Goal: Task Accomplishment & Management: Manage account settings

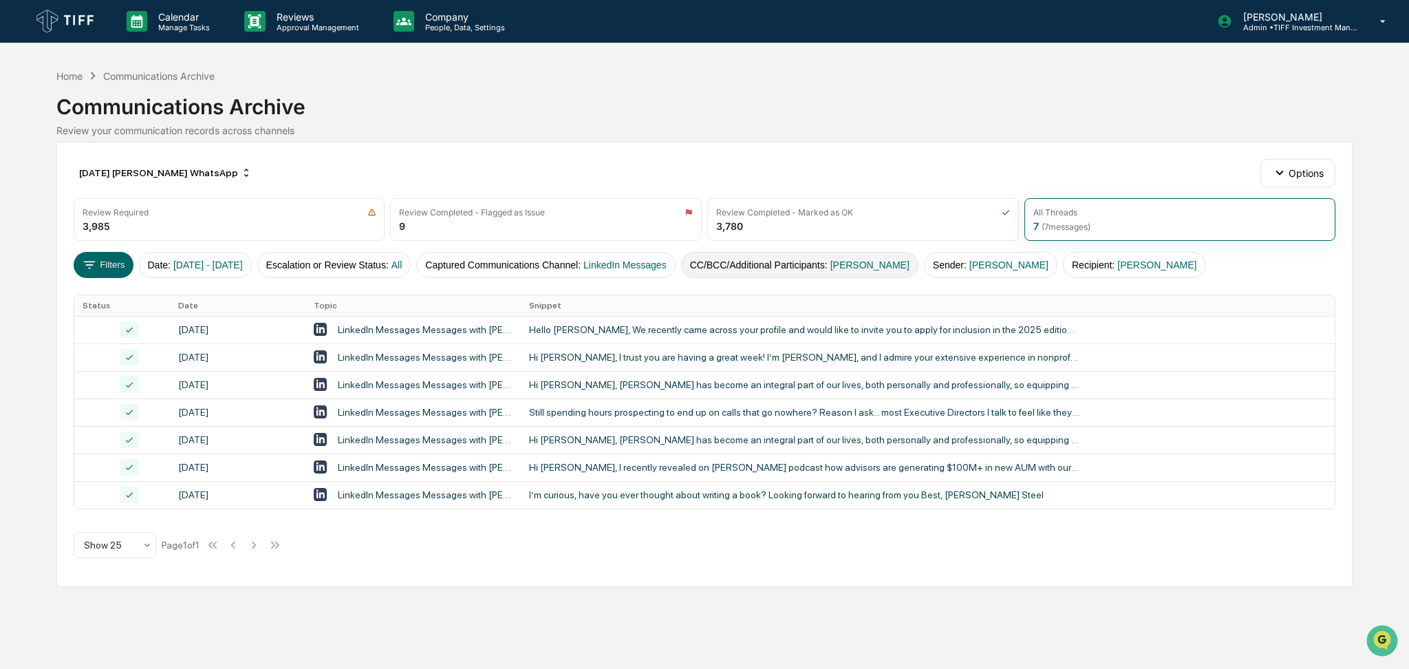
click at [899, 262] on span "[PERSON_NAME]" at bounding box center [870, 264] width 79 height 11
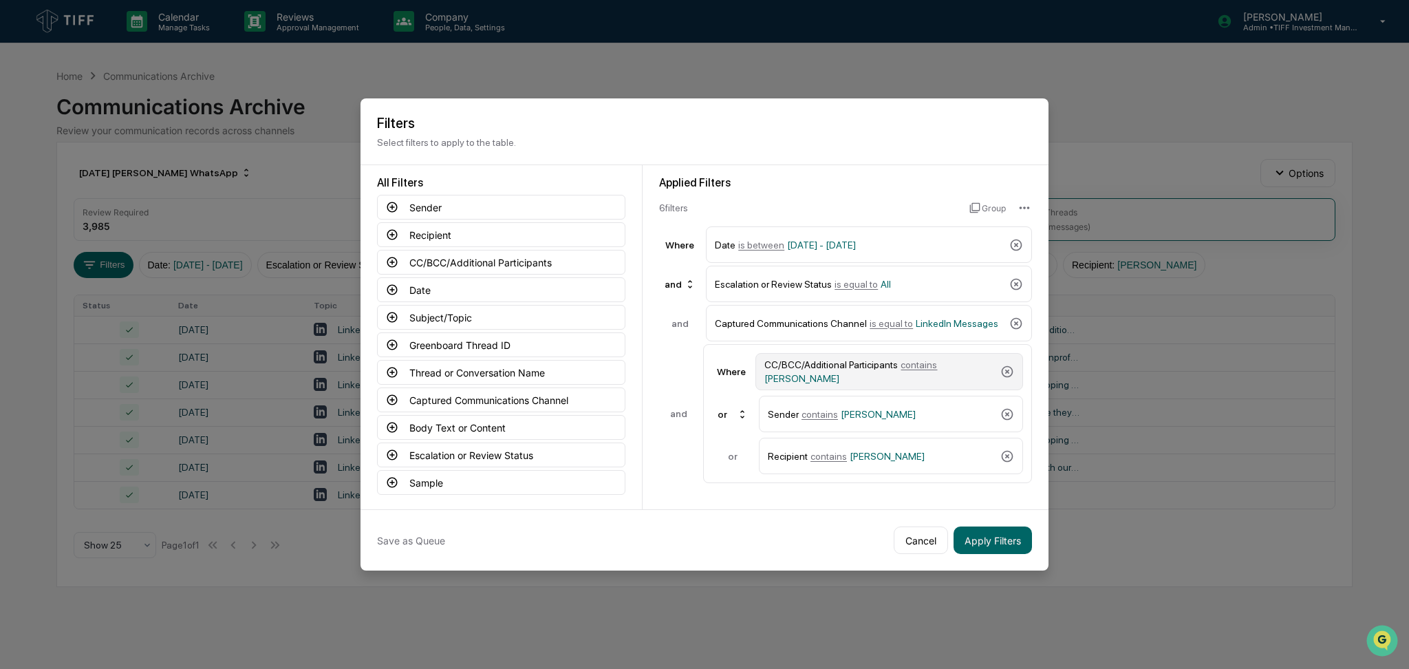
click at [927, 373] on div "CC/BCC/Additional Participants contains [PERSON_NAME]" at bounding box center [880, 371] width 231 height 25
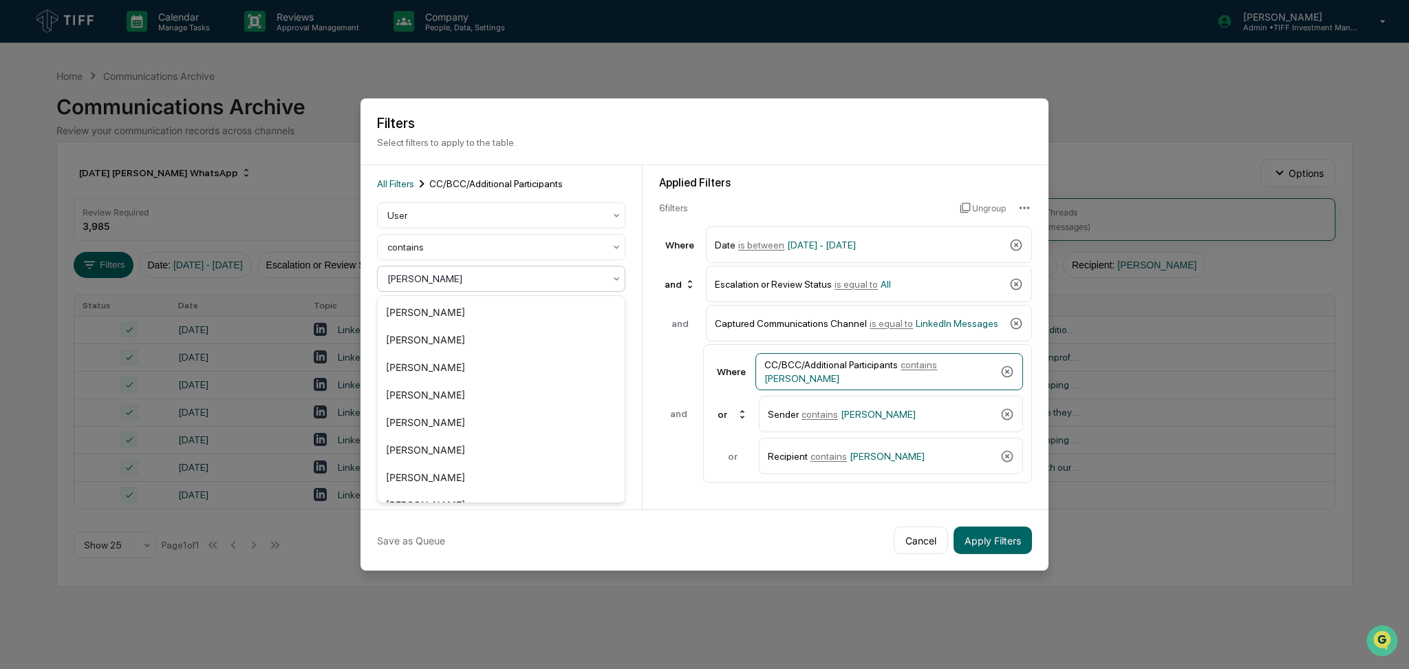
click at [498, 284] on div at bounding box center [495, 279] width 217 height 14
type input "****"
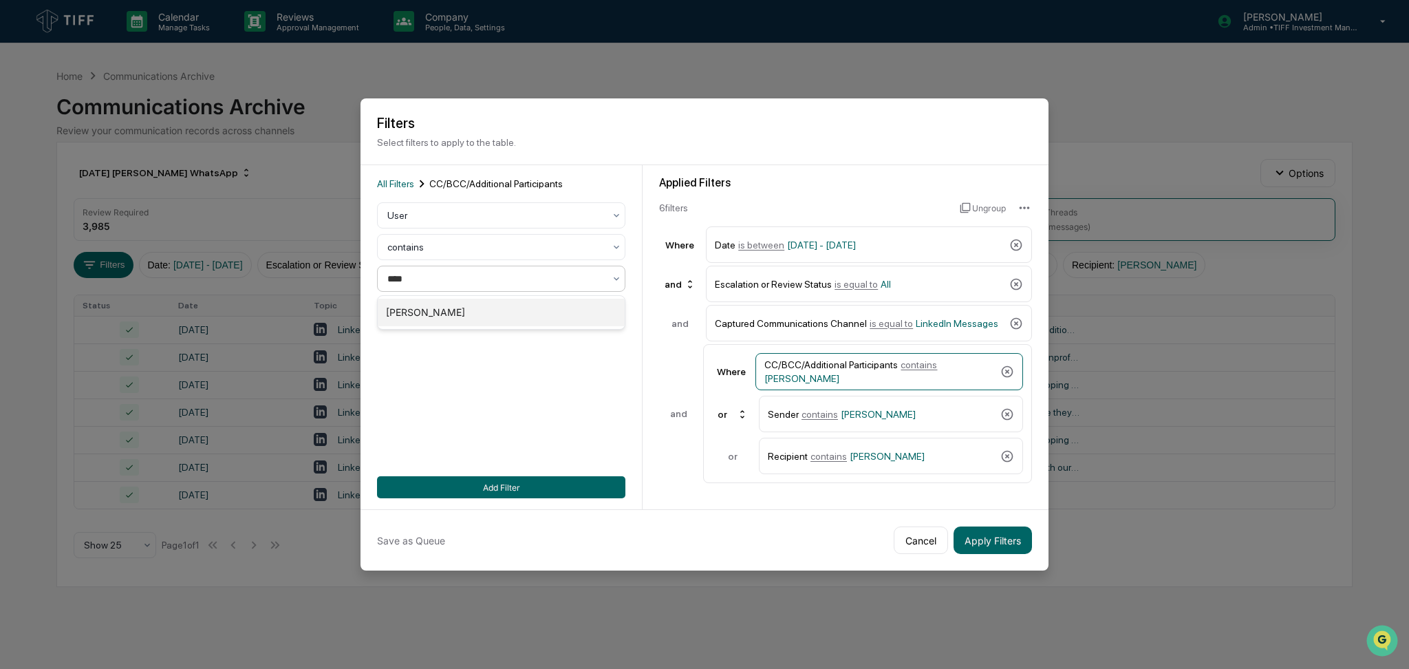
click at [522, 314] on div "[PERSON_NAME]" at bounding box center [501, 313] width 247 height 28
click at [849, 412] on span "[PERSON_NAME]" at bounding box center [878, 414] width 75 height 11
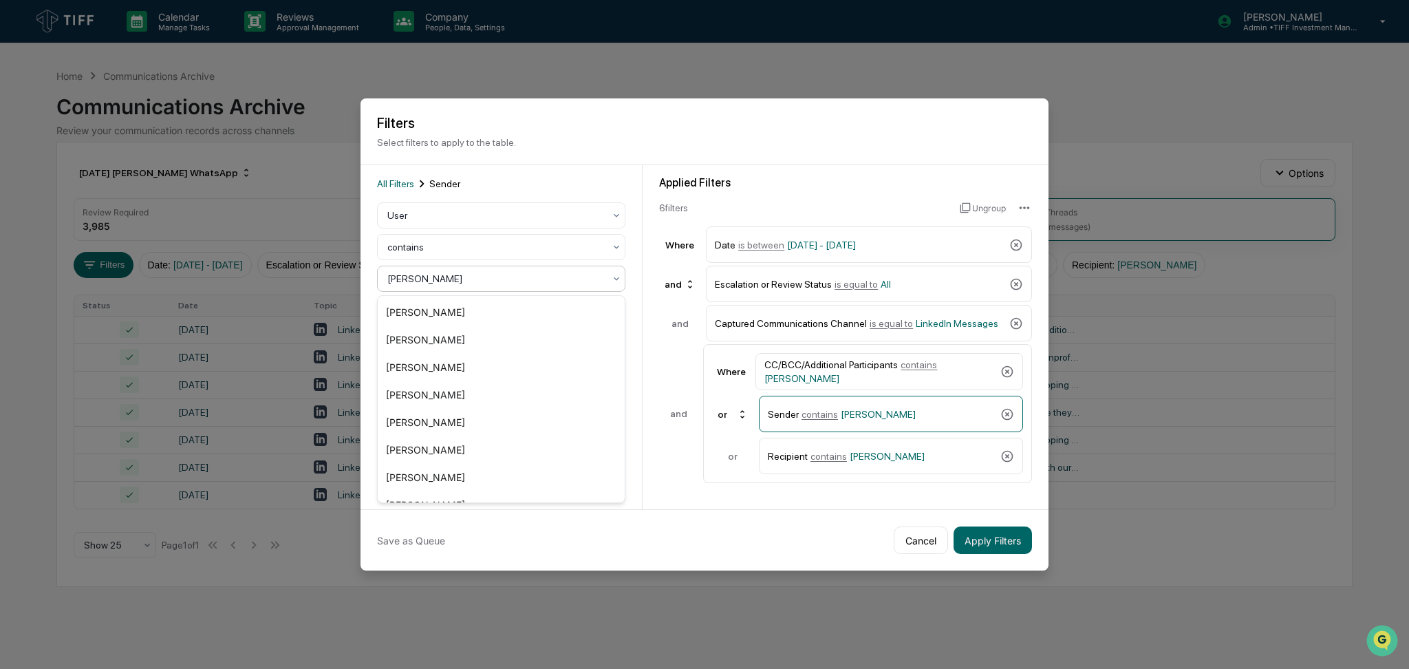
click at [562, 284] on div at bounding box center [495, 279] width 217 height 14
type input "****"
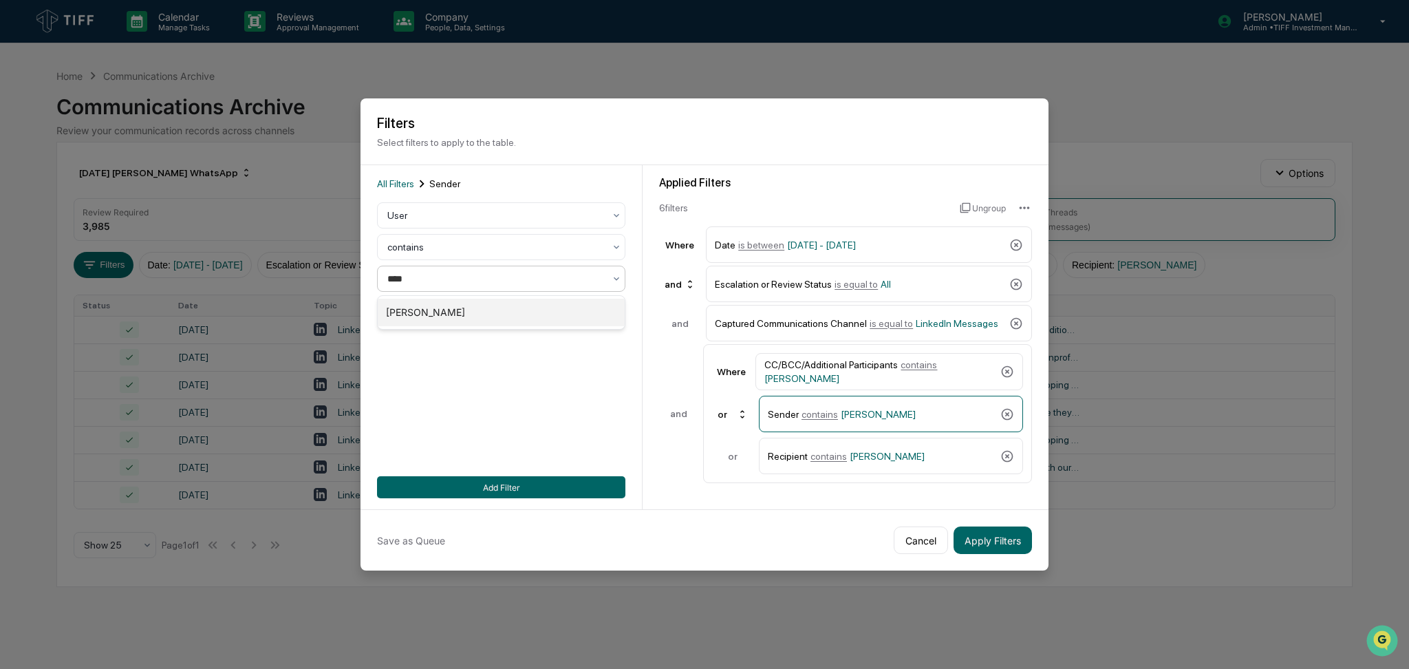
click at [571, 309] on div "[PERSON_NAME]" at bounding box center [501, 313] width 247 height 28
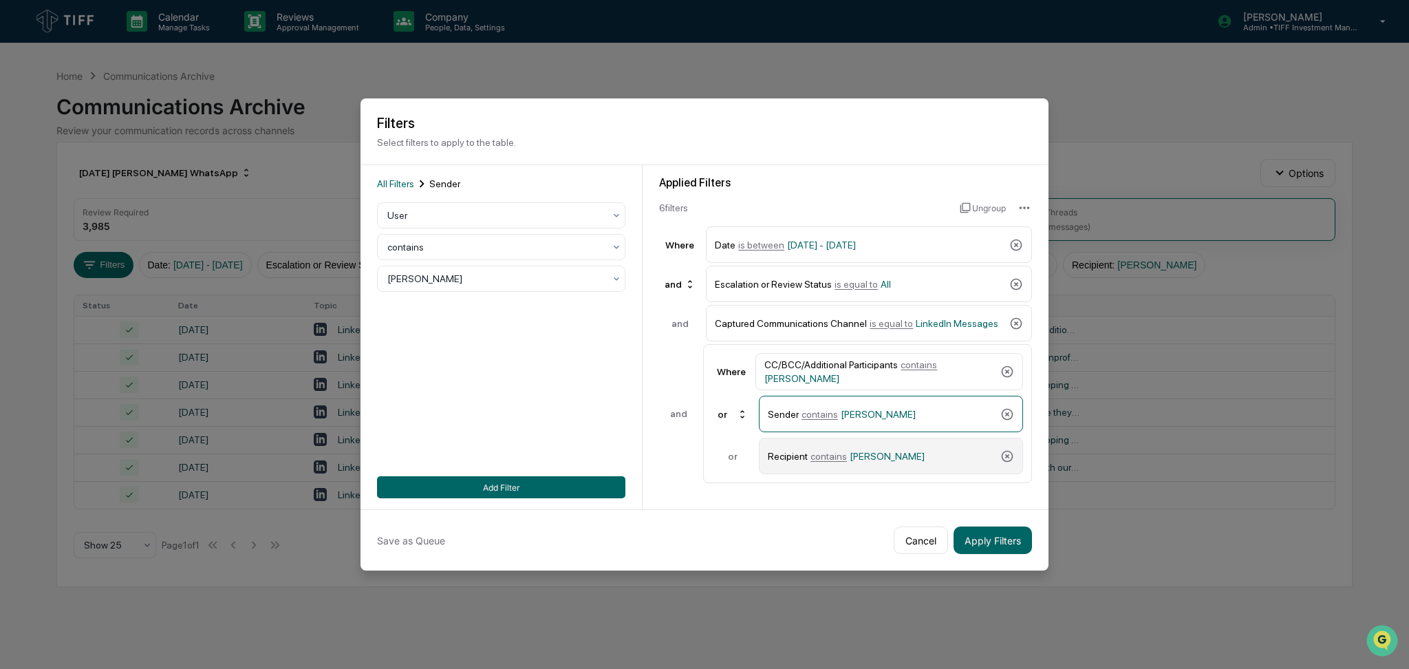
click at [830, 458] on span "contains" at bounding box center [829, 456] width 36 height 11
click at [537, 273] on div at bounding box center [495, 279] width 217 height 14
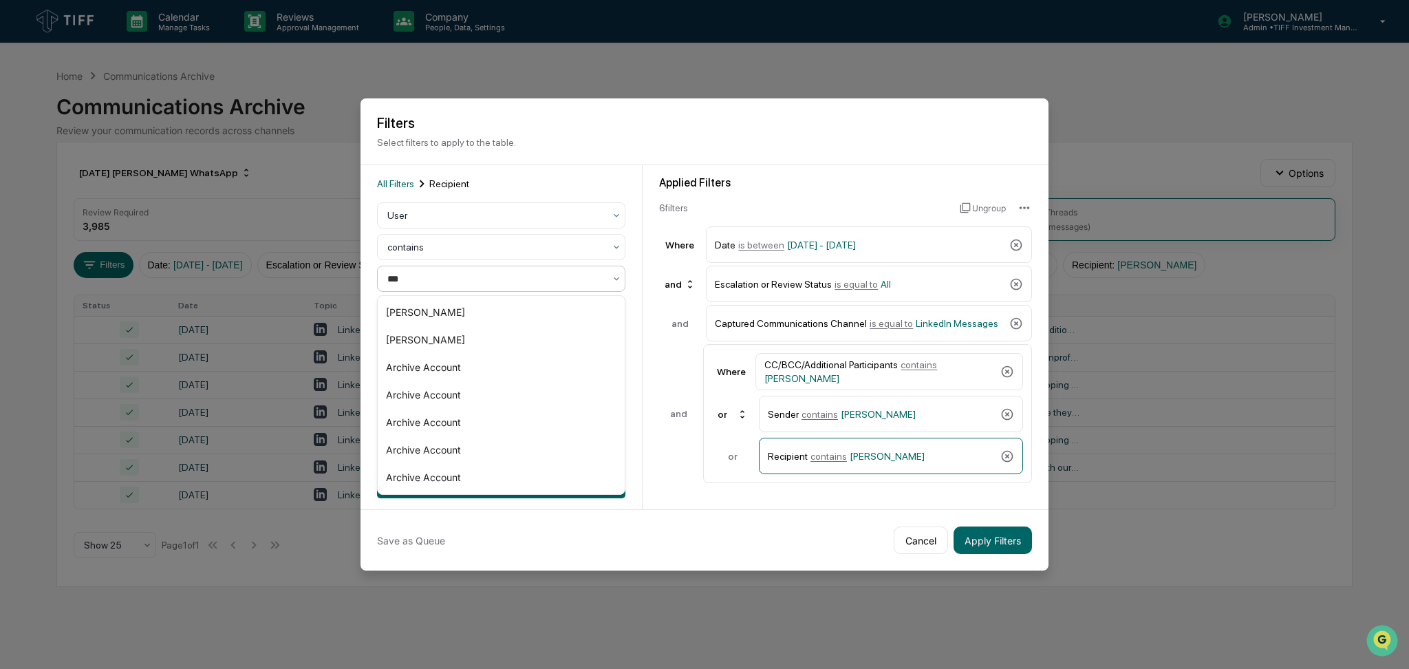
type input "****"
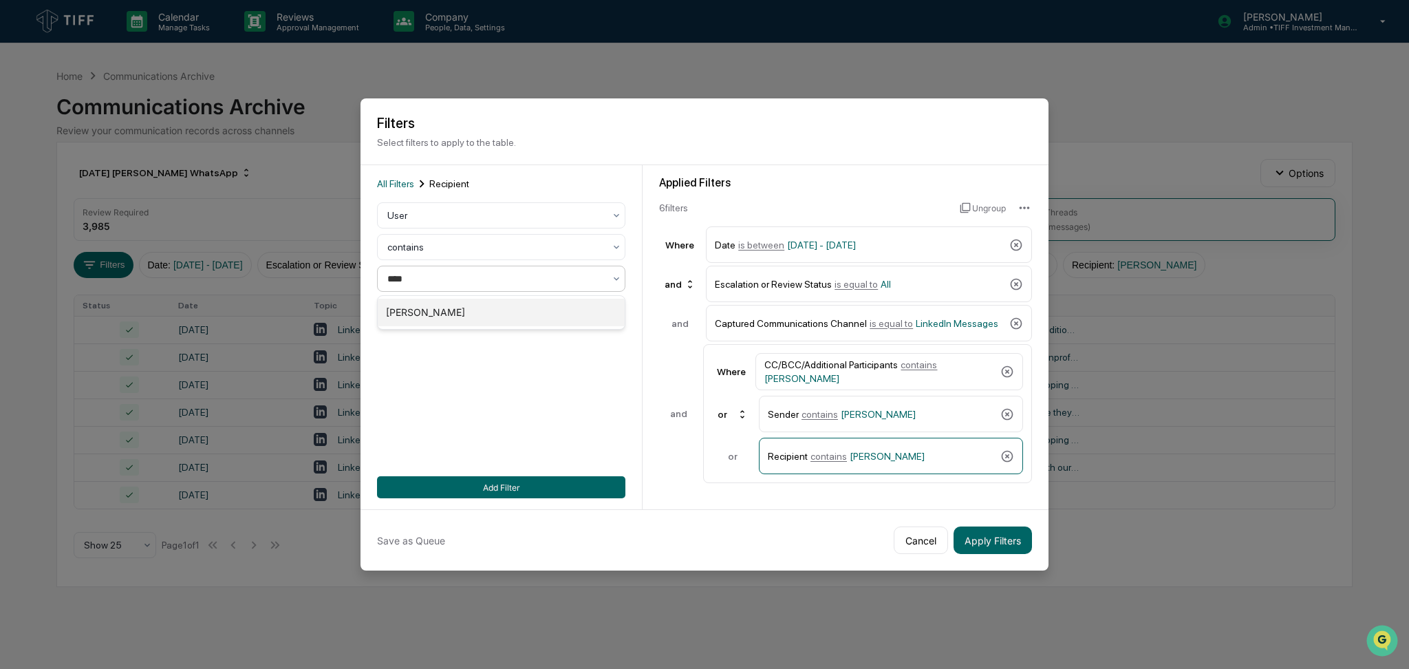
click at [555, 310] on div "[PERSON_NAME]" at bounding box center [501, 313] width 247 height 28
click at [584, 480] on button "Add Filter" at bounding box center [501, 487] width 248 height 22
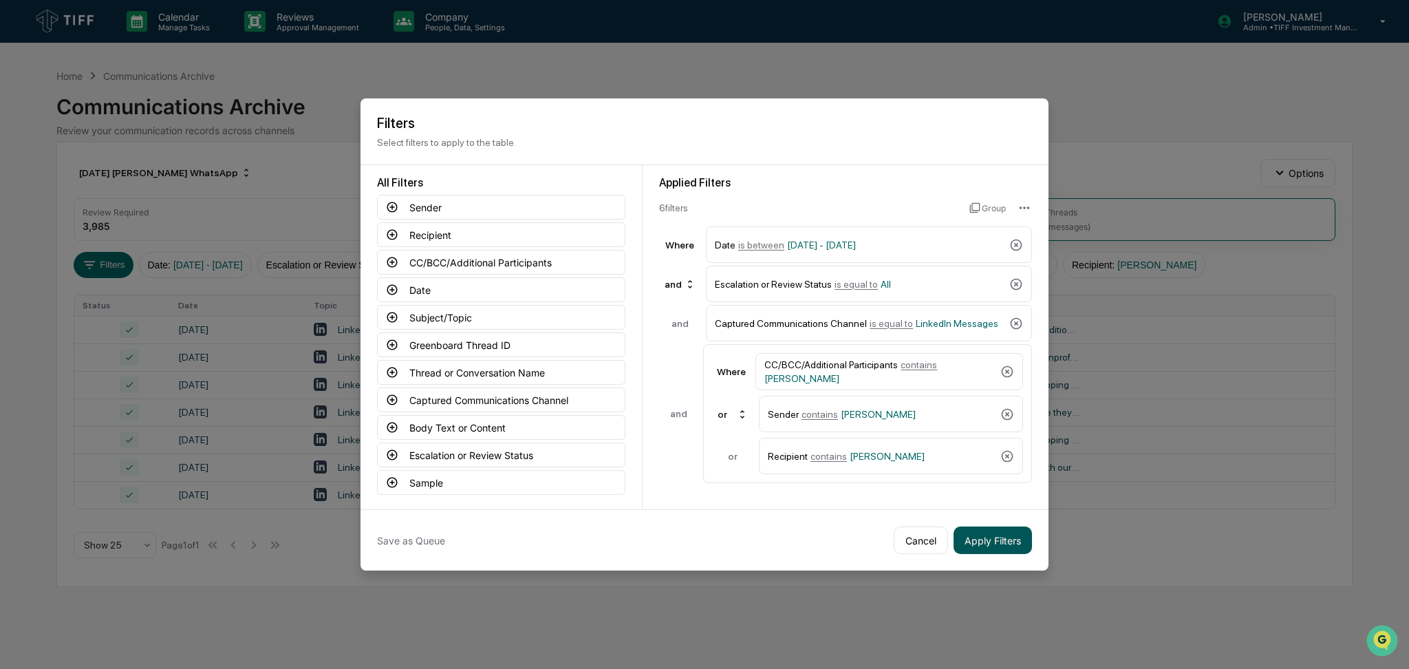
click at [1002, 535] on button "Apply Filters" at bounding box center [993, 540] width 78 height 28
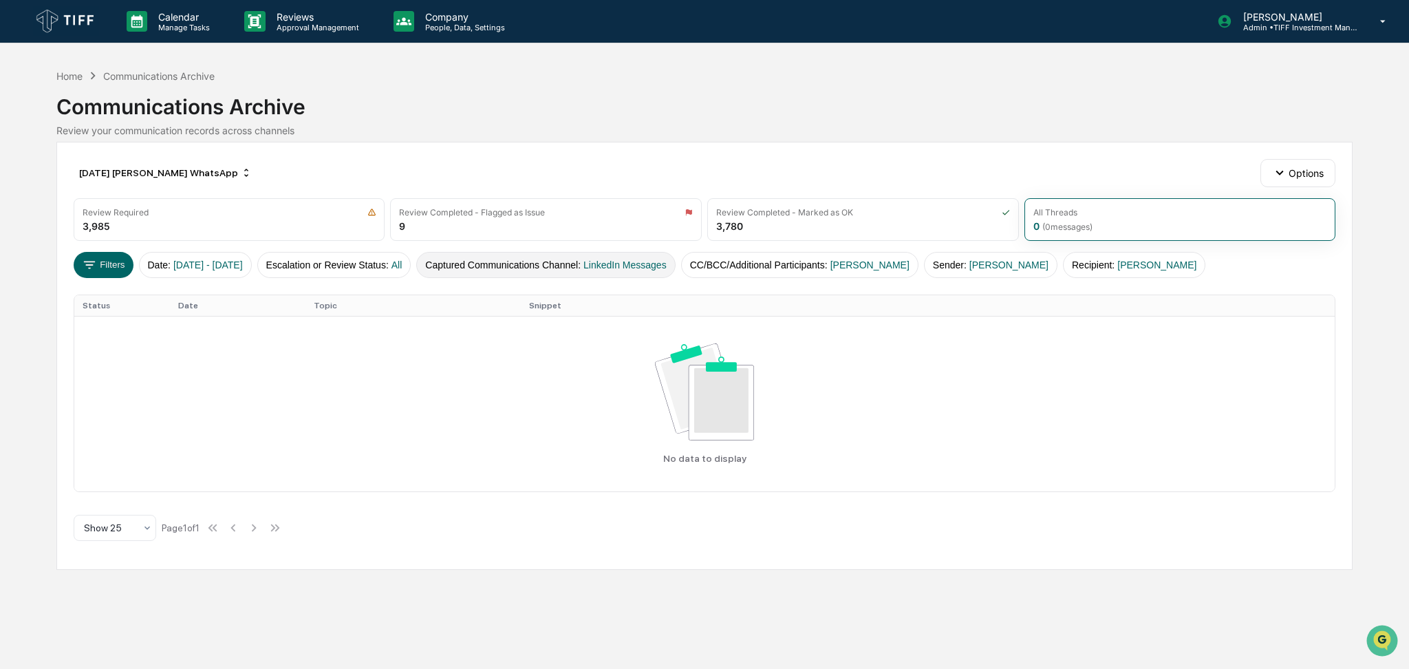
click at [582, 267] on button "Captured Communications Channel : LinkedIn Messages" at bounding box center [545, 265] width 259 height 26
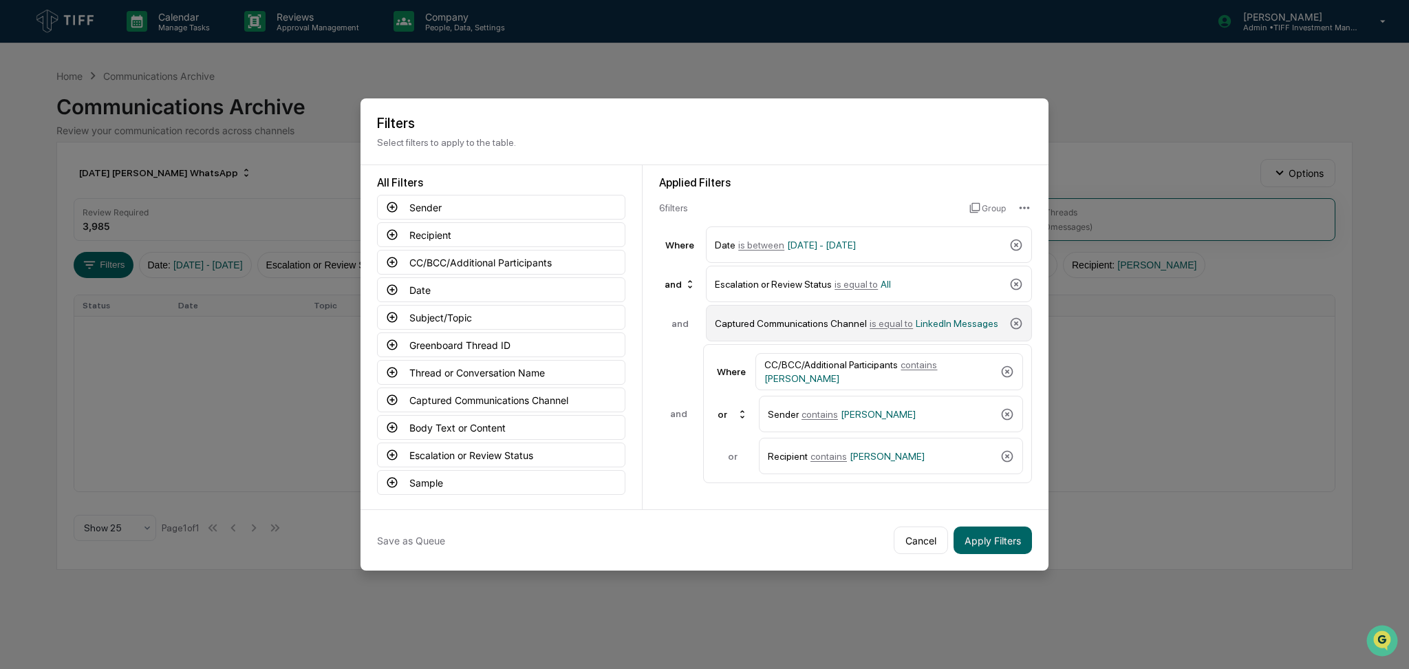
click at [930, 320] on span "LinkedIn Messages" at bounding box center [957, 323] width 83 height 11
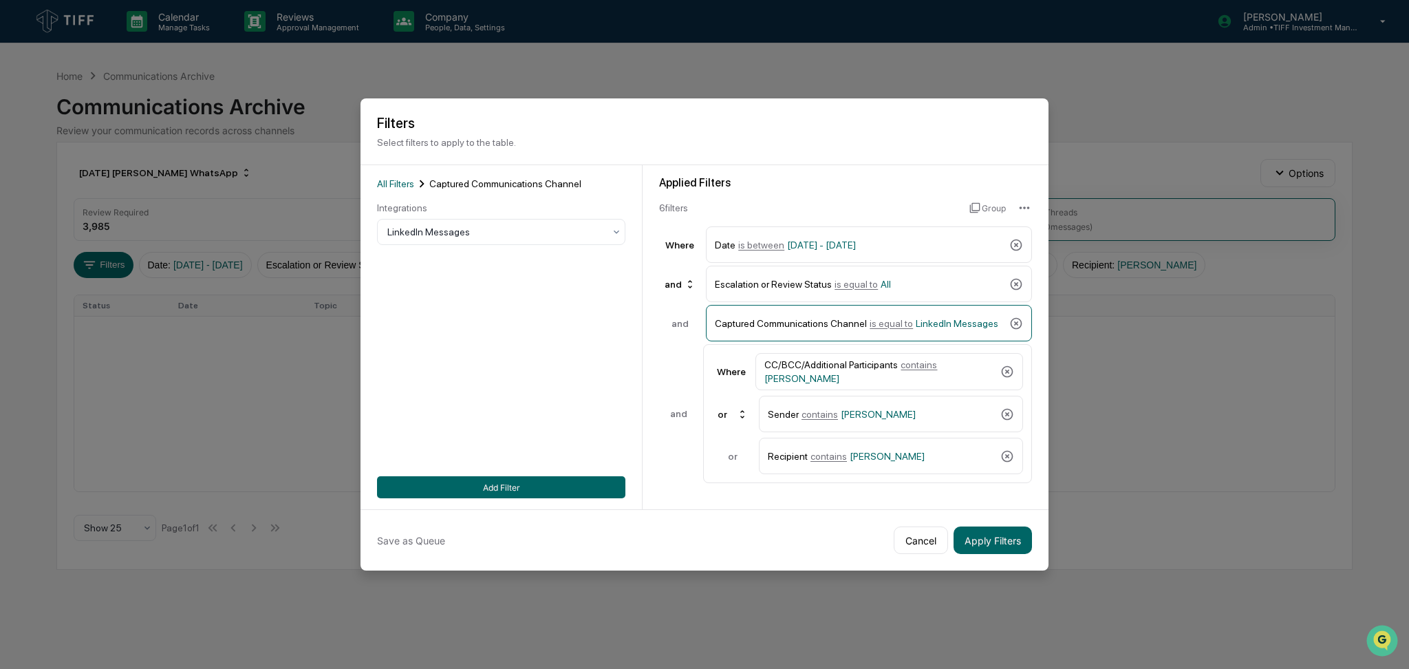
click at [423, 216] on div "Integrations LinkedIn Messages" at bounding box center [501, 223] width 248 height 43
click at [434, 227] on div at bounding box center [495, 232] width 217 height 14
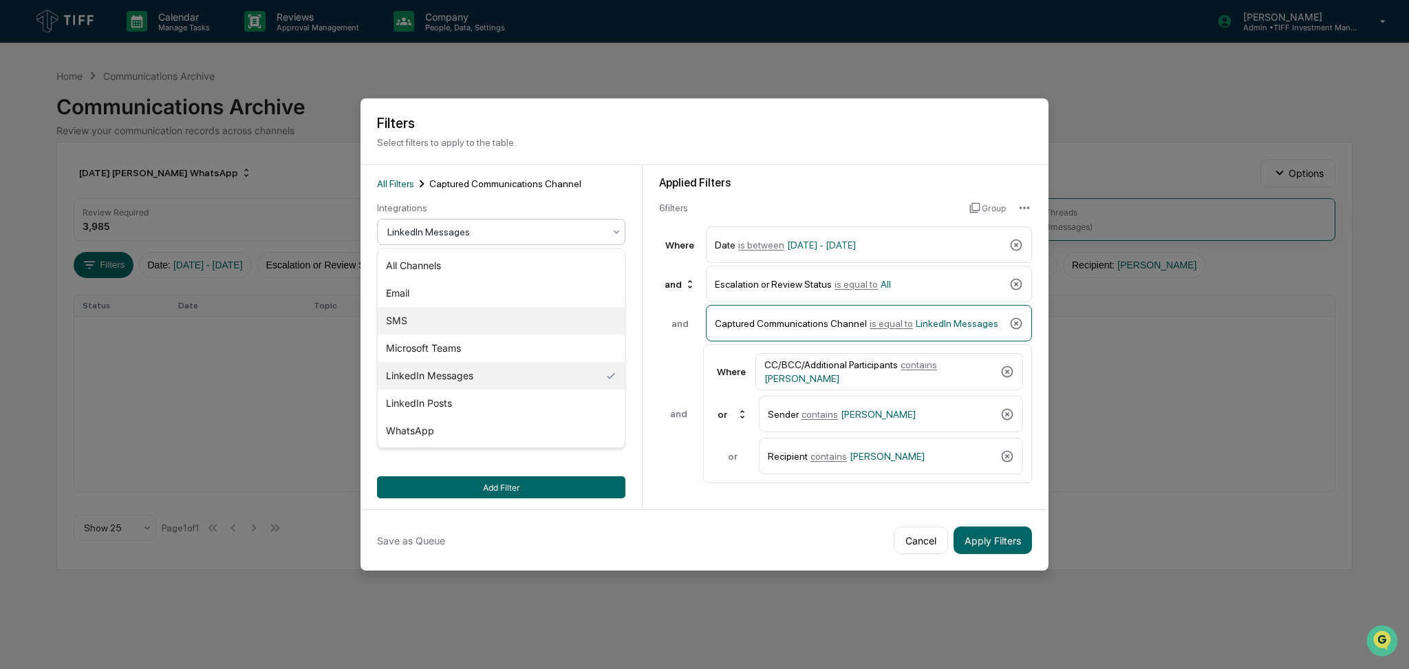
click at [460, 318] on div "SMS" at bounding box center [501, 321] width 247 height 28
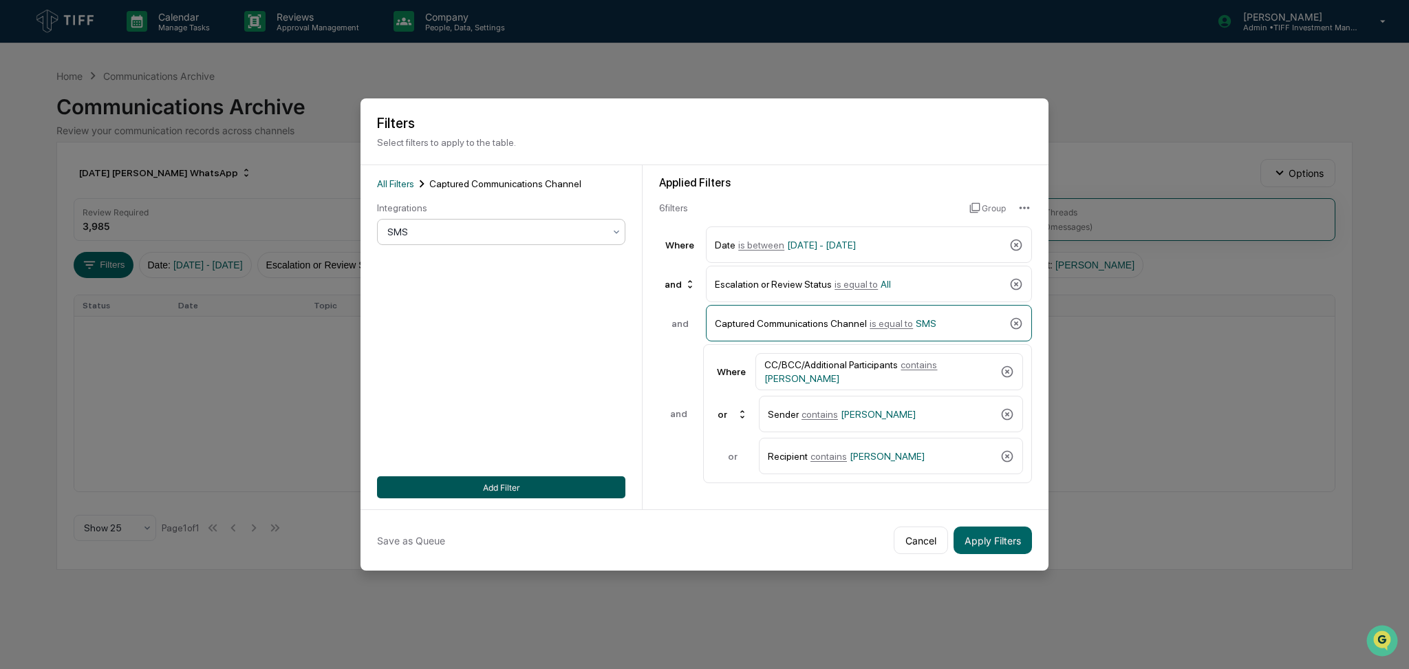
click at [552, 497] on button "Add Filter" at bounding box center [501, 487] width 248 height 22
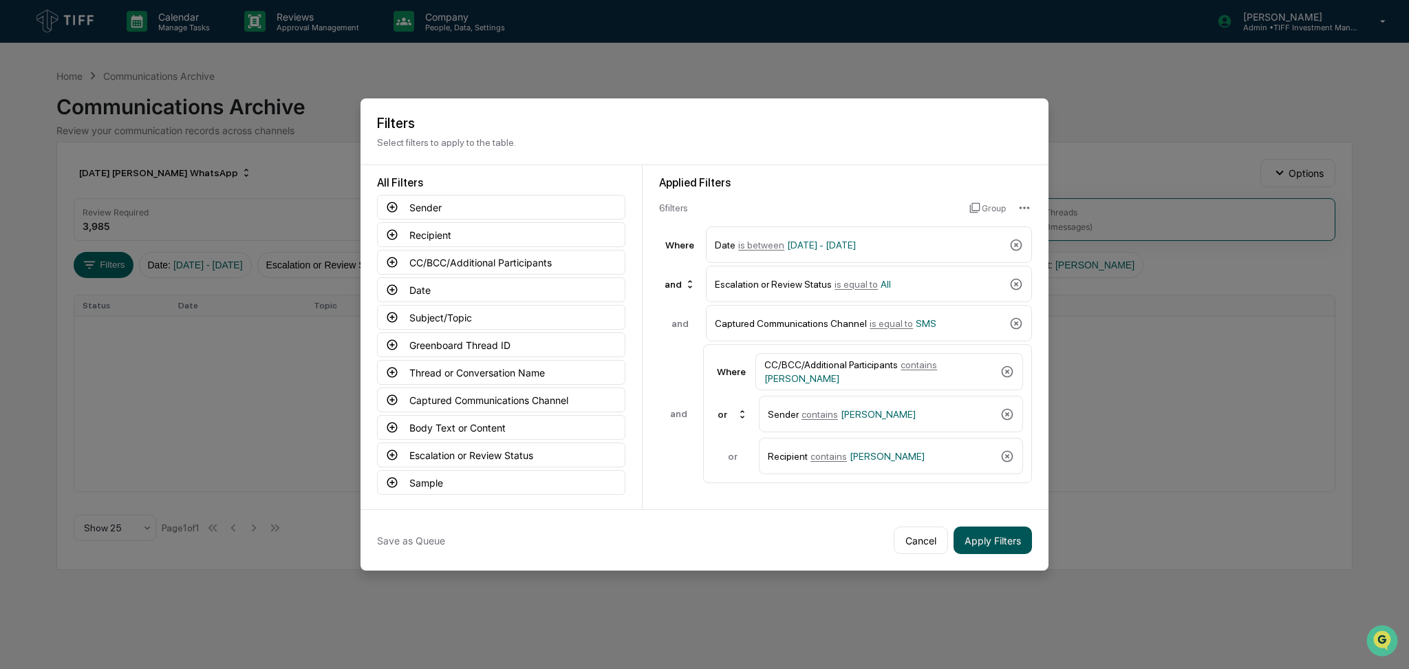
click at [1001, 542] on button "Apply Filters" at bounding box center [993, 540] width 78 height 28
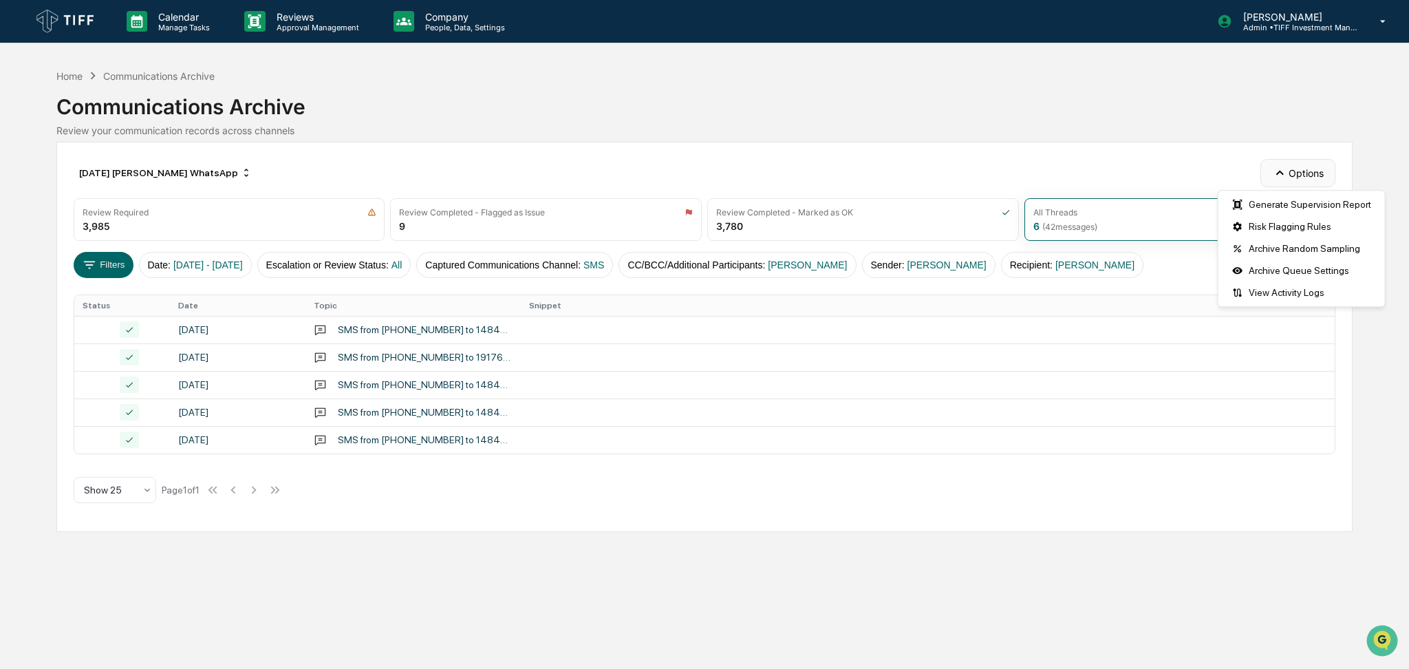
click at [1308, 181] on button "Options" at bounding box center [1298, 173] width 75 height 28
click at [919, 153] on div "[DATE] [PERSON_NAME] WhatsApp Options Review Required 3,985 Review Completed - …" at bounding box center [704, 337] width 1297 height 390
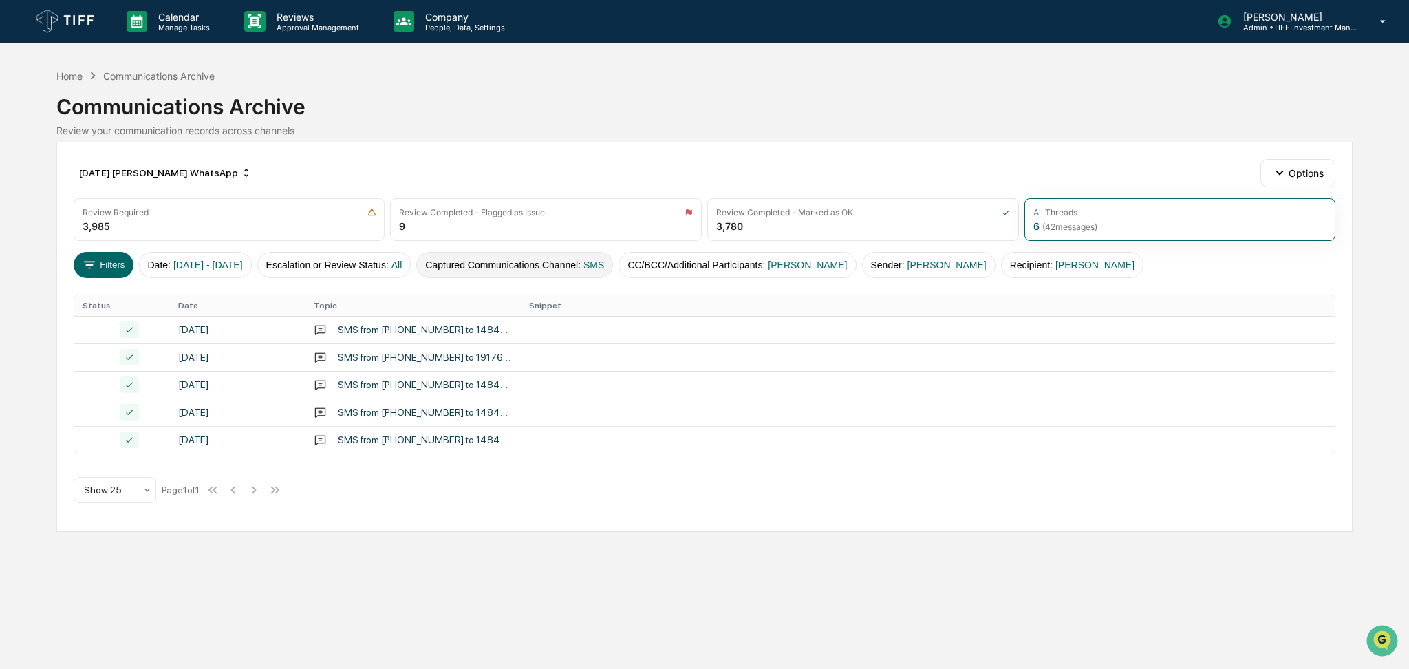
click at [546, 277] on button "Captured Communications Channel : SMS" at bounding box center [514, 265] width 197 height 26
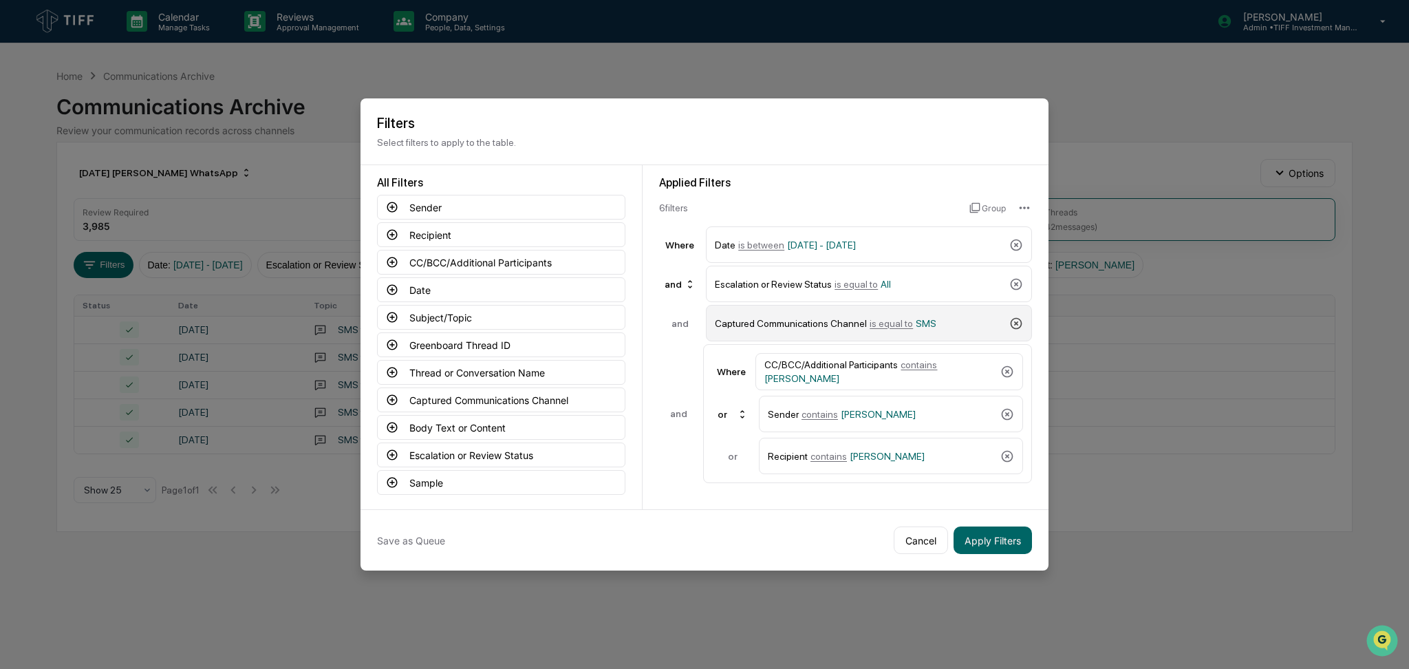
click at [1011, 322] on icon at bounding box center [1017, 323] width 12 height 12
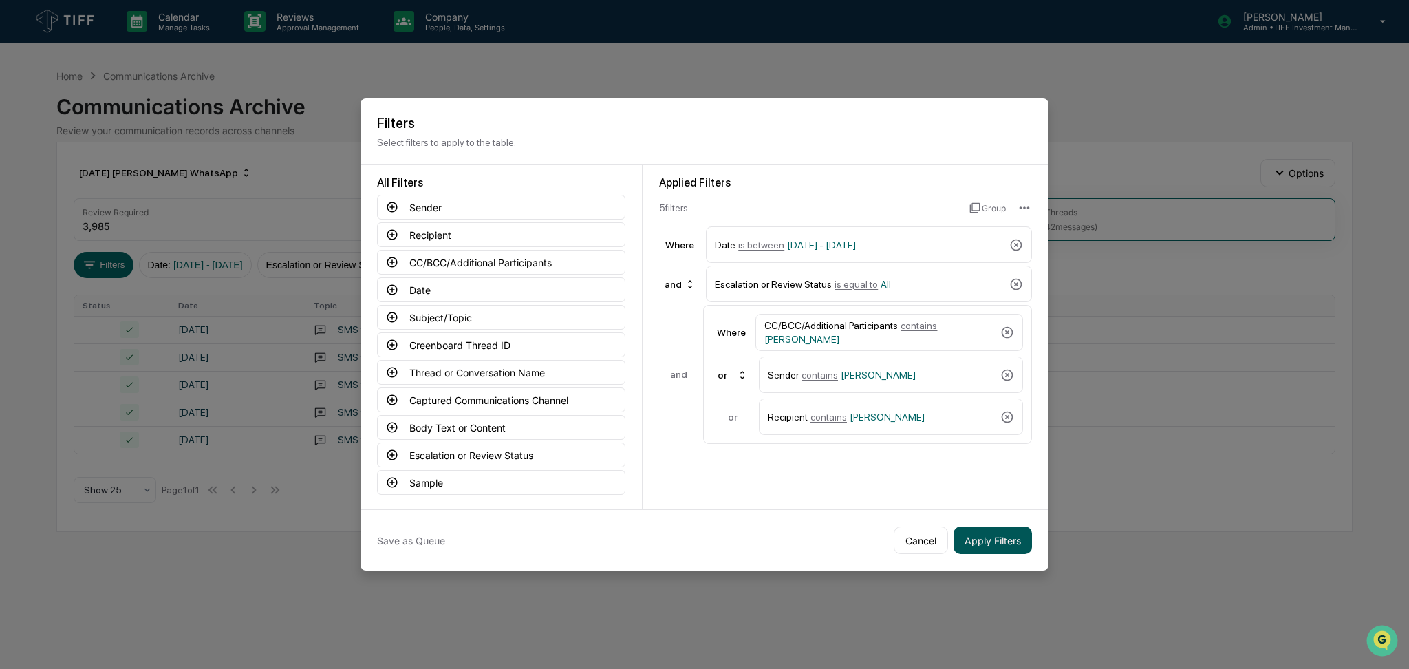
click at [1000, 545] on button "Apply Filters" at bounding box center [993, 540] width 78 height 28
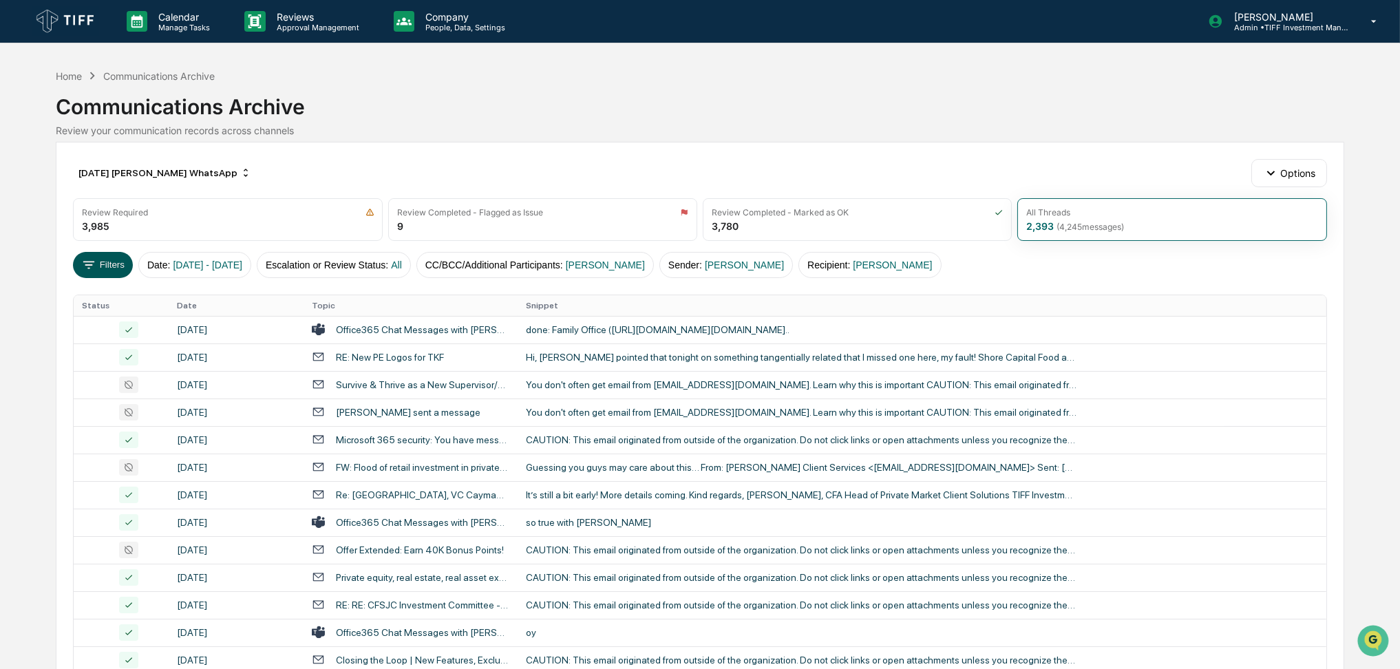
click at [104, 268] on button "Filters" at bounding box center [103, 265] width 60 height 26
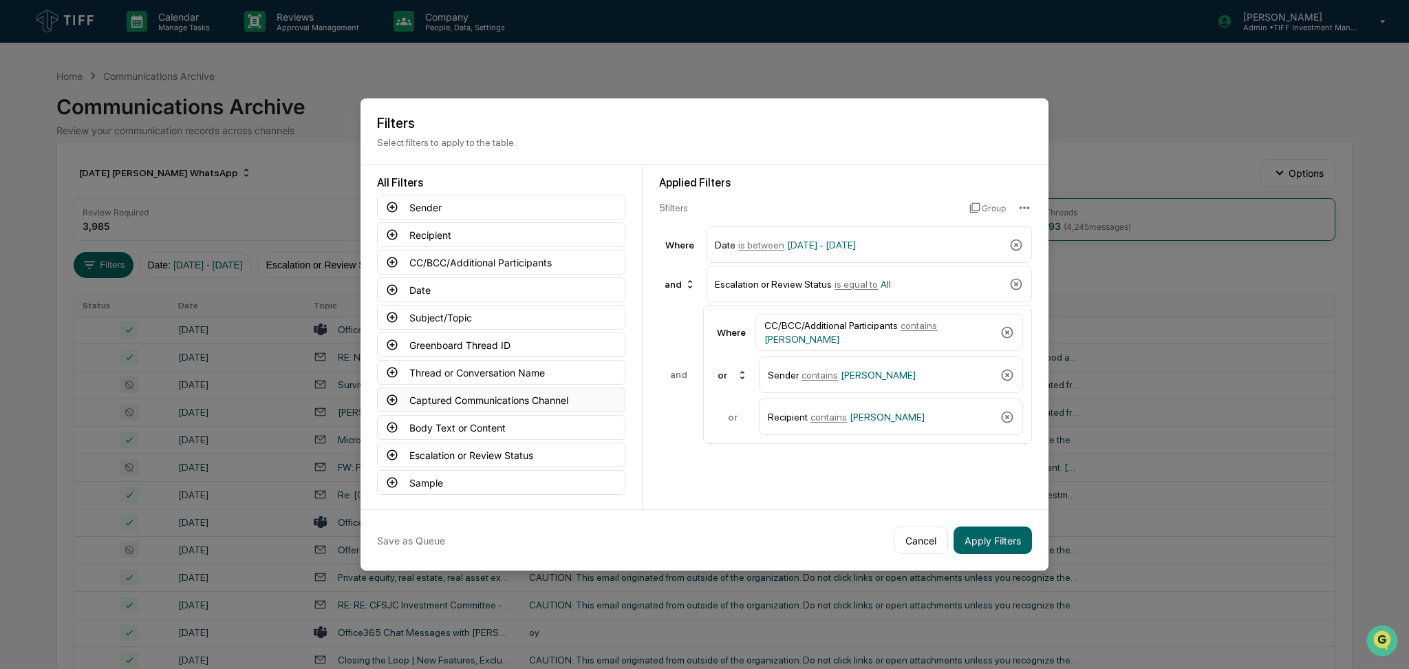
click at [478, 401] on button "Captured Communications Channel" at bounding box center [501, 399] width 248 height 25
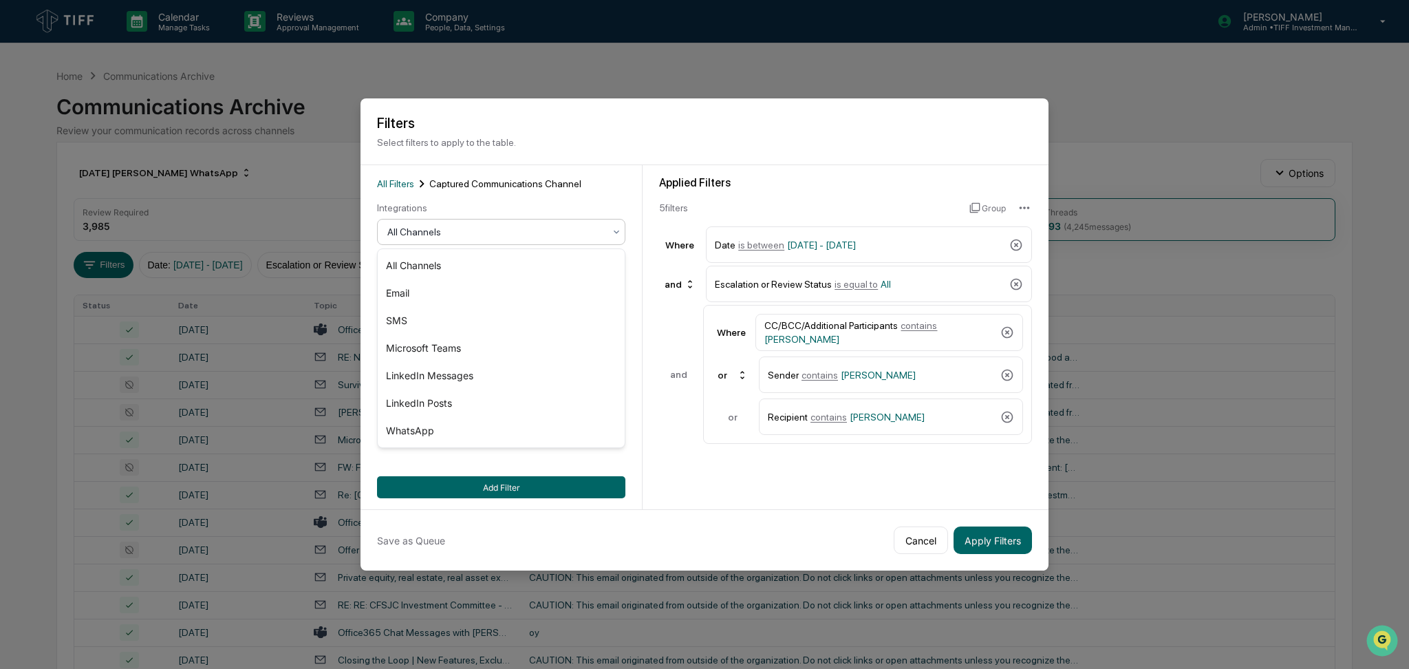
click at [522, 233] on div at bounding box center [495, 232] width 217 height 14
click at [527, 328] on div "SMS" at bounding box center [501, 321] width 247 height 28
click at [538, 225] on div at bounding box center [495, 232] width 217 height 14
click at [553, 319] on div "SMS" at bounding box center [501, 321] width 247 height 28
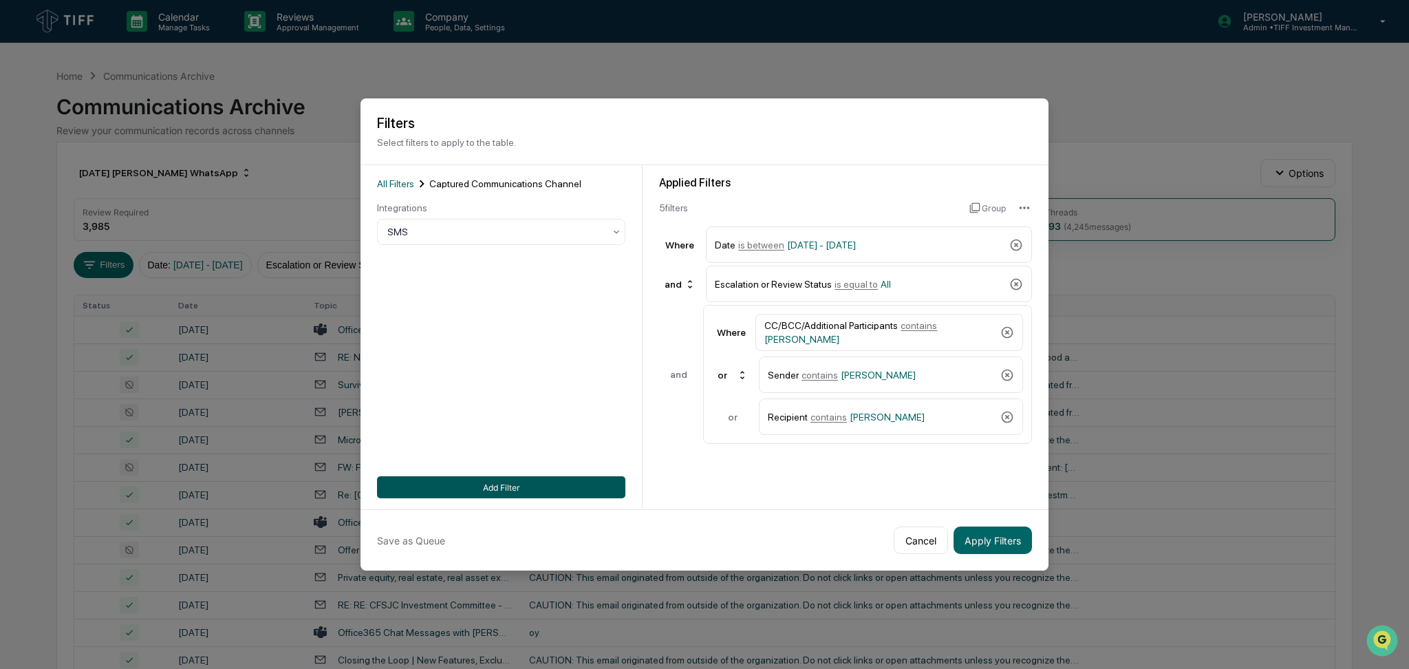
click at [597, 485] on button "Add Filter" at bounding box center [501, 487] width 248 height 22
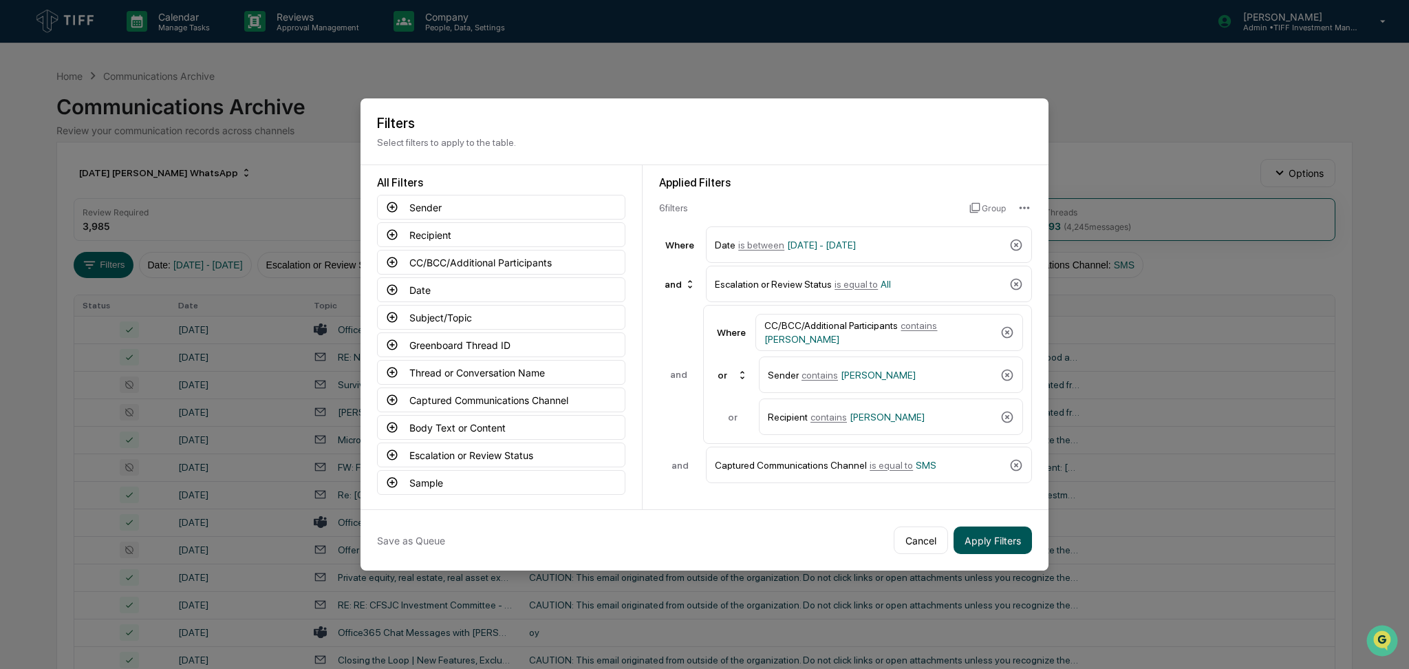
click at [991, 540] on button "Apply Filters" at bounding box center [993, 540] width 78 height 28
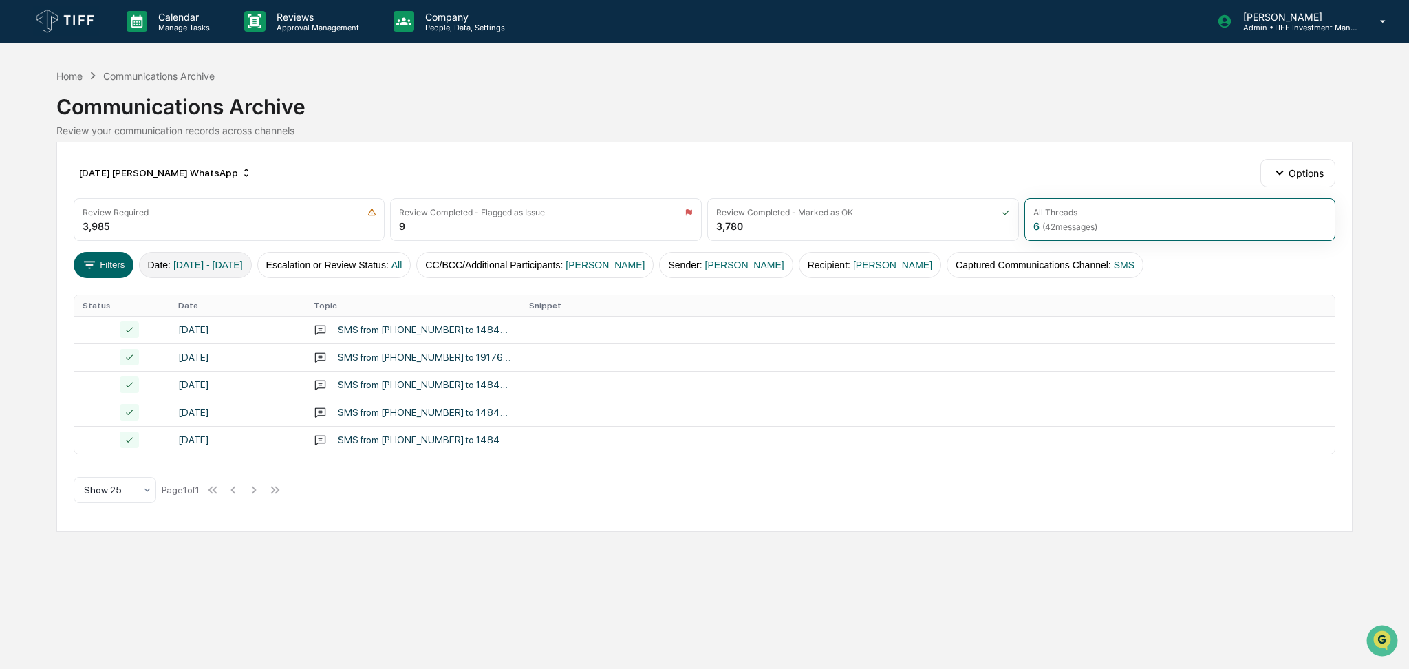
click at [208, 268] on span "[DATE] - [DATE]" at bounding box center [208, 264] width 70 height 11
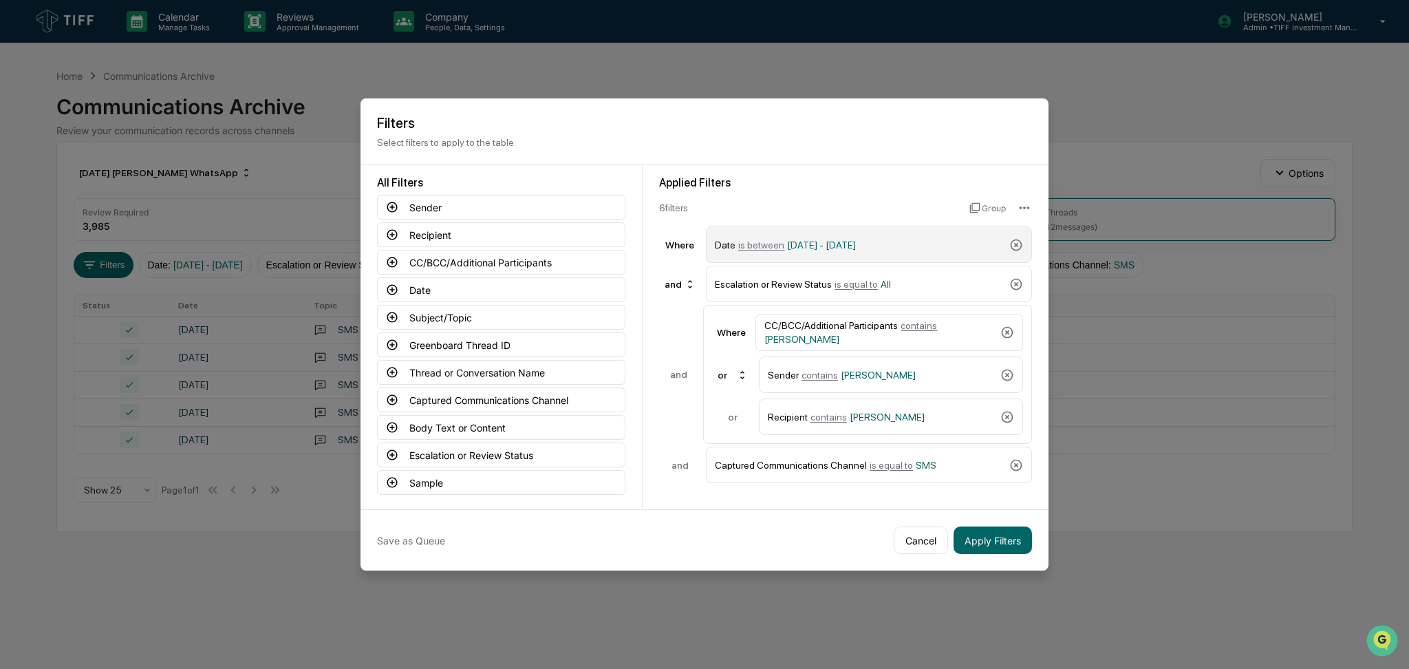
click at [760, 247] on span "is between" at bounding box center [761, 244] width 46 height 11
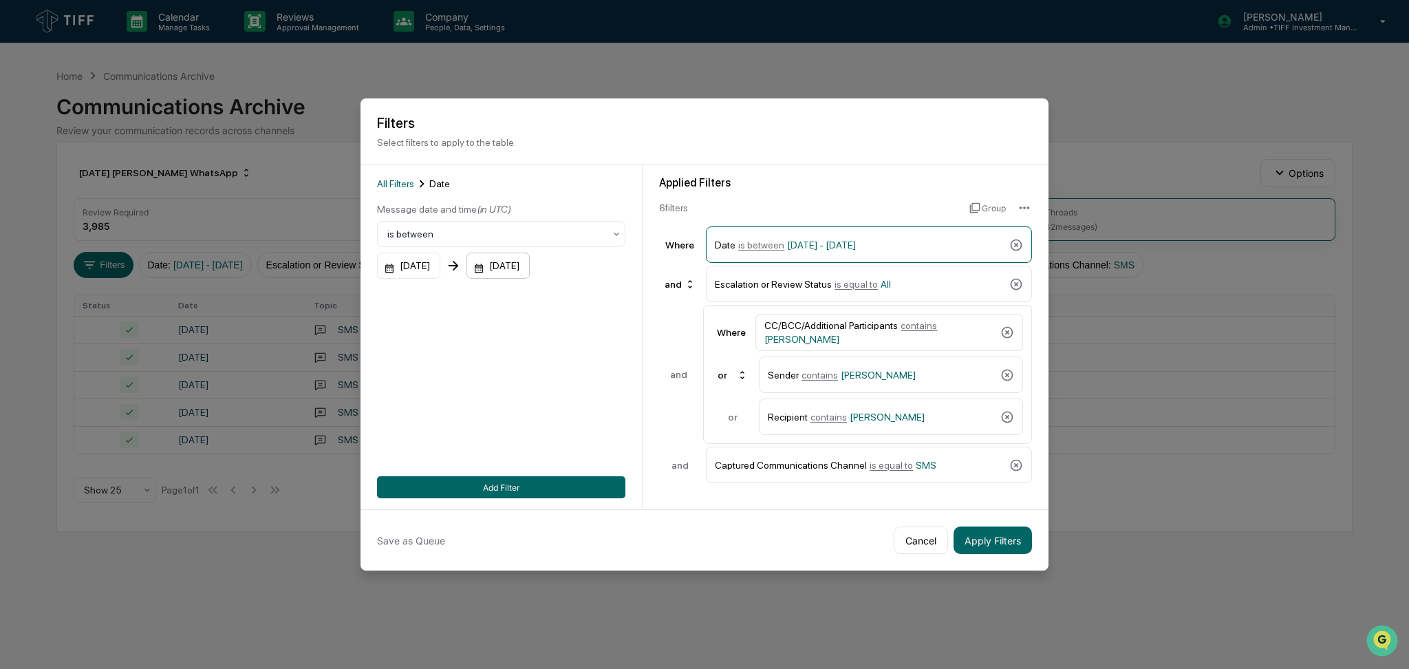
click at [511, 268] on div "[DATE]" at bounding box center [498, 266] width 63 height 26
click at [692, 301] on button "Next month" at bounding box center [685, 301] width 26 height 26
click at [648, 359] on button "1" at bounding box center [651, 357] width 25 height 25
click at [556, 487] on button "Add Filter" at bounding box center [501, 487] width 248 height 22
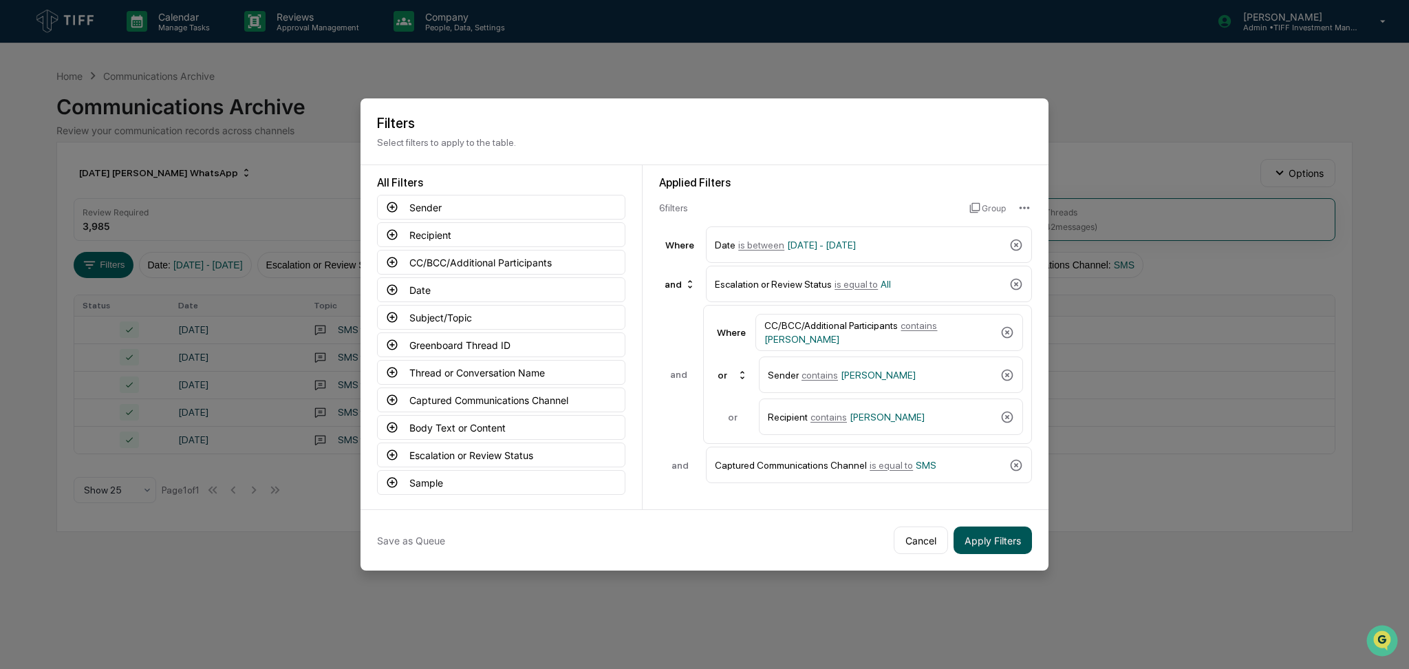
click at [1011, 533] on button "Apply Filters" at bounding box center [993, 540] width 78 height 28
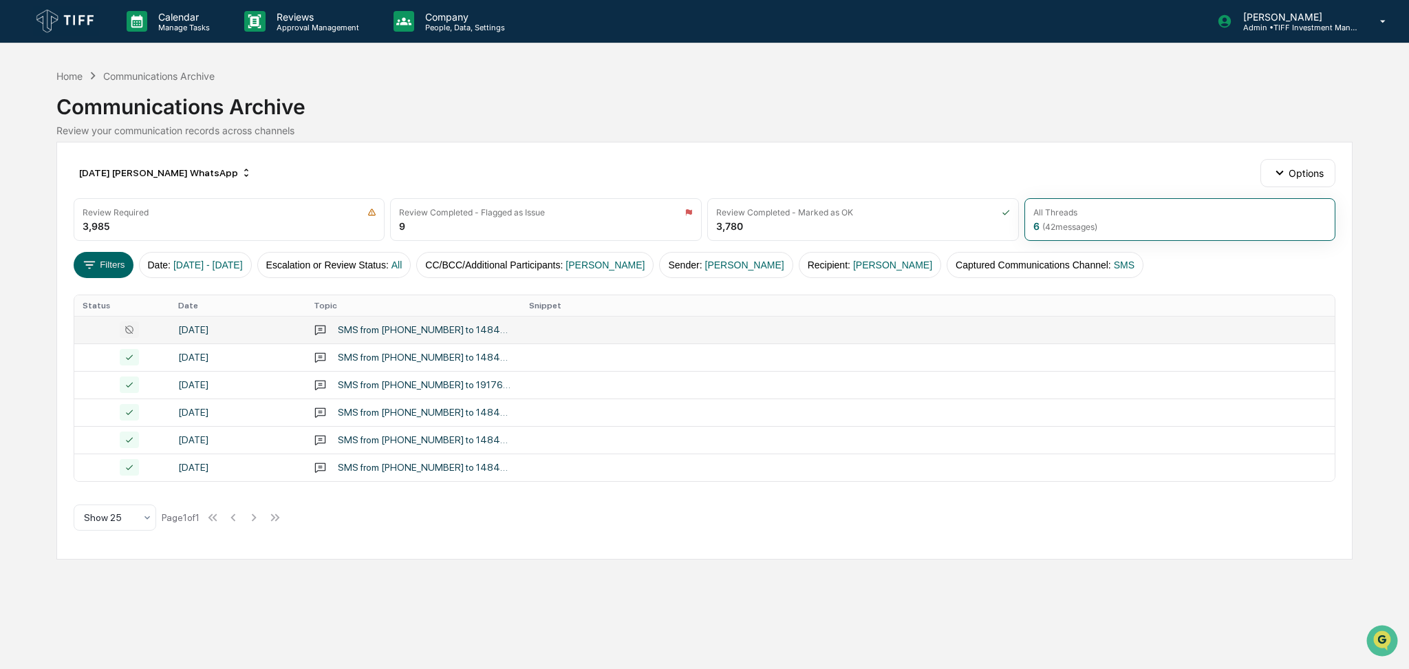
click at [414, 336] on div "SMS from [PHONE_NUMBER] to 14846804794" at bounding box center [413, 329] width 199 height 13
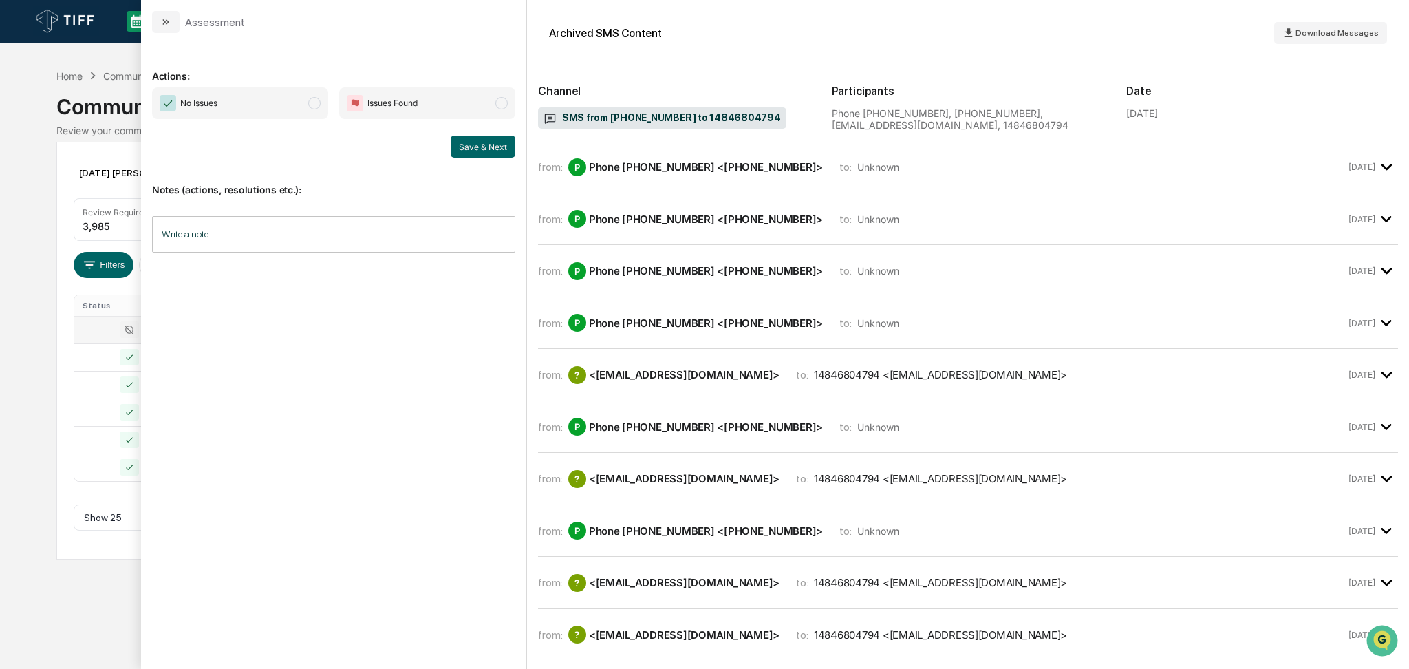
click at [253, 107] on span "No Issues" at bounding box center [240, 103] width 176 height 32
click at [489, 156] on button "Save & Next" at bounding box center [483, 147] width 65 height 22
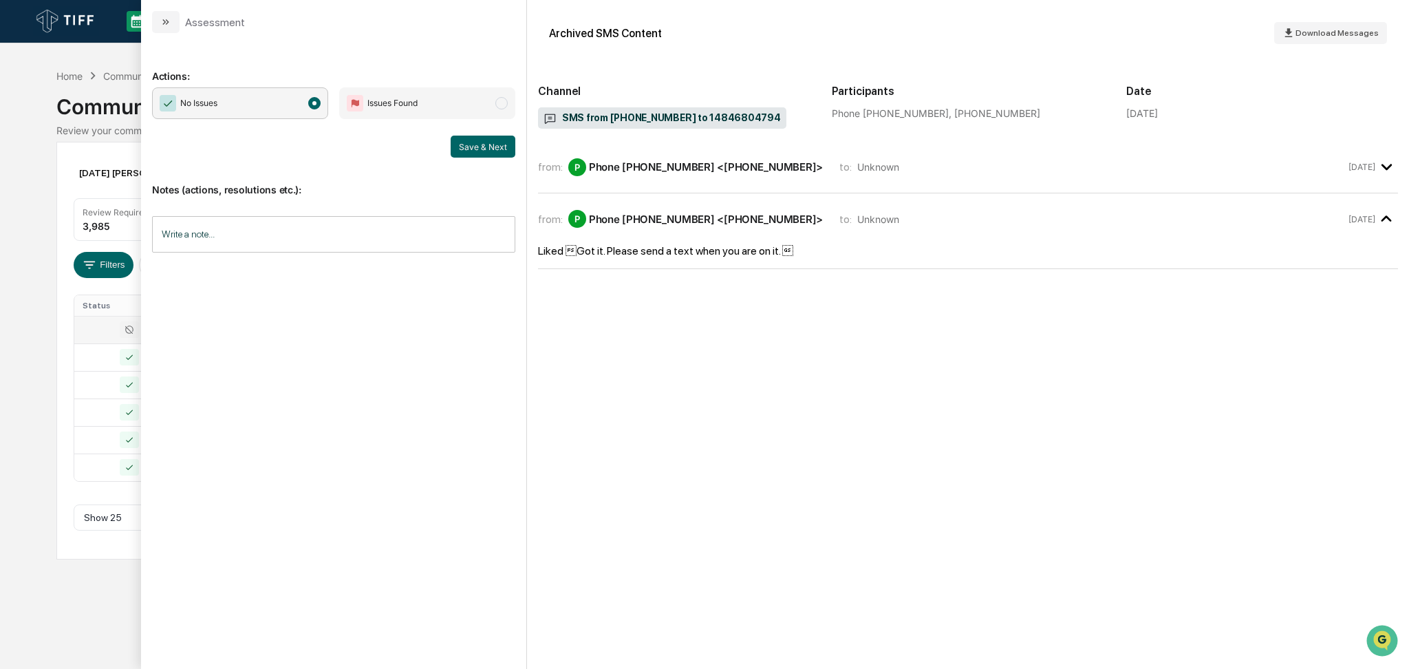
click at [0, 277] on div "Calendar Manage Tasks Reviews Approval Management Company People, Data, Setting…" at bounding box center [704, 334] width 1409 height 669
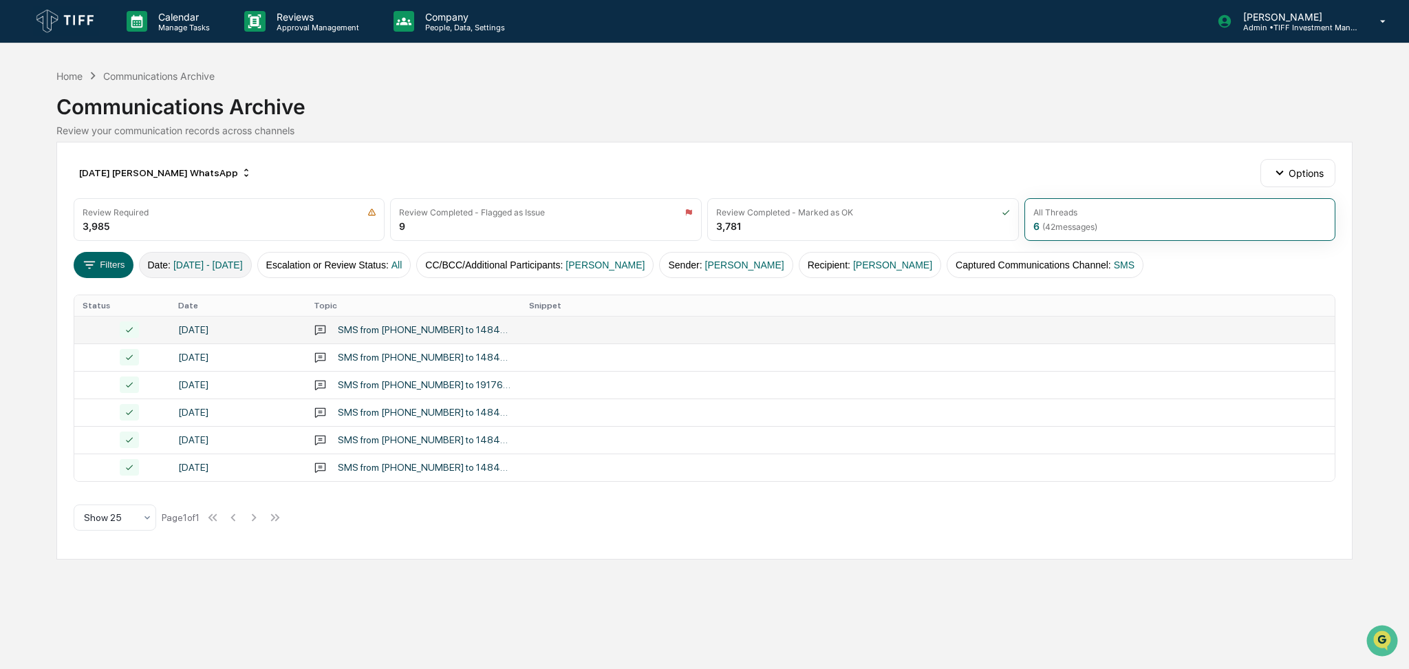
click at [210, 264] on span "[DATE] - [DATE]" at bounding box center [208, 264] width 70 height 11
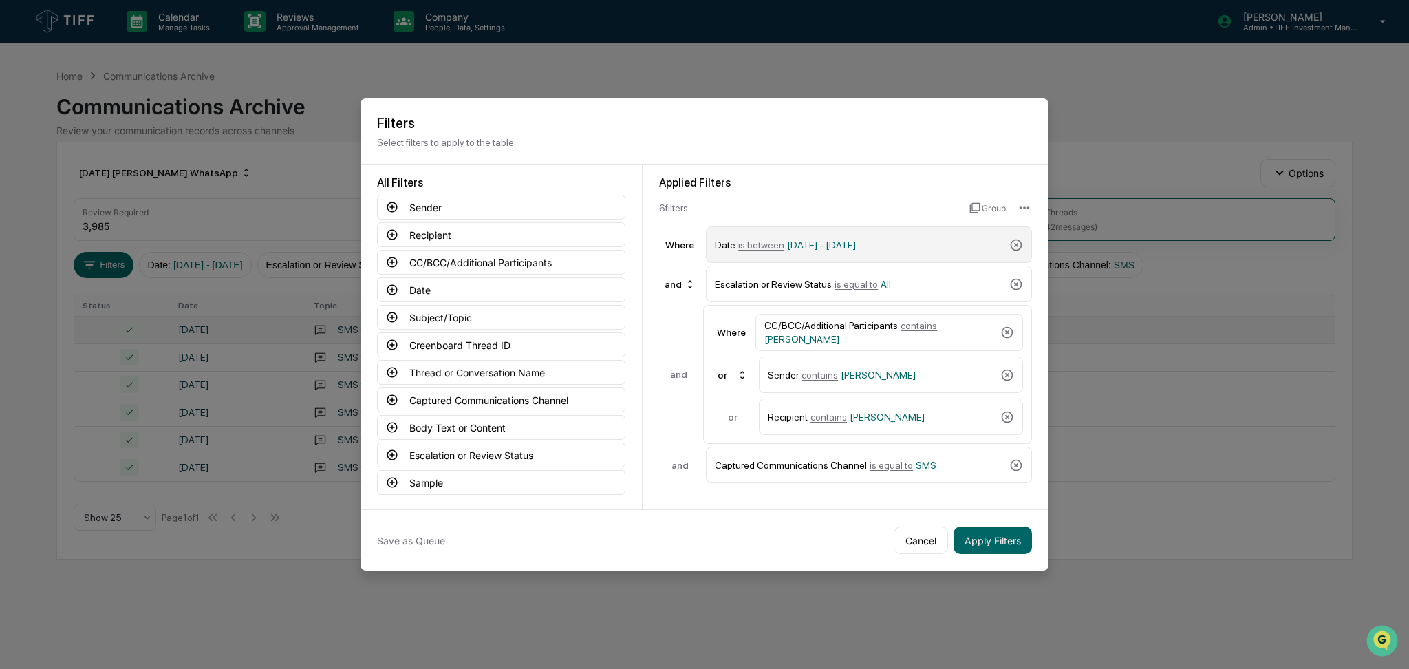
click at [778, 251] on span "is between" at bounding box center [761, 244] width 46 height 11
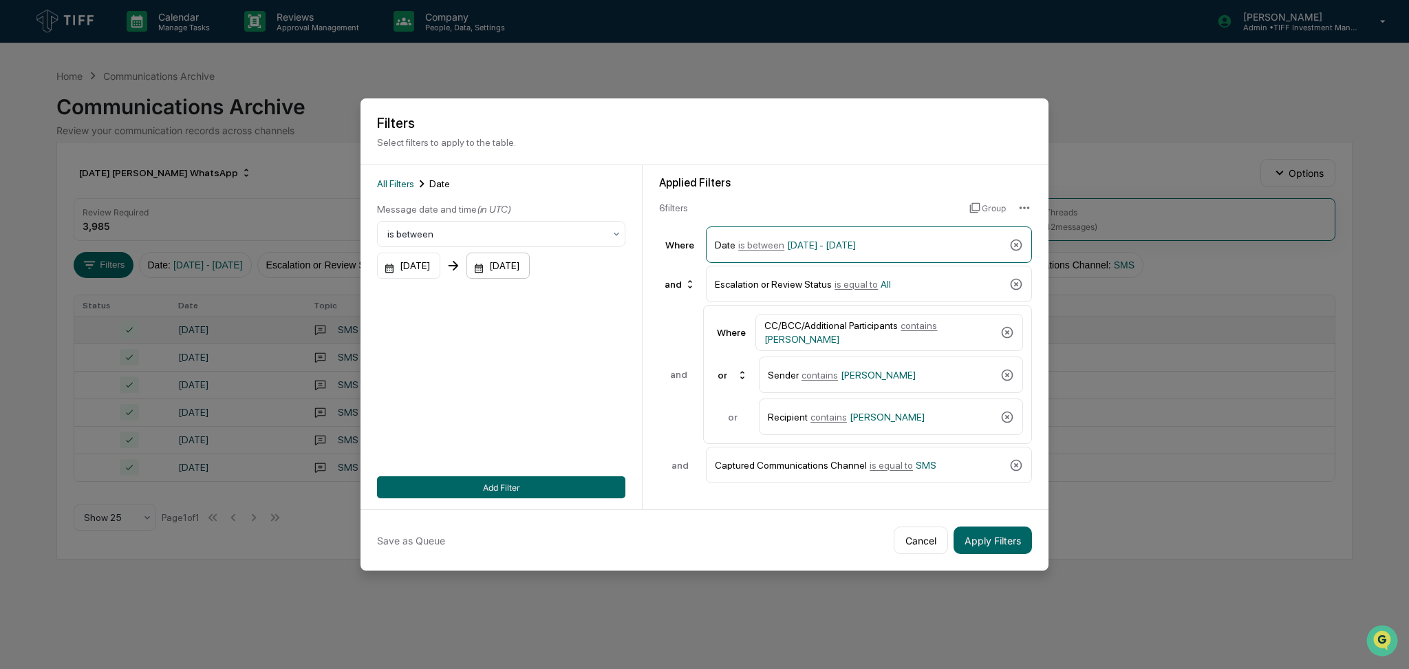
click at [522, 268] on div "[DATE]" at bounding box center [498, 266] width 63 height 26
click at [653, 301] on icon "Previous month" at bounding box center [657, 300] width 15 height 15
click at [621, 460] on button "31" at bounding box center [623, 462] width 25 height 25
click at [590, 484] on button "Add Filter" at bounding box center [501, 487] width 248 height 22
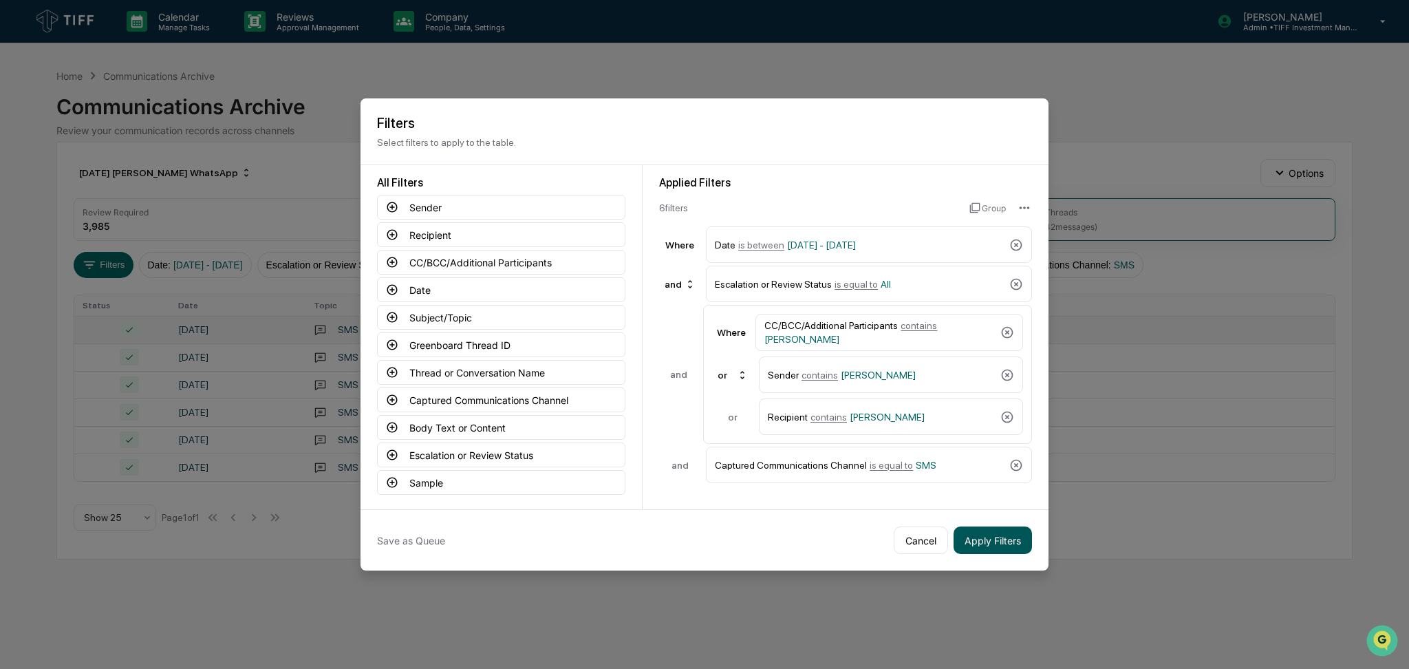
click at [1001, 537] on button "Apply Filters" at bounding box center [993, 540] width 78 height 28
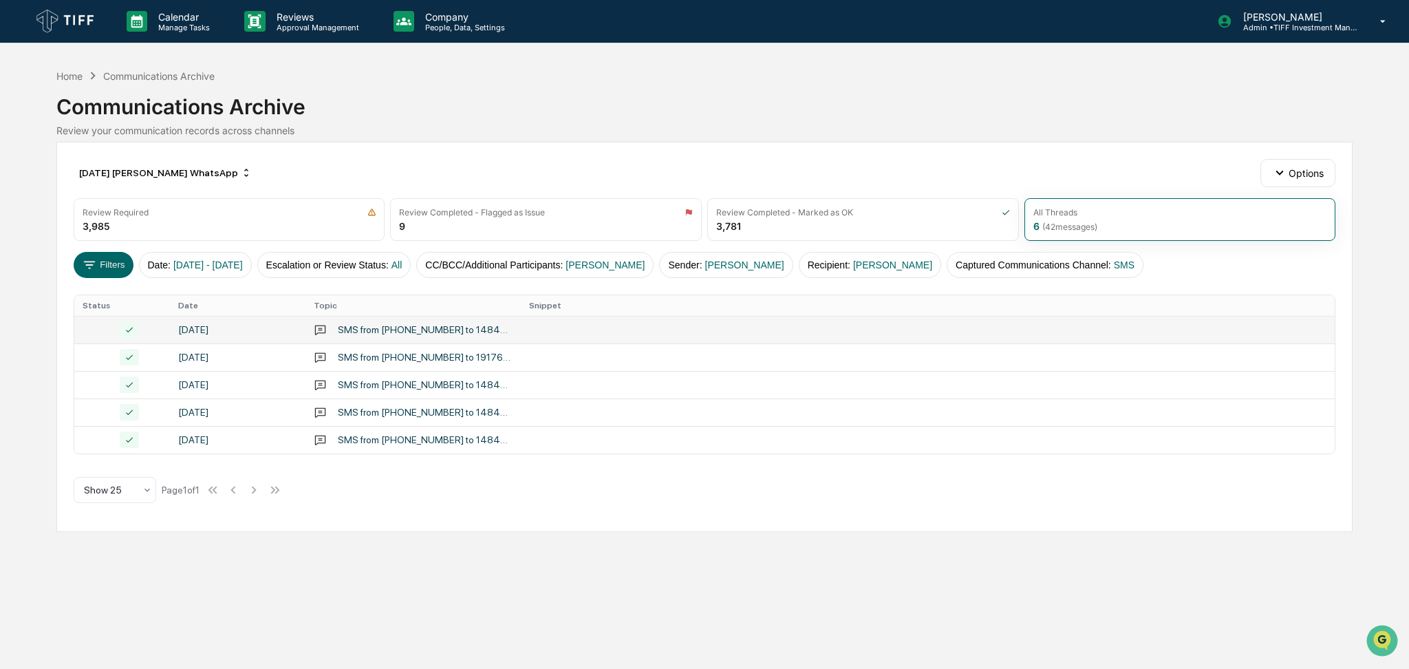
click at [869, 149] on div "[DATE] [PERSON_NAME] WhatsApp Options Review Required 3,985 Review Completed - …" at bounding box center [704, 337] width 1297 height 390
click at [243, 262] on span "[DATE] - [DATE]" at bounding box center [208, 264] width 70 height 11
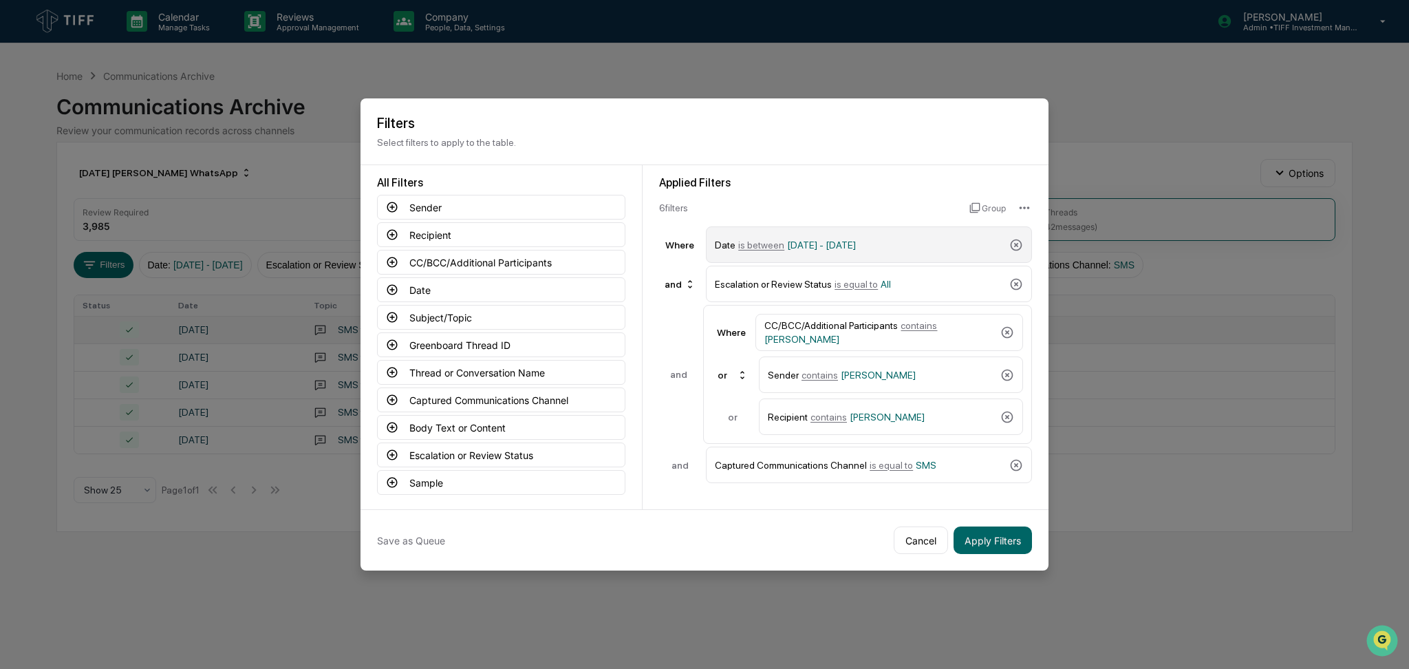
click at [809, 246] on span "[DATE] - [DATE]" at bounding box center [821, 244] width 69 height 11
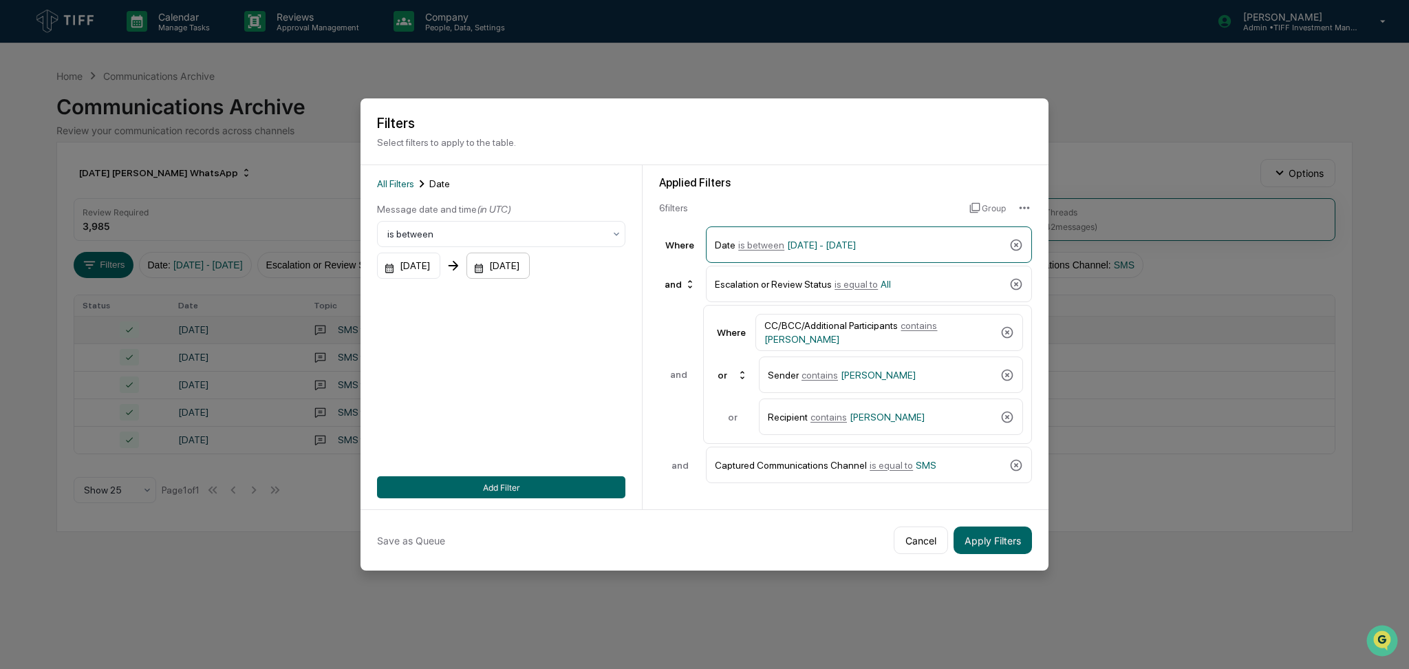
click at [520, 267] on div "[DATE]" at bounding box center [498, 266] width 63 height 26
click at [615, 200] on div at bounding box center [704, 334] width 1409 height 669
click at [904, 542] on button "Cancel" at bounding box center [921, 540] width 54 height 28
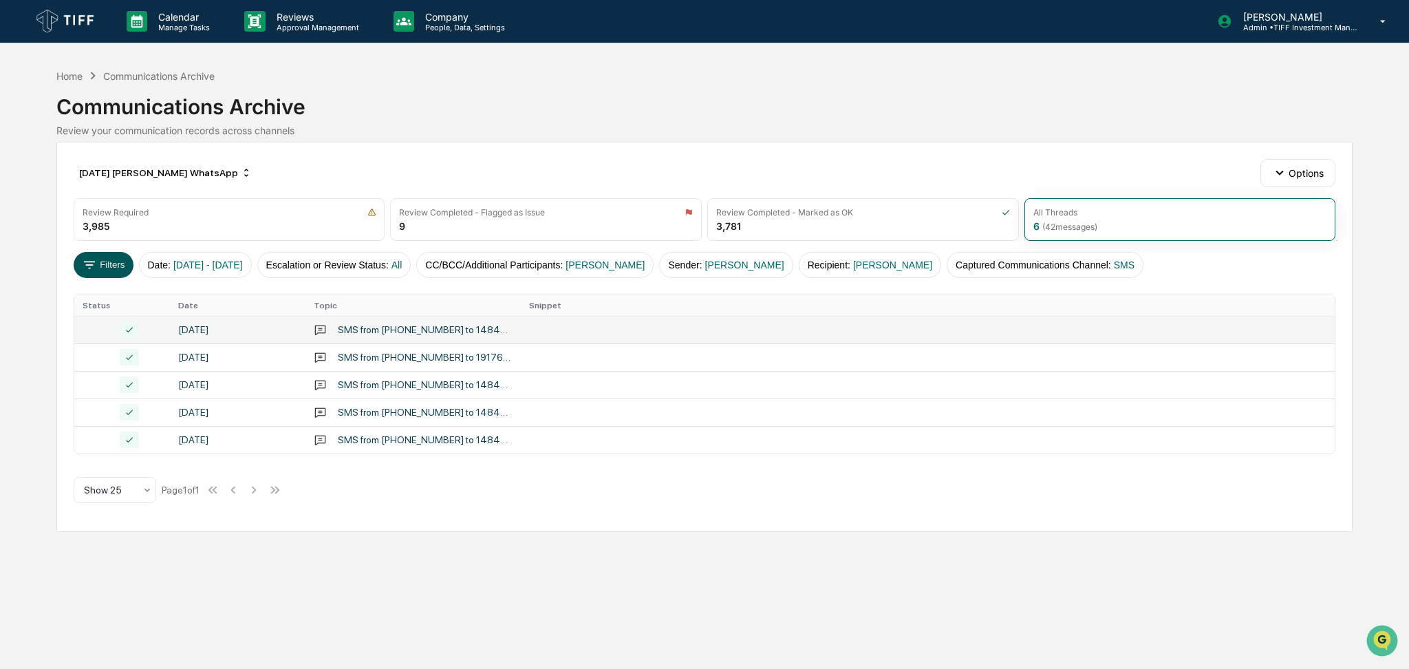
click at [119, 273] on button "Filters" at bounding box center [104, 265] width 60 height 26
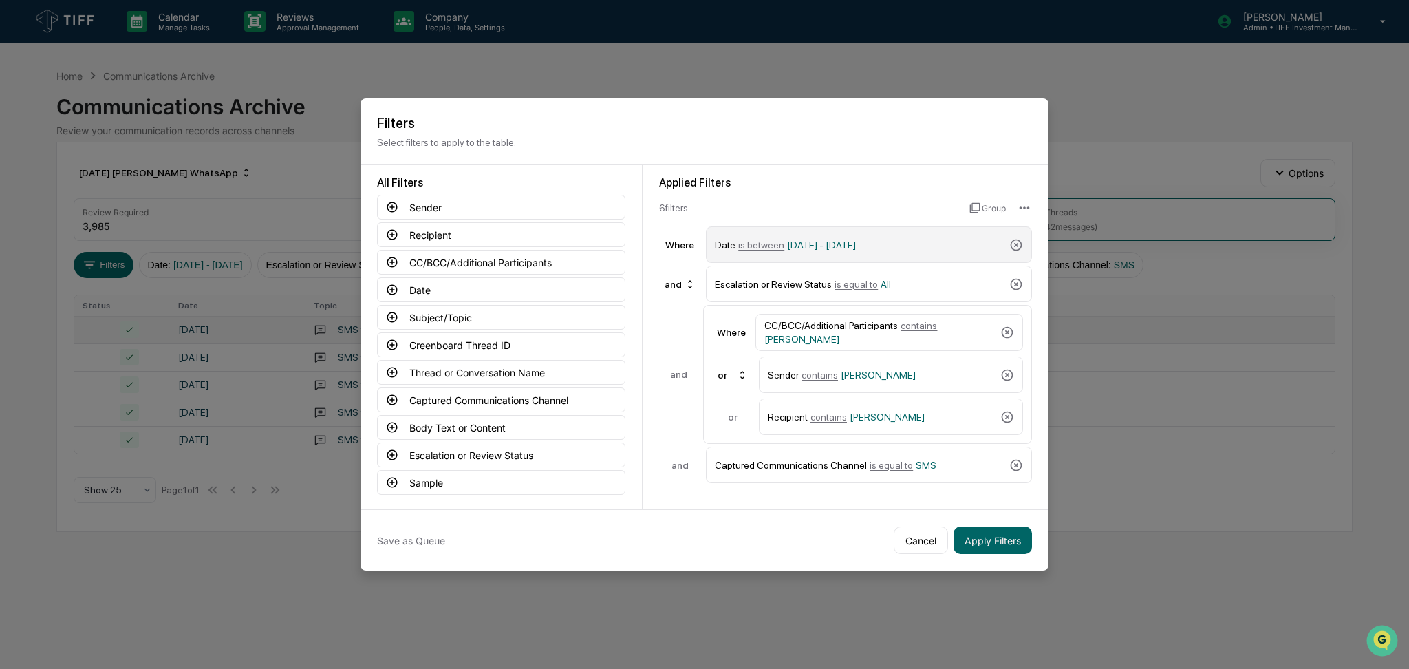
click at [856, 239] on span "[DATE] - [DATE]" at bounding box center [821, 244] width 69 height 11
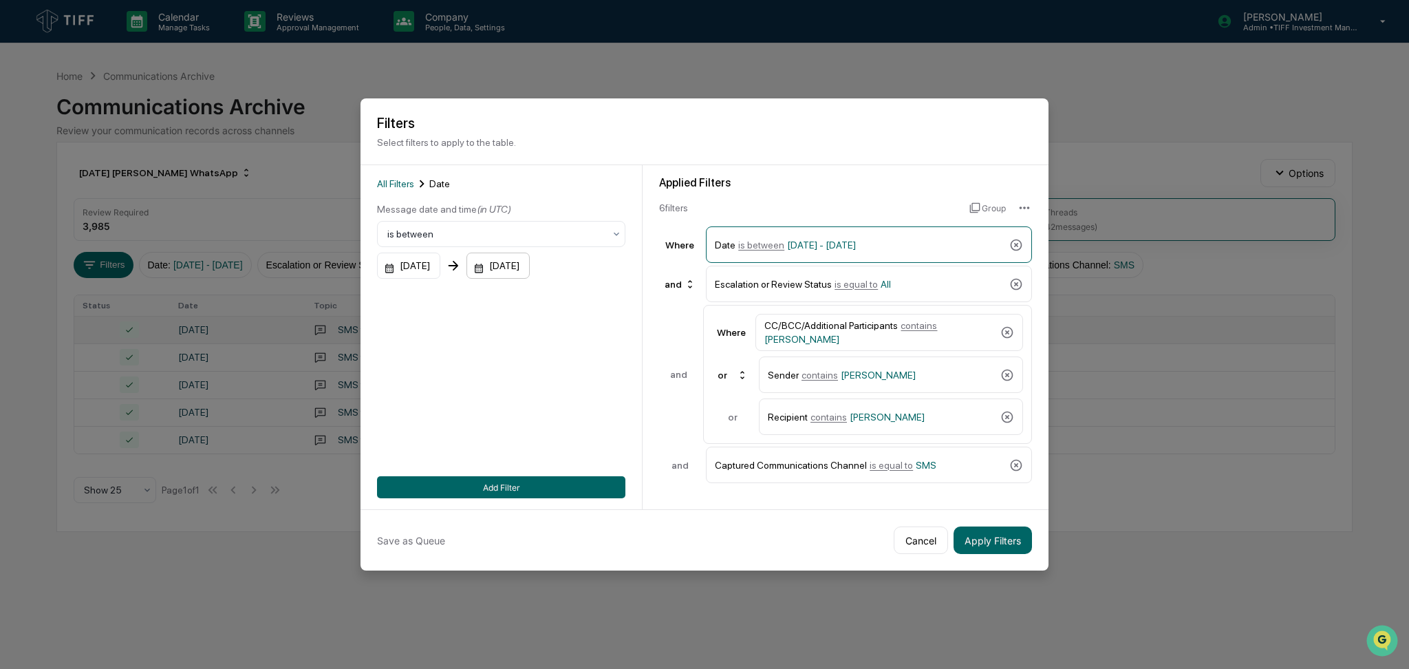
click at [526, 268] on div "[DATE]" at bounding box center [498, 266] width 63 height 26
click at [687, 303] on icon "Next month" at bounding box center [684, 300] width 15 height 15
click at [646, 359] on button "1" at bounding box center [651, 357] width 25 height 25
click at [555, 488] on button "Add Filter" at bounding box center [501, 487] width 248 height 22
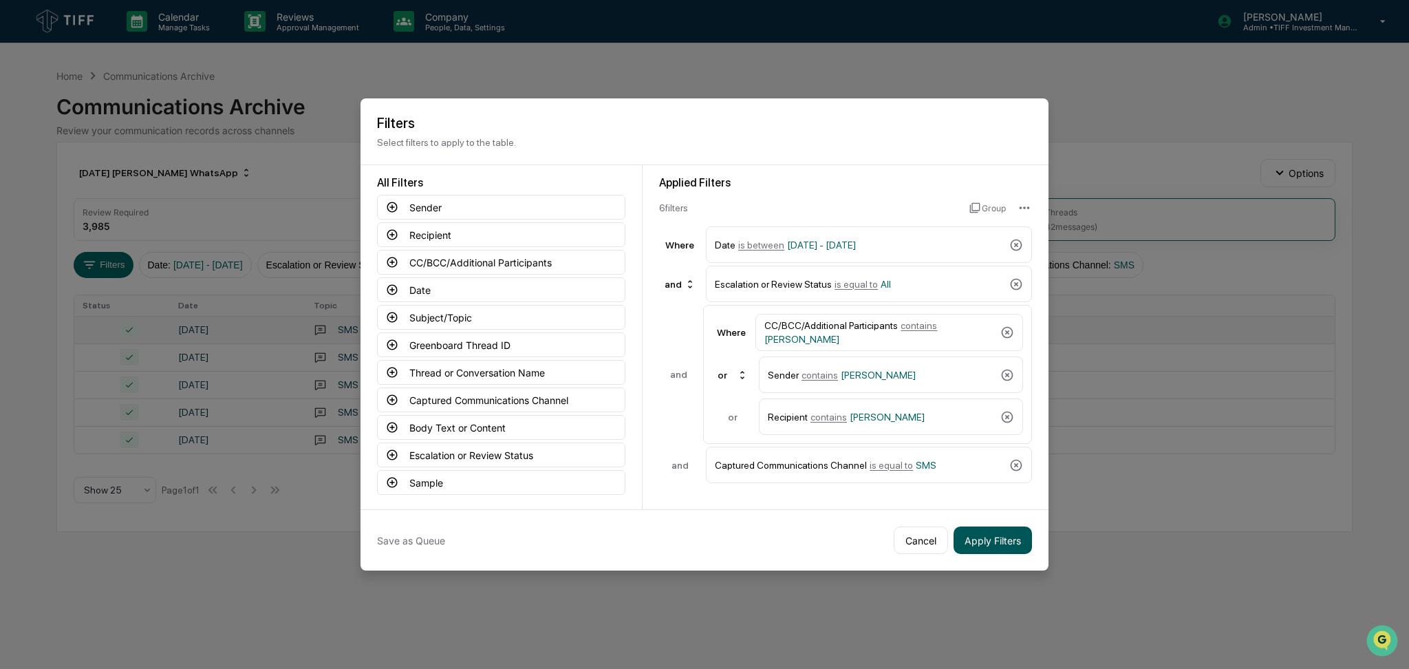
click at [987, 541] on button "Apply Filters" at bounding box center [993, 540] width 78 height 28
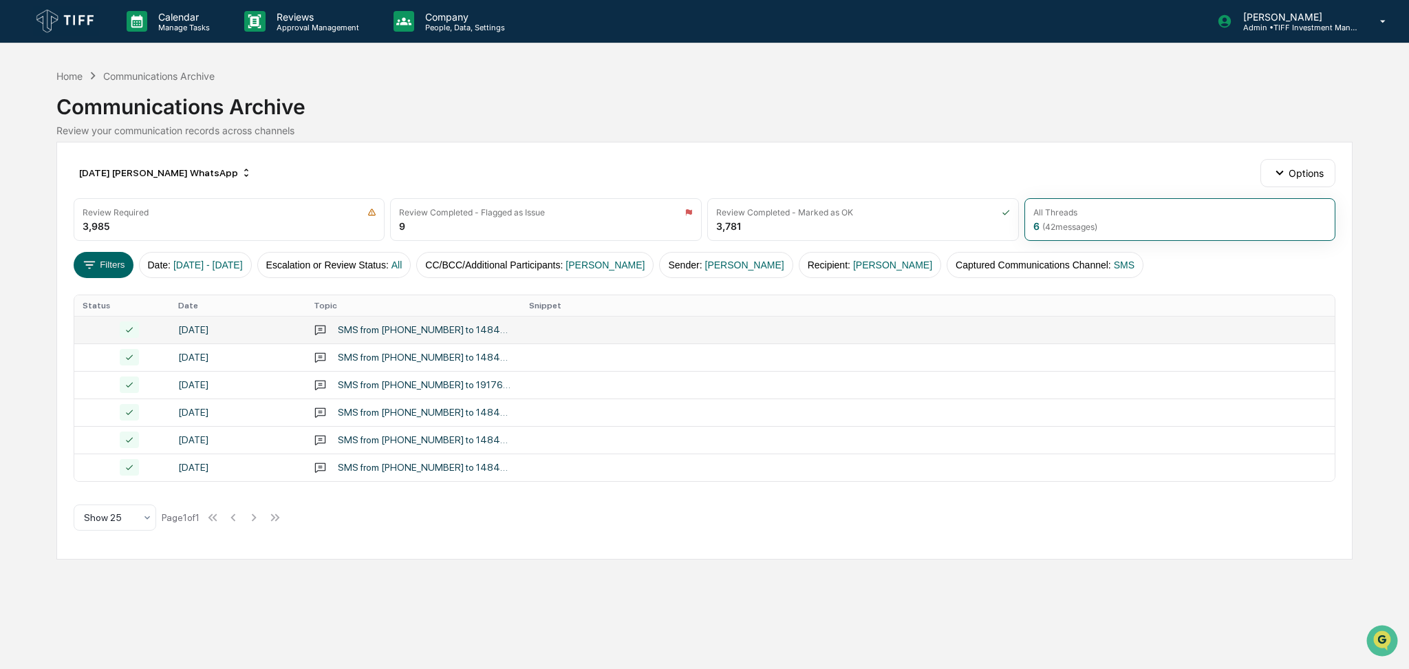
click at [536, 331] on td at bounding box center [928, 330] width 814 height 28
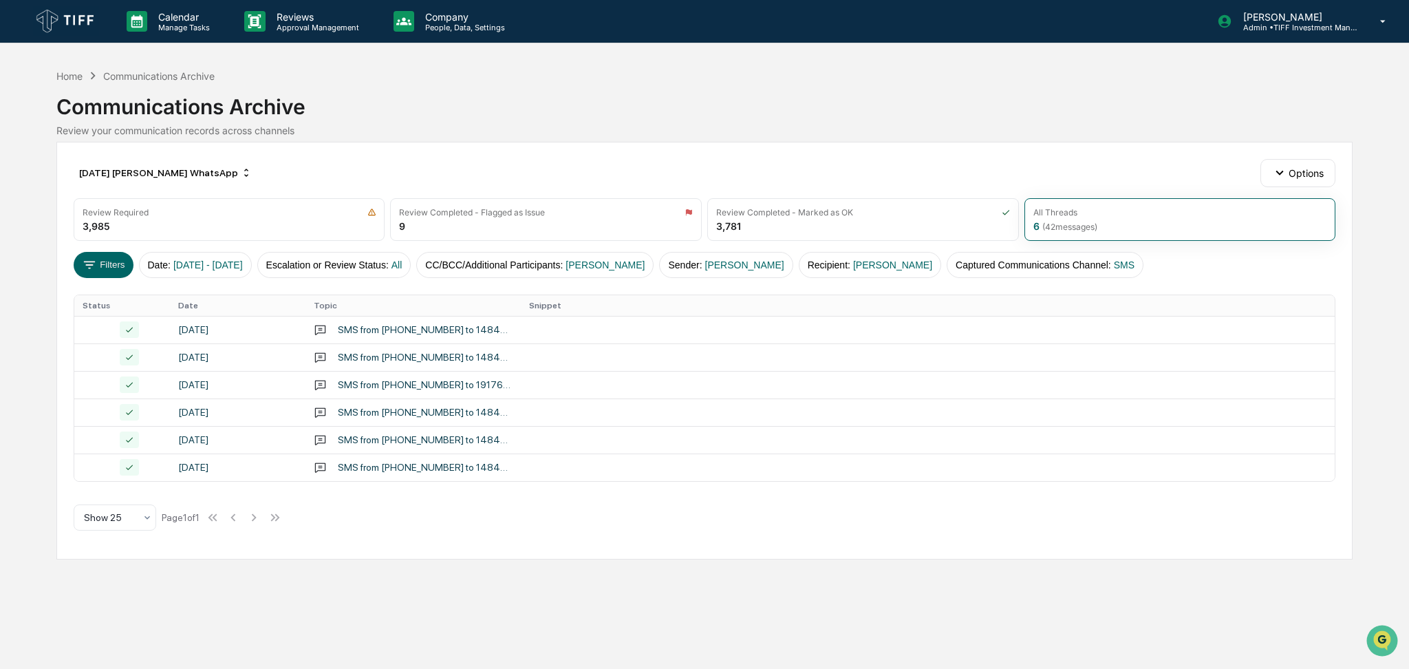
click at [2, 392] on div "Calendar Manage Tasks Reviews Approval Management Company People, Data, Setting…" at bounding box center [704, 334] width 1409 height 669
click at [181, 260] on span "[DATE] - [DATE]" at bounding box center [208, 264] width 70 height 11
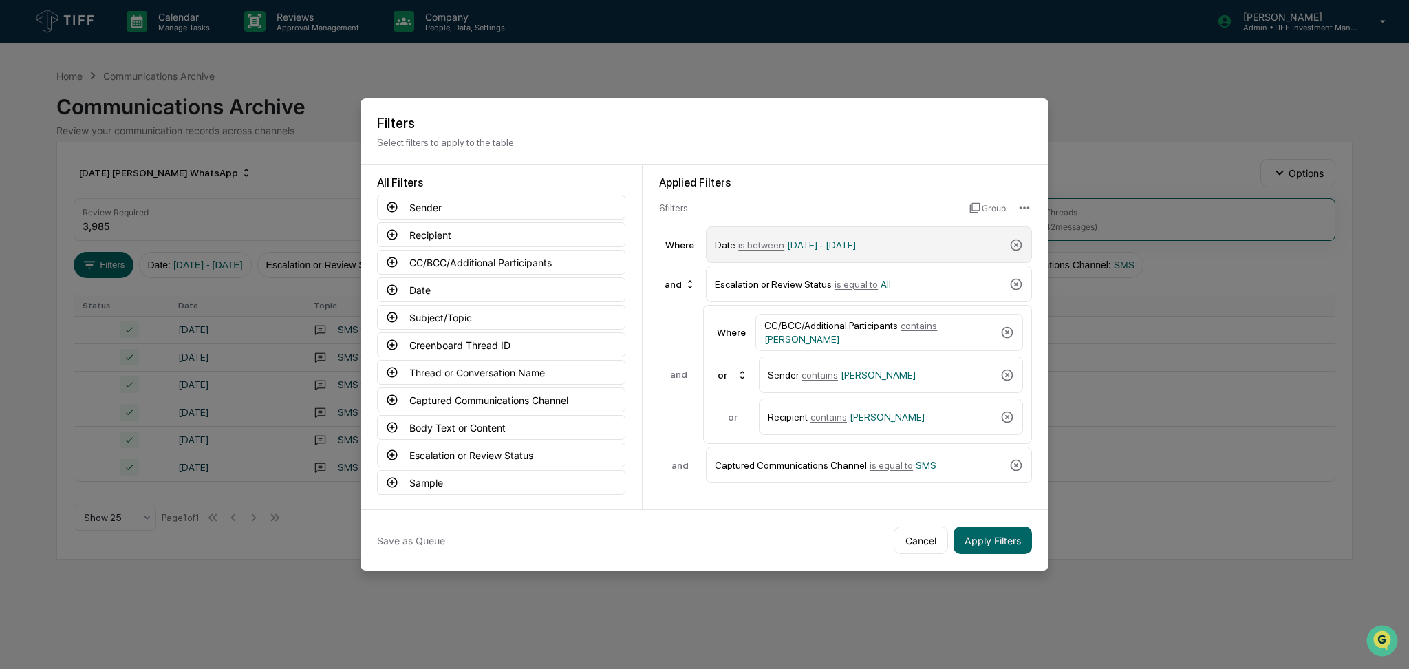
click at [782, 236] on div "Date is between [DATE] - [DATE]" at bounding box center [859, 245] width 289 height 24
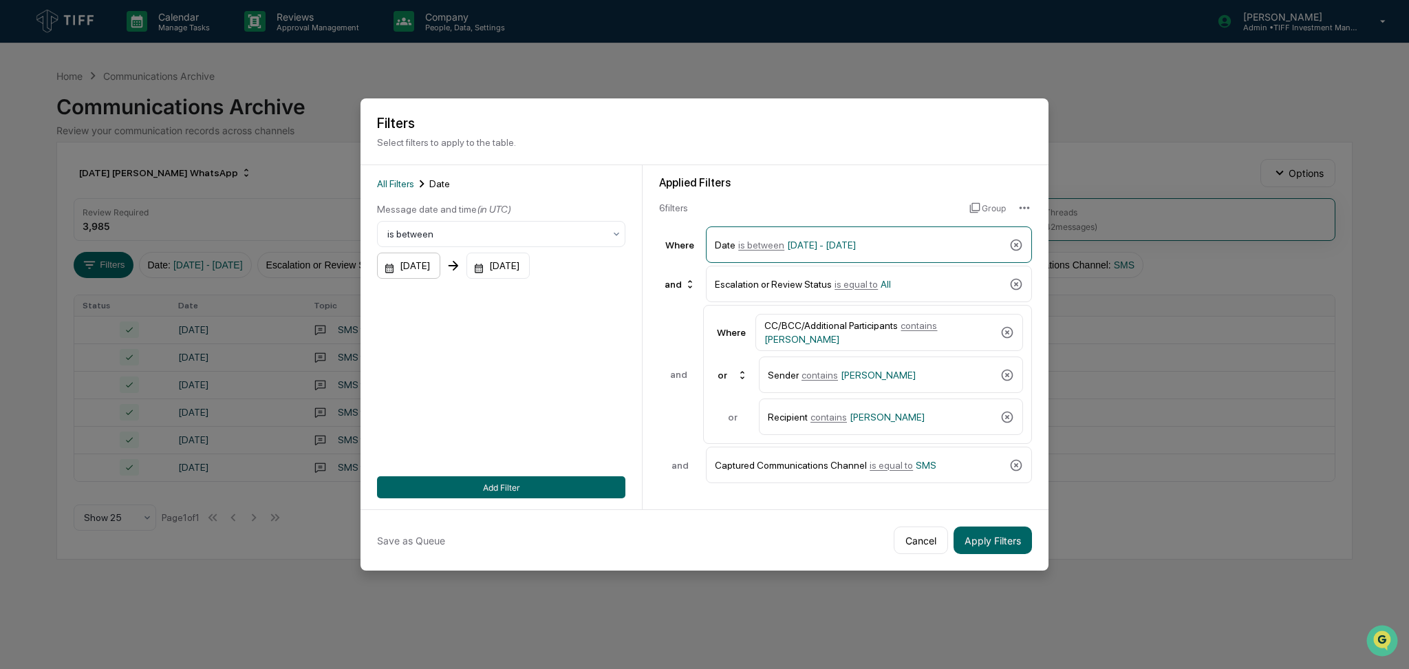
click at [413, 262] on div "[DATE]" at bounding box center [408, 266] width 63 height 26
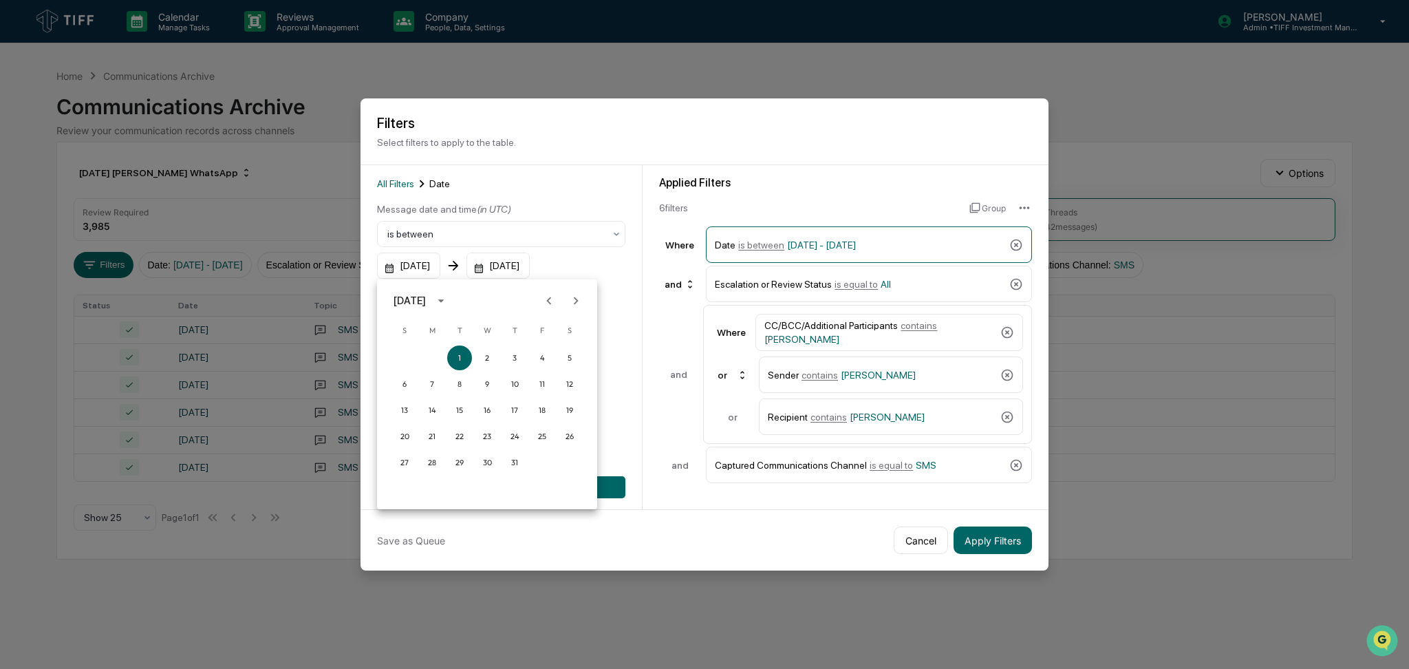
click at [547, 306] on icon "Previous month" at bounding box center [549, 300] width 15 height 15
click at [505, 359] on button "1" at bounding box center [514, 357] width 25 height 25
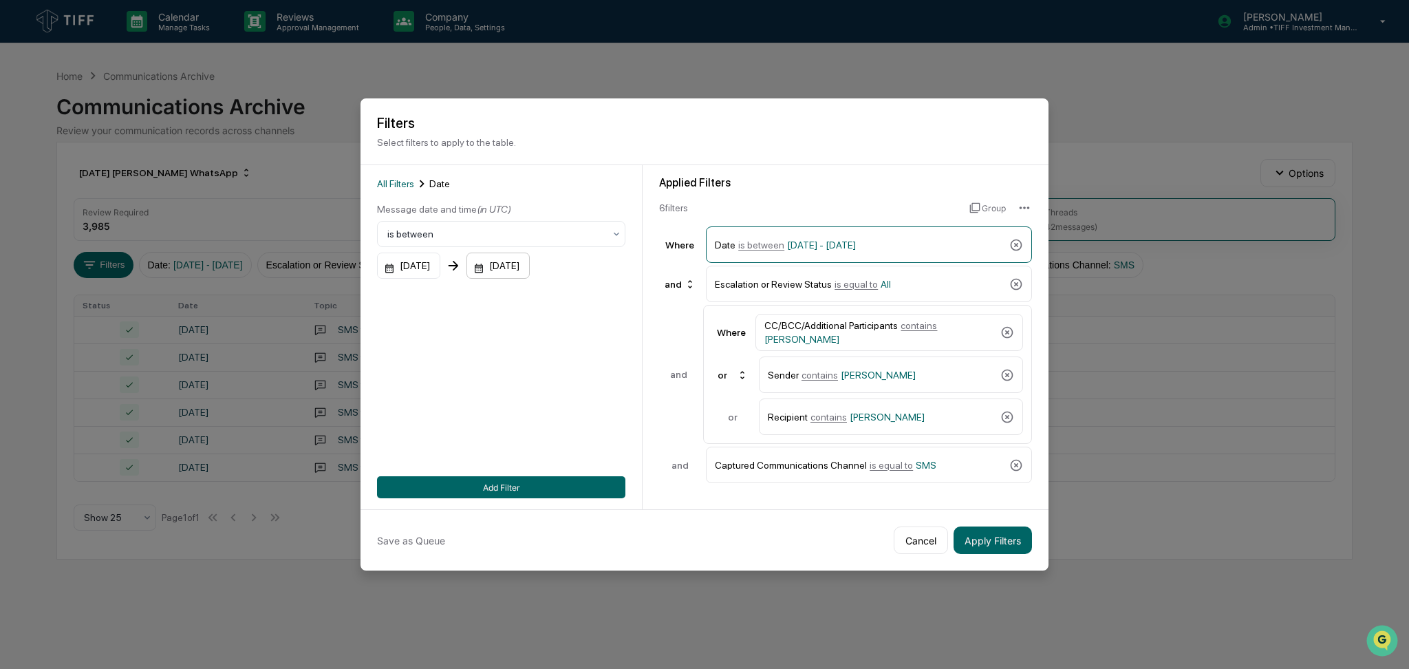
click at [522, 269] on div "[DATE]" at bounding box center [498, 266] width 63 height 26
click at [661, 303] on icon "Previous month" at bounding box center [659, 301] width 5 height 8
click at [537, 352] on button "2" at bounding box center [541, 357] width 25 height 25
click at [551, 490] on button "Add Filter" at bounding box center [501, 487] width 248 height 22
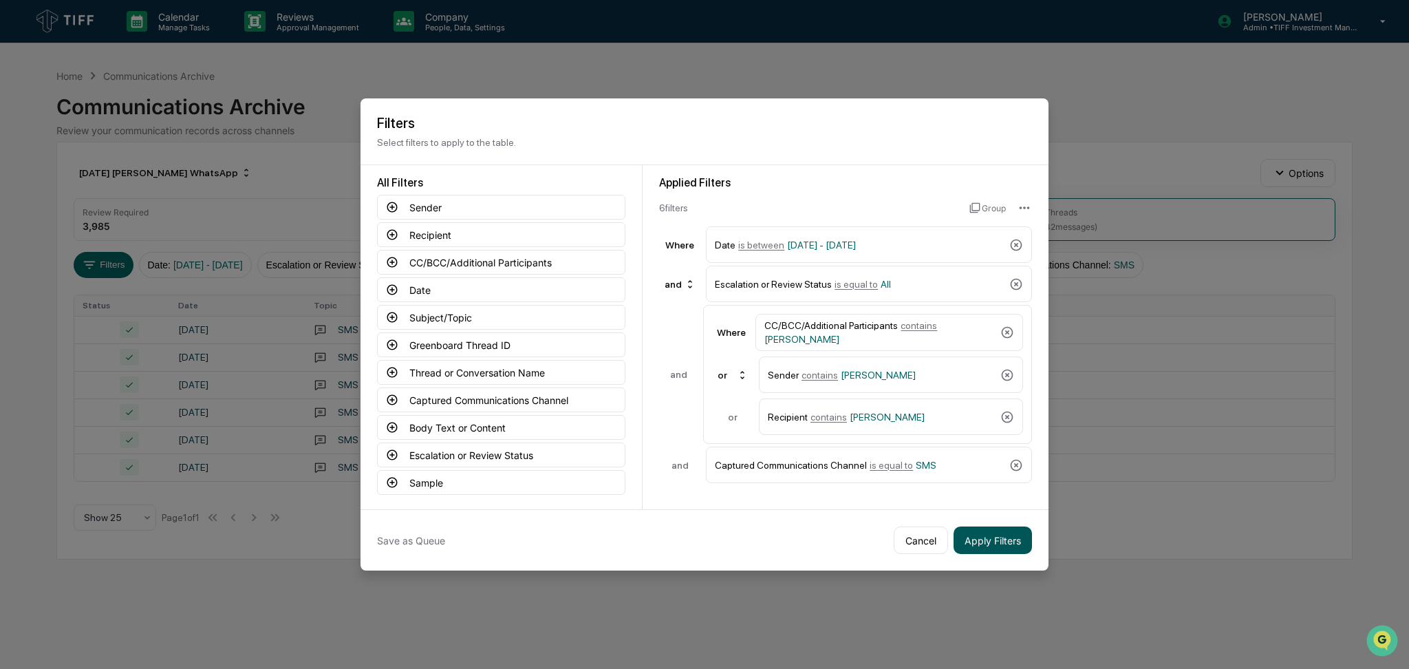
click at [983, 542] on button "Apply Filters" at bounding box center [993, 540] width 78 height 28
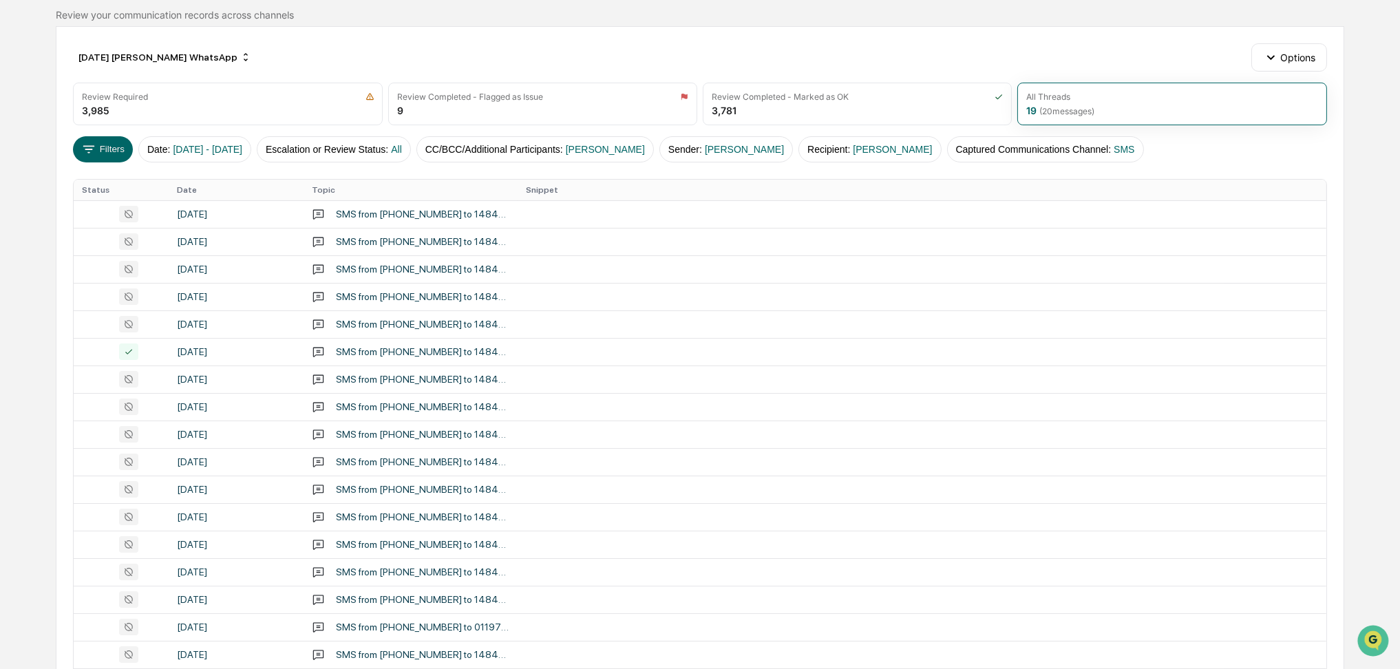
scroll to position [38, 0]
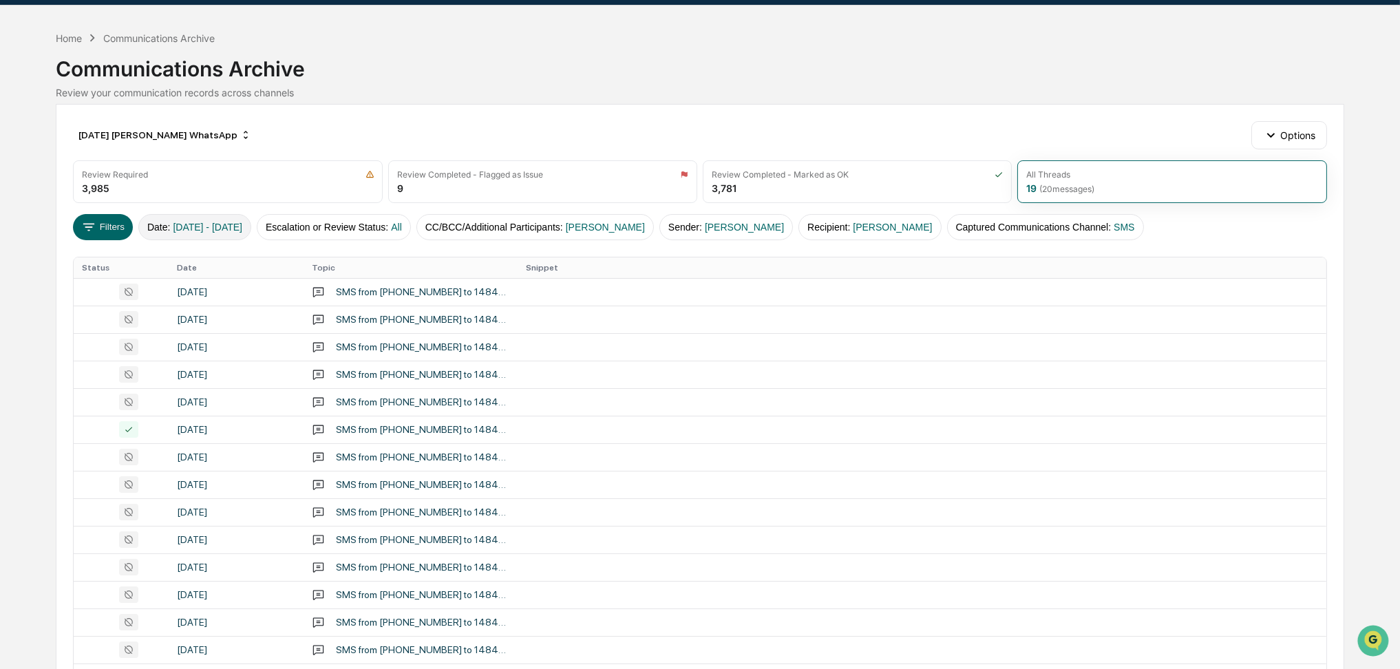
click at [208, 229] on span "[DATE] - [DATE]" at bounding box center [208, 227] width 70 height 11
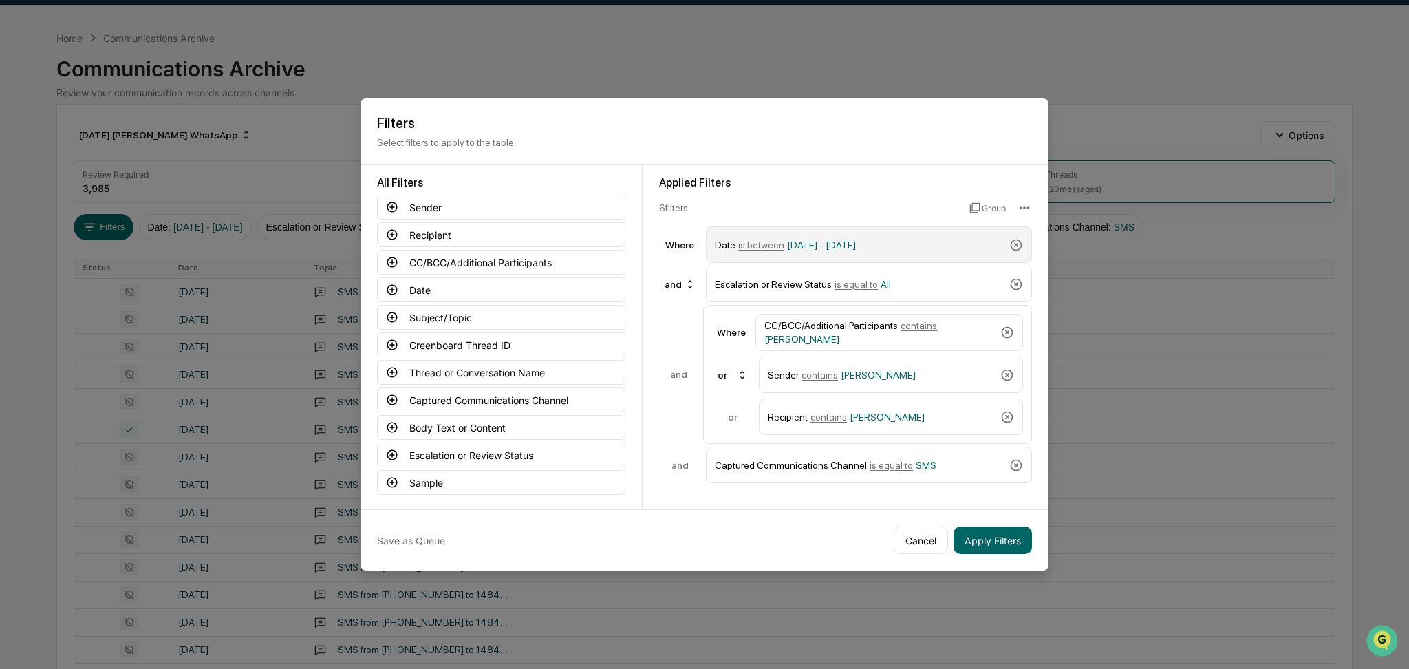
click at [787, 253] on div "Date is between [DATE] - [DATE]" at bounding box center [859, 245] width 289 height 24
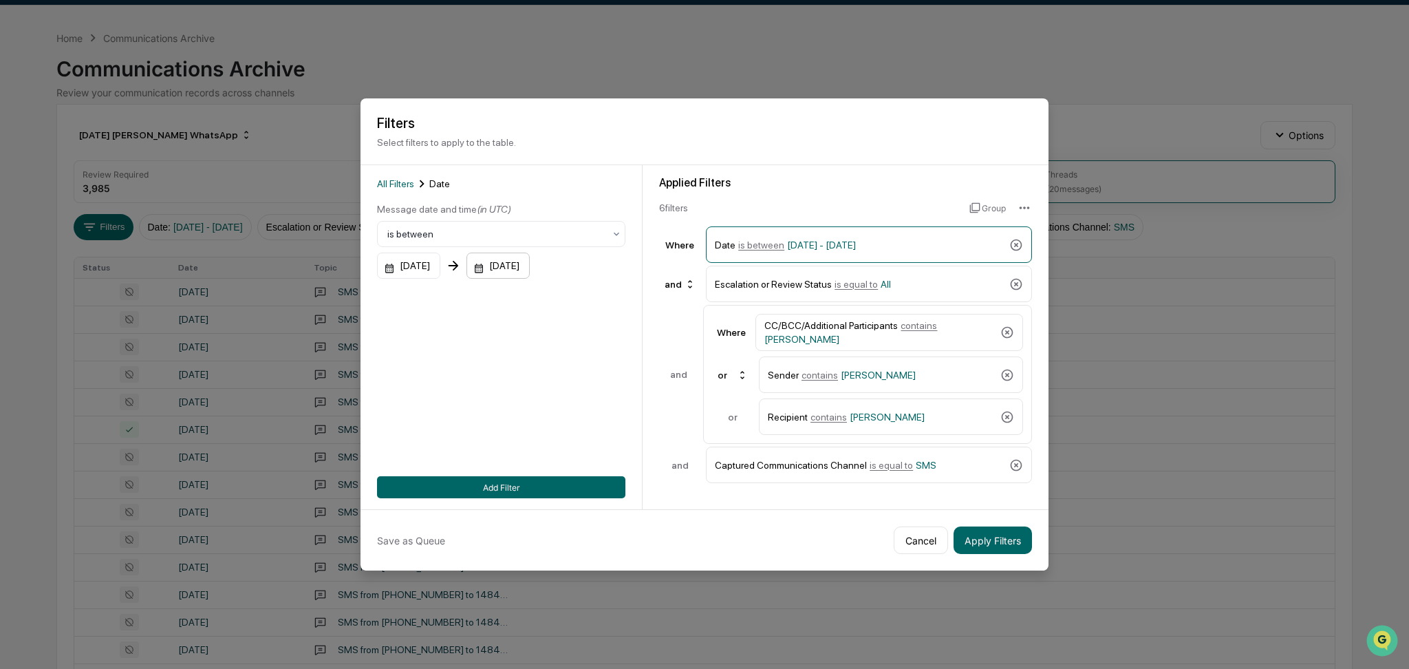
click at [515, 273] on div "[DATE]" at bounding box center [498, 266] width 63 height 26
click at [567, 356] on button "3" at bounding box center [569, 357] width 25 height 25
click at [538, 489] on button "Add Filter" at bounding box center [501, 487] width 248 height 22
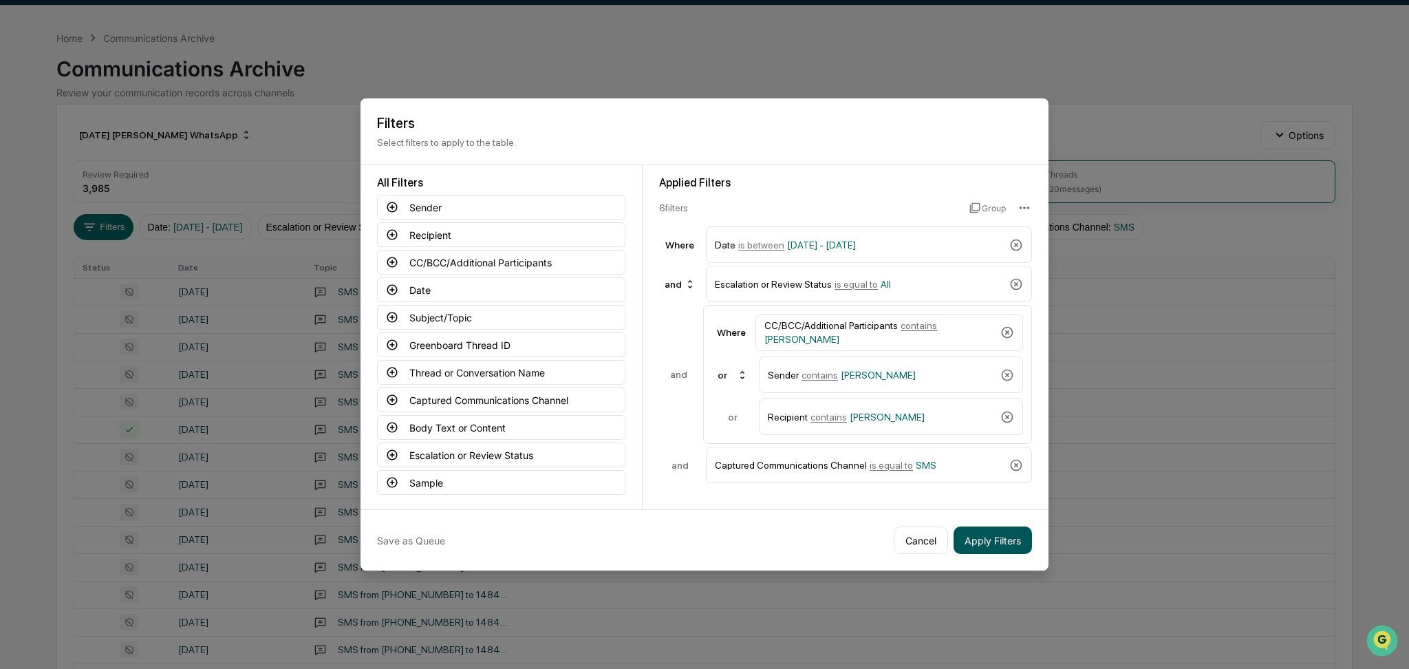
click at [1015, 537] on button "Apply Filters" at bounding box center [993, 540] width 78 height 28
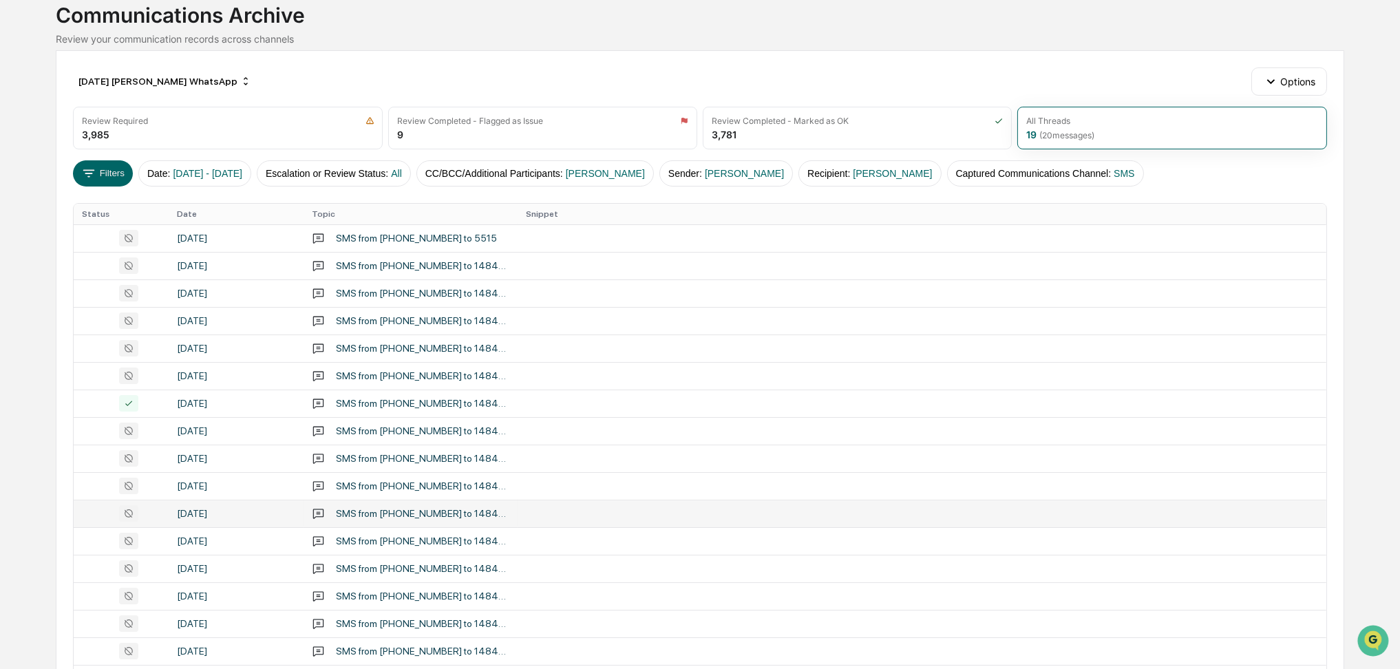
scroll to position [183, 0]
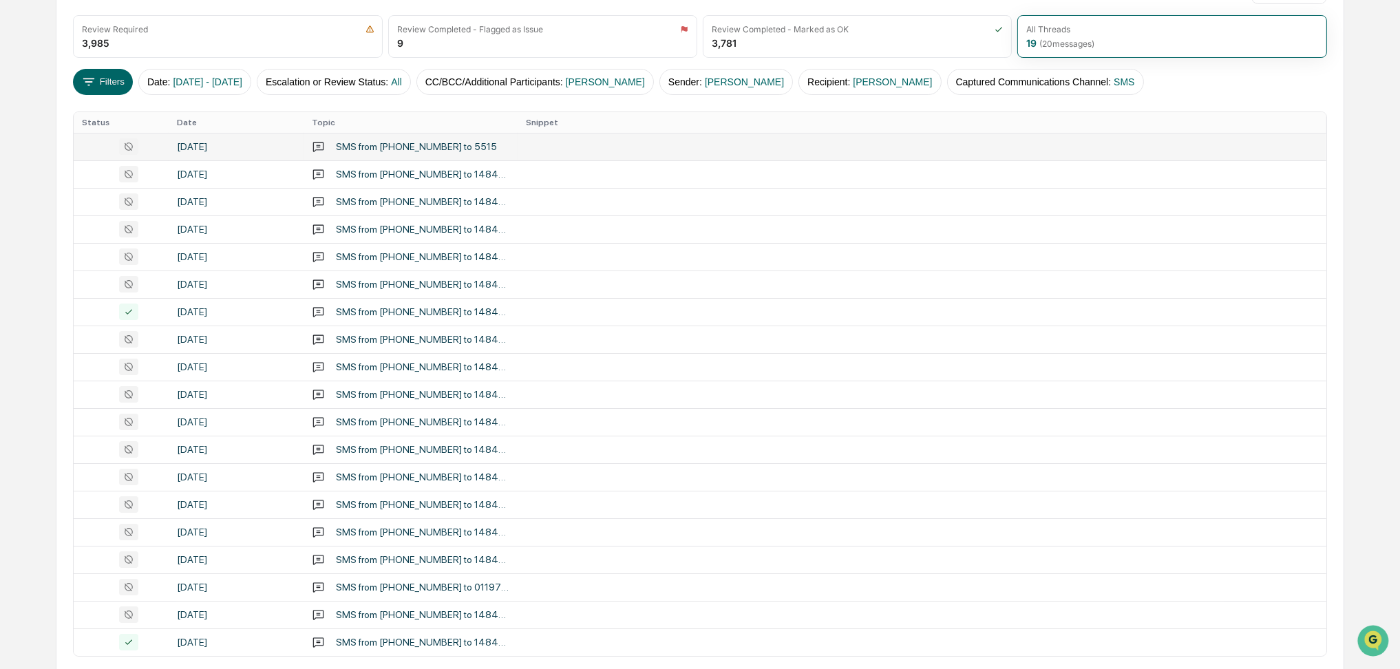
click at [410, 152] on div "SMS from [PHONE_NUMBER] to 5515" at bounding box center [416, 146] width 161 height 11
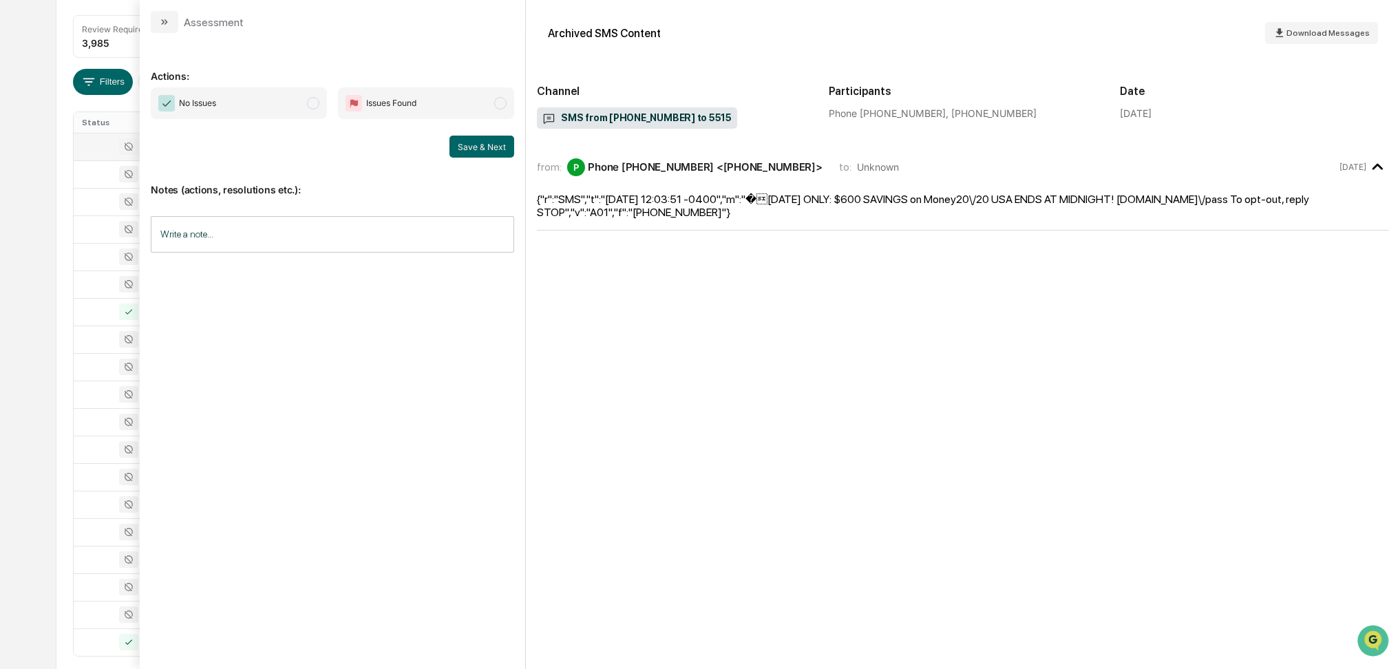
click at [284, 107] on span "No Issues" at bounding box center [239, 103] width 176 height 32
click at [476, 145] on button "Save & Next" at bounding box center [481, 147] width 65 height 22
click at [262, 103] on span "No Issues" at bounding box center [239, 103] width 176 height 32
click at [485, 145] on button "Save & Next" at bounding box center [481, 147] width 65 height 22
click at [299, 98] on span "No Issues" at bounding box center [239, 103] width 176 height 32
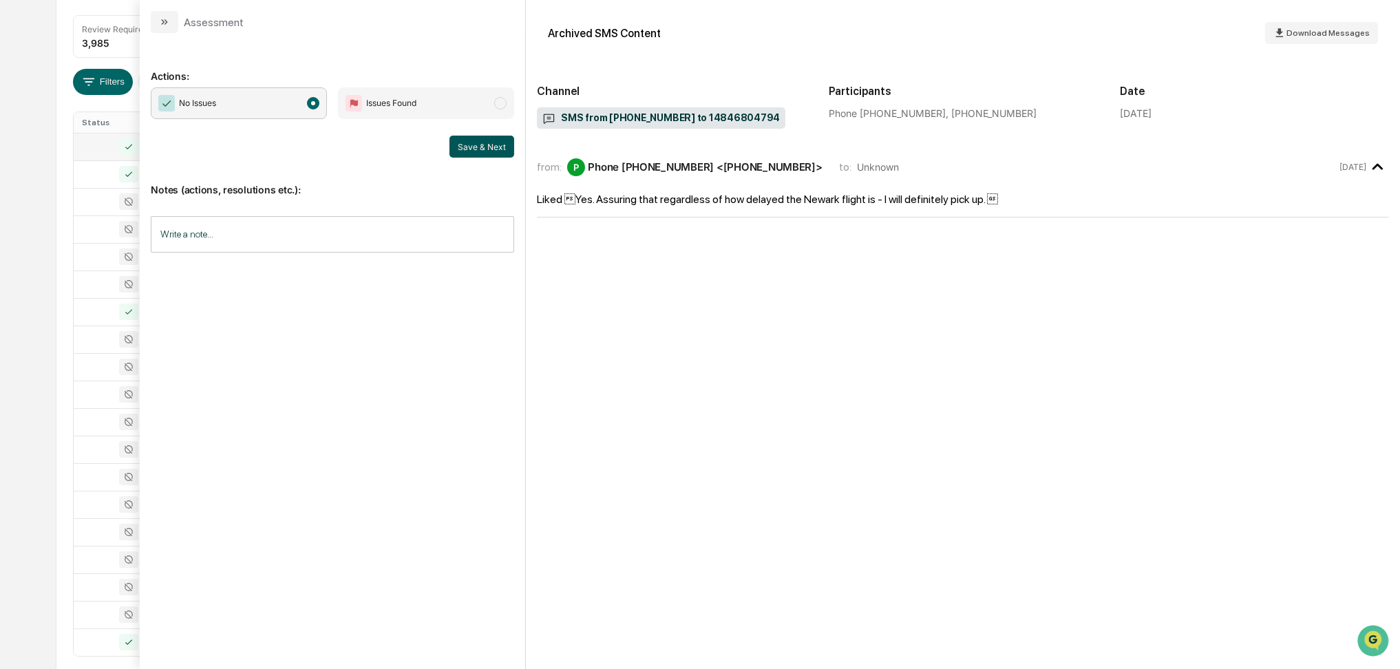
click at [498, 148] on button "Save & Next" at bounding box center [481, 147] width 65 height 22
click at [263, 106] on span "No Issues" at bounding box center [239, 103] width 176 height 32
click at [476, 146] on button "Save & Next" at bounding box center [481, 147] width 65 height 22
click at [257, 105] on span "No Issues" at bounding box center [239, 103] width 176 height 32
click at [451, 144] on button "Save & Next" at bounding box center [481, 147] width 65 height 22
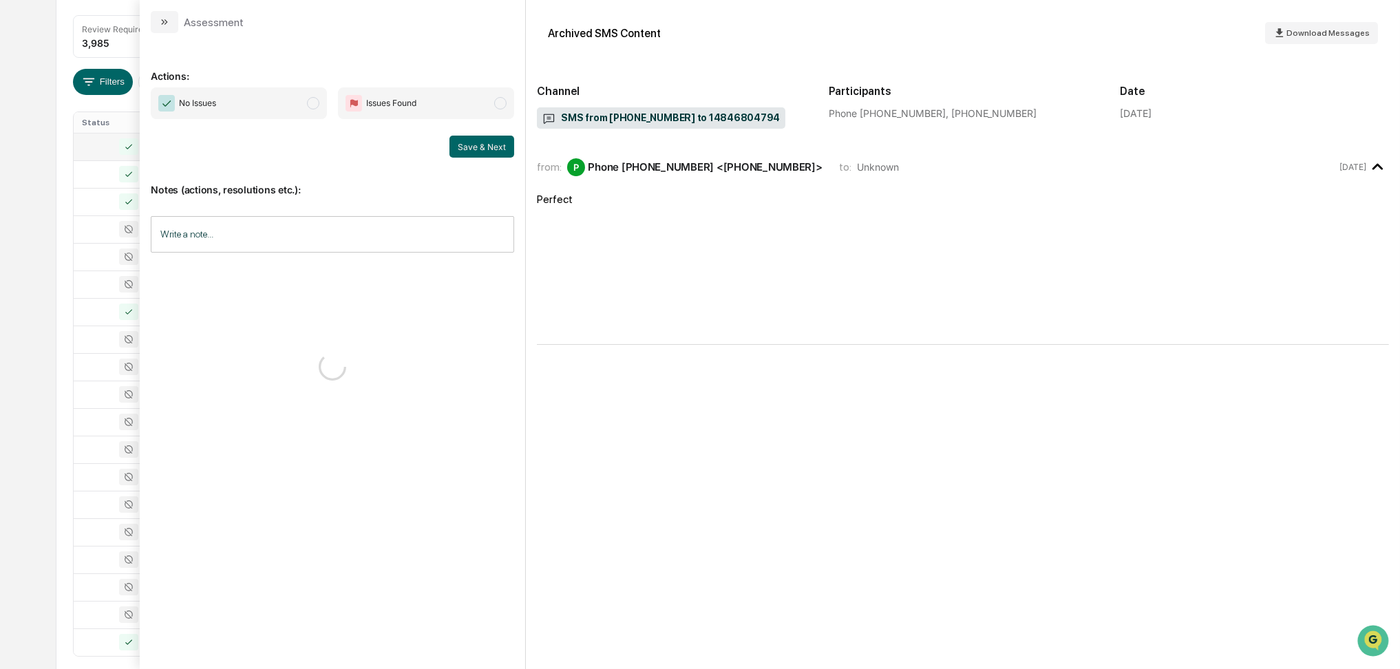
click at [281, 107] on span "No Issues" at bounding box center [239, 103] width 176 height 32
click at [485, 149] on button "Save & Next" at bounding box center [481, 147] width 65 height 22
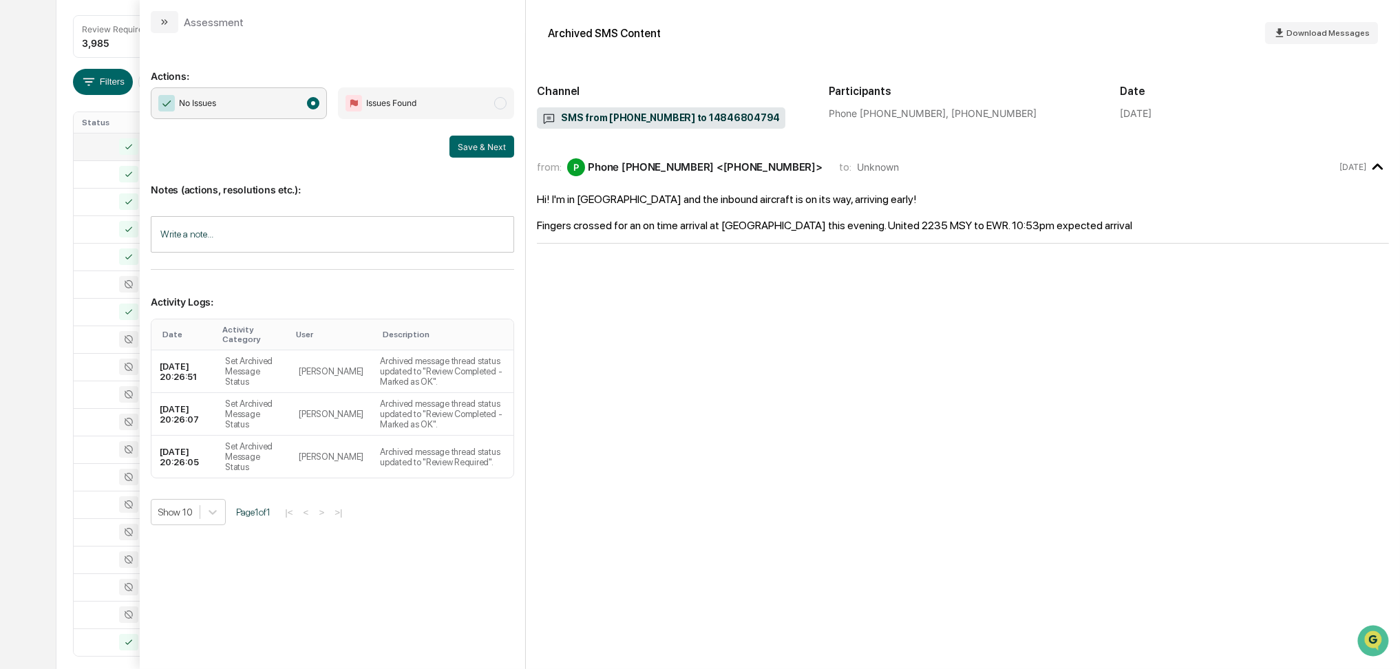
click at [284, 106] on span "No Issues" at bounding box center [239, 103] width 176 height 32
click at [38, 110] on div "Calendar Manage Tasks Reviews Approval Management Company People, Data, Setting…" at bounding box center [700, 275] width 1400 height 917
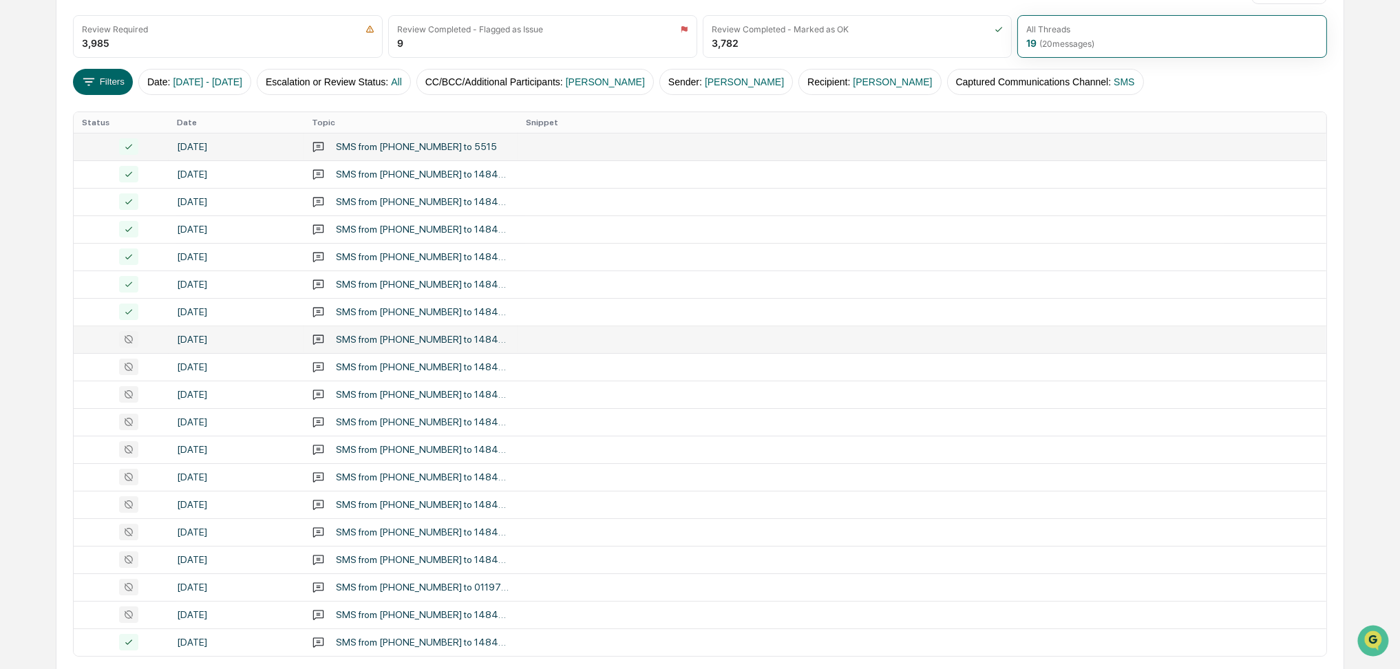
click at [496, 337] on div "SMS from [PHONE_NUMBER] to 14846804794" at bounding box center [422, 339] width 173 height 11
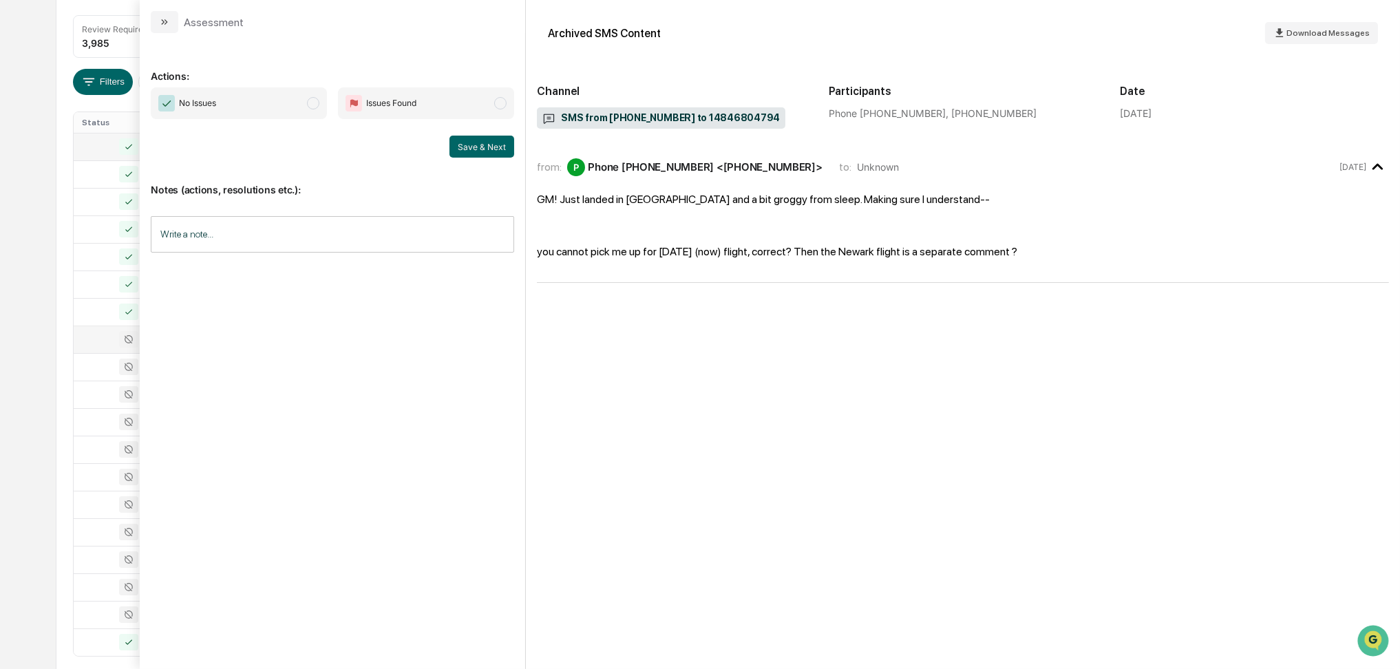
click at [311, 95] on span "No Issues" at bounding box center [239, 103] width 176 height 32
click at [452, 143] on button "Save & Next" at bounding box center [481, 147] width 65 height 22
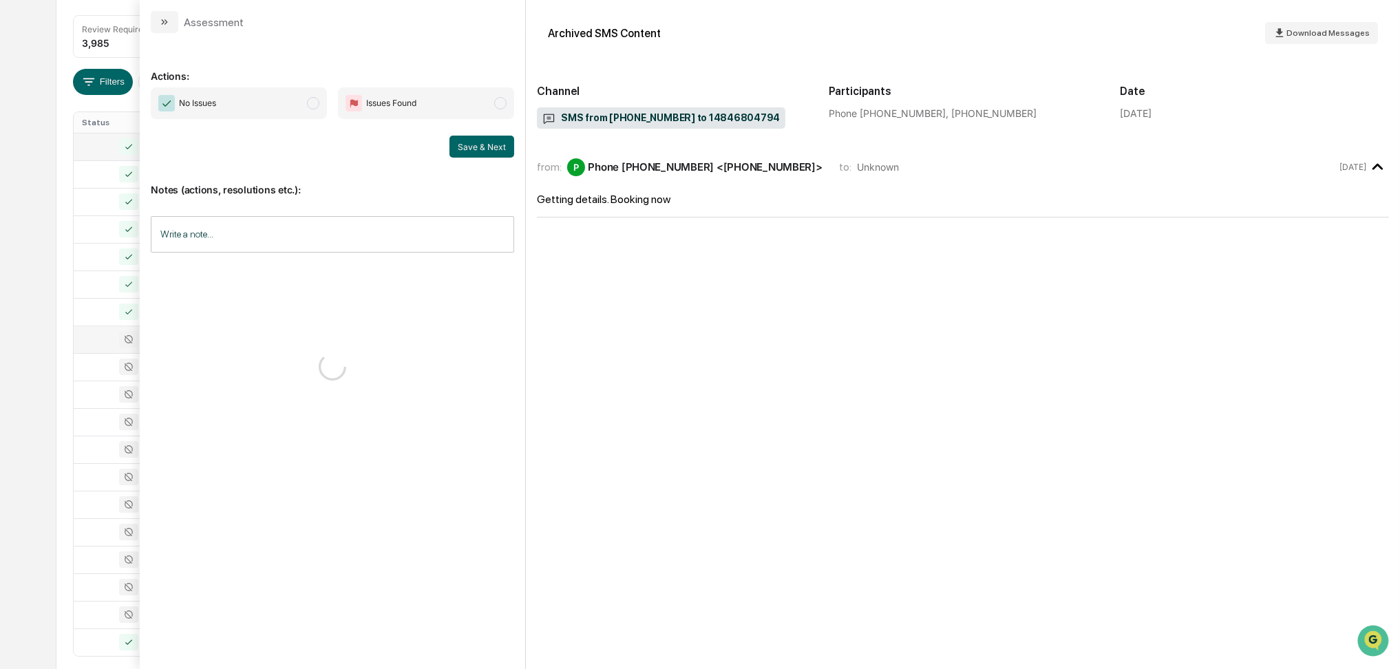
click at [261, 108] on span "No Issues" at bounding box center [239, 103] width 176 height 32
click at [487, 147] on button "Save & Next" at bounding box center [481, 147] width 65 height 22
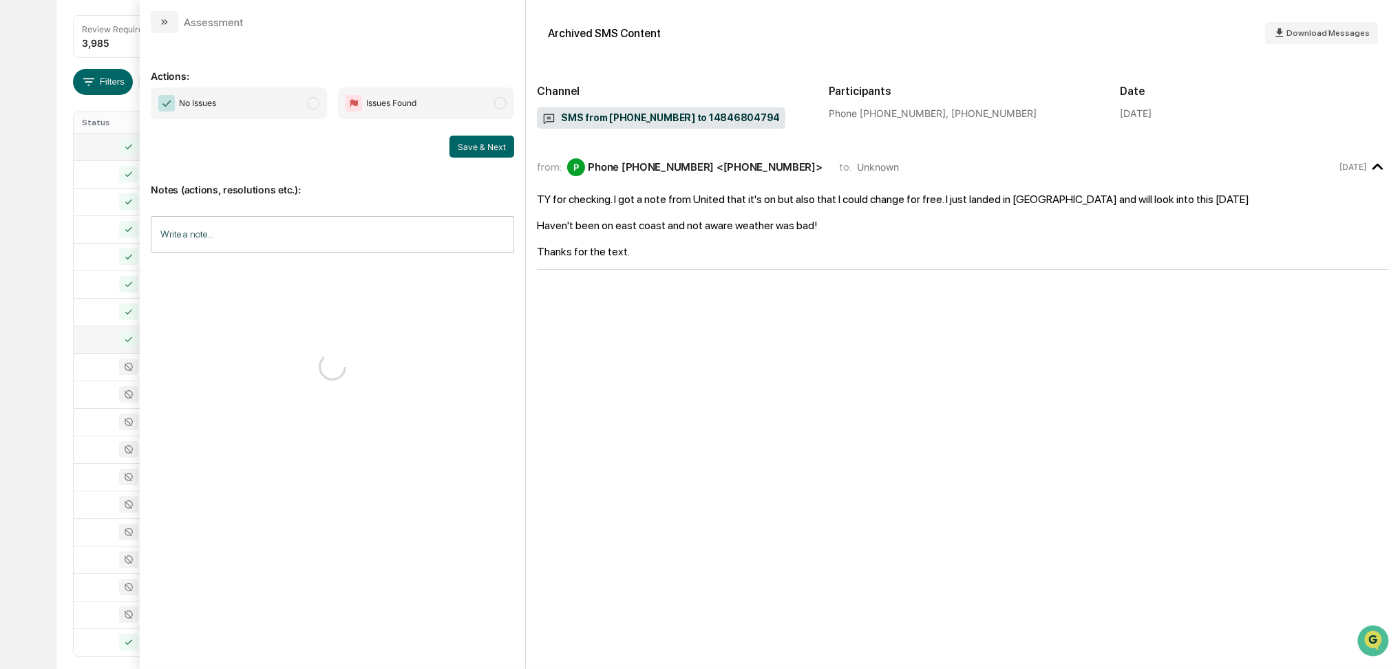
click at [266, 108] on span "No Issues" at bounding box center [239, 103] width 176 height 32
click at [469, 145] on button "Save & Next" at bounding box center [481, 147] width 65 height 22
click at [295, 92] on span "No Issues" at bounding box center [239, 103] width 176 height 32
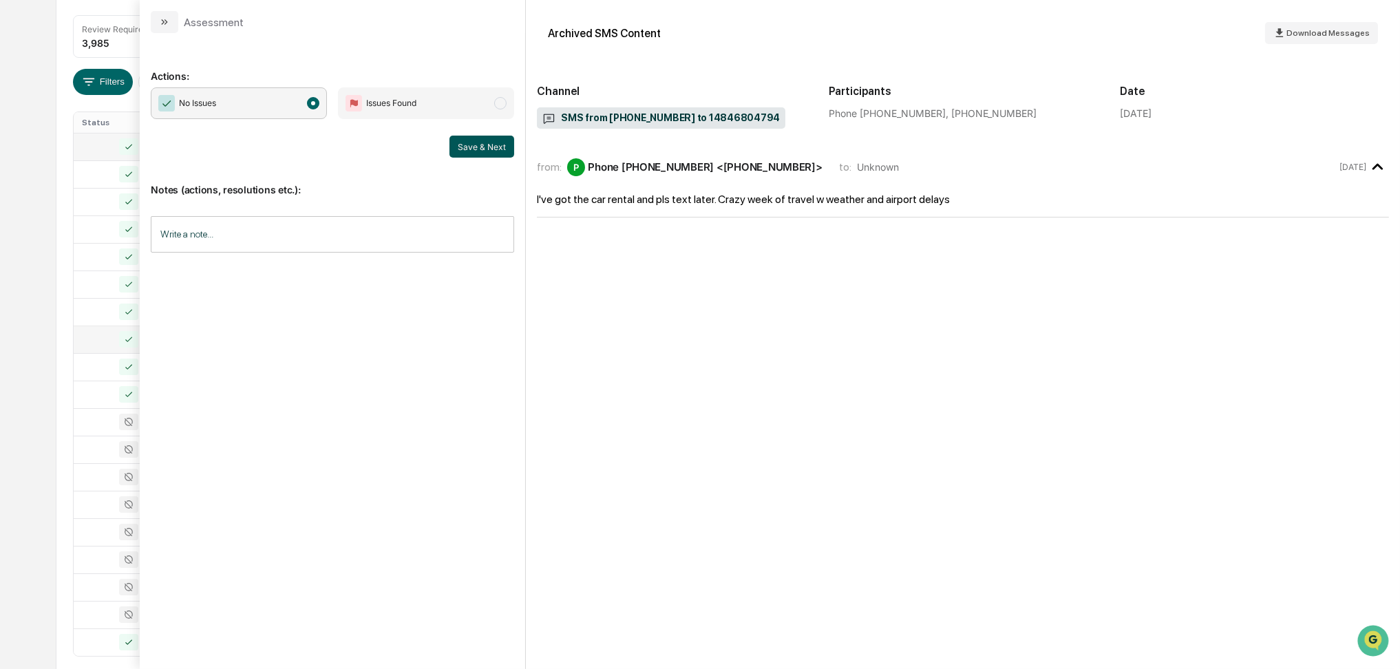
click at [477, 149] on button "Save & Next" at bounding box center [481, 147] width 65 height 22
click at [266, 116] on span "No Issues" at bounding box center [239, 103] width 176 height 32
click at [465, 156] on button "Save & Next" at bounding box center [481, 147] width 65 height 22
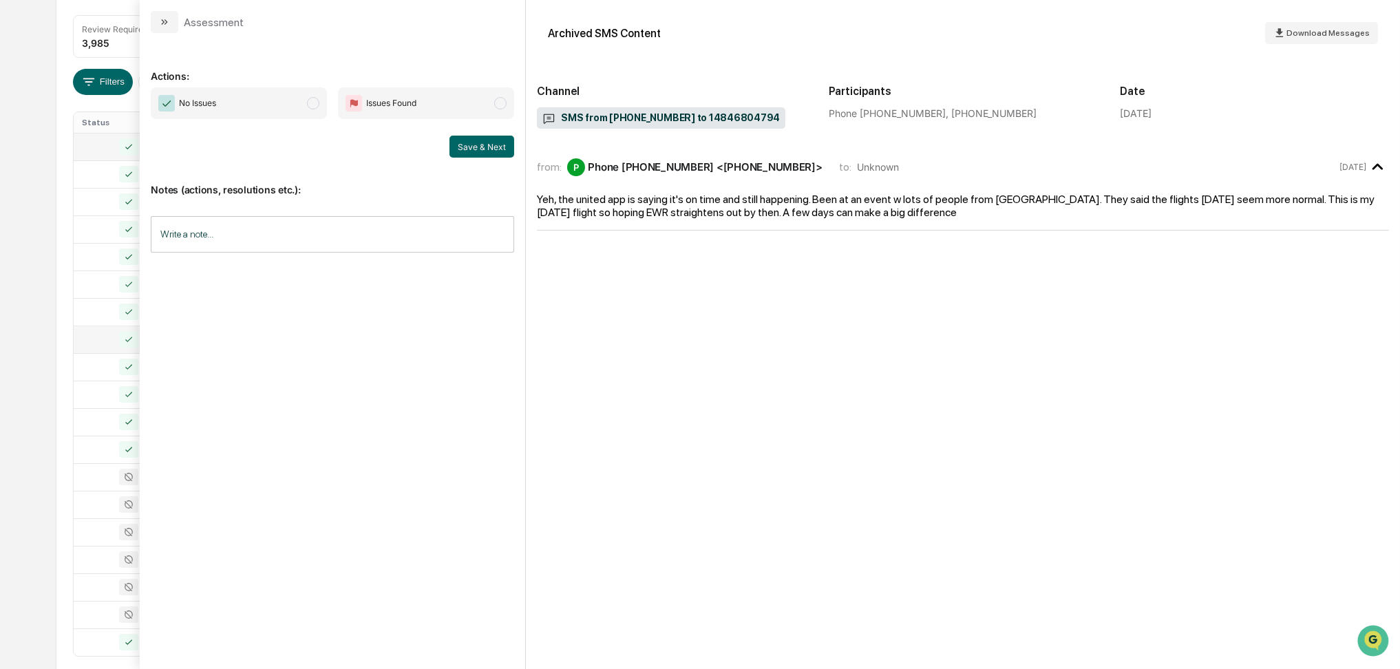
click at [290, 122] on div "No Issues Issues Found Save & Next" at bounding box center [332, 122] width 363 height 70
click at [248, 97] on span "No Issues" at bounding box center [239, 103] width 176 height 32
click at [511, 159] on div "Notes (actions, resolutions etc.): Write a note... Write a note..." at bounding box center [332, 213] width 363 height 111
click at [493, 149] on button "Save & Next" at bounding box center [481, 147] width 65 height 22
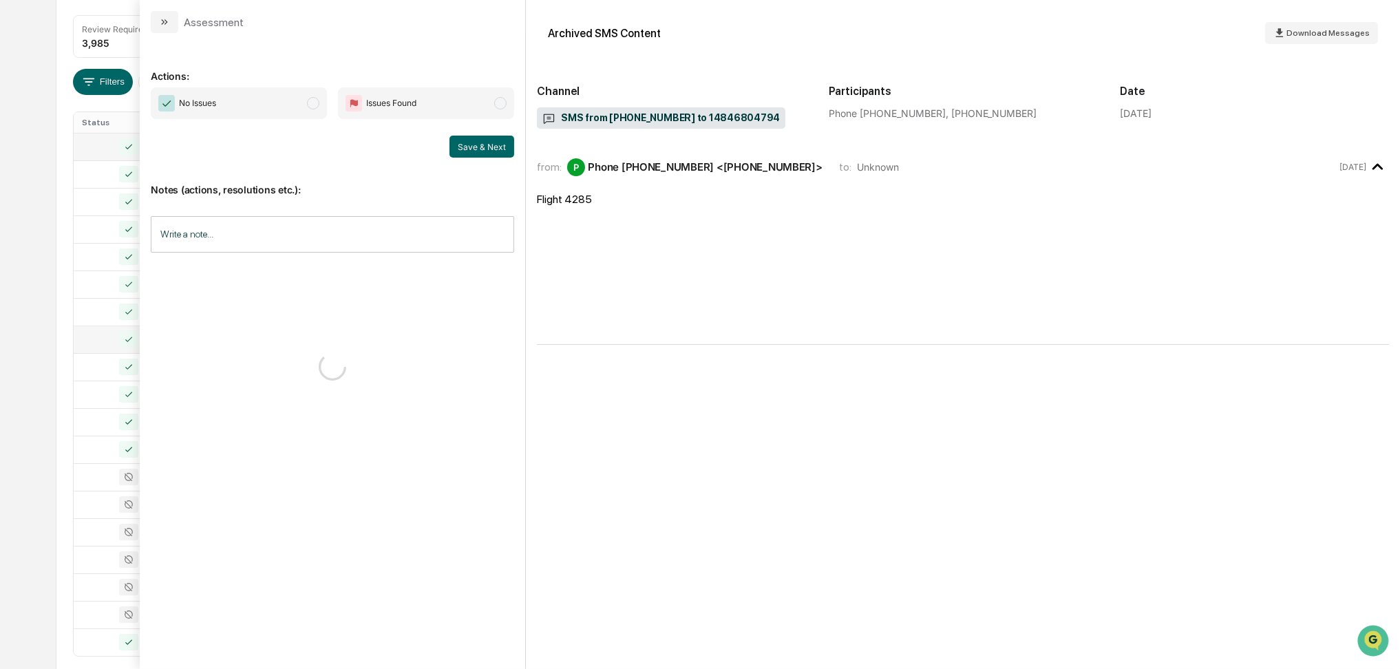
click at [301, 111] on span "No Issues" at bounding box center [239, 103] width 176 height 32
click at [469, 145] on button "Save & Next" at bounding box center [481, 147] width 65 height 22
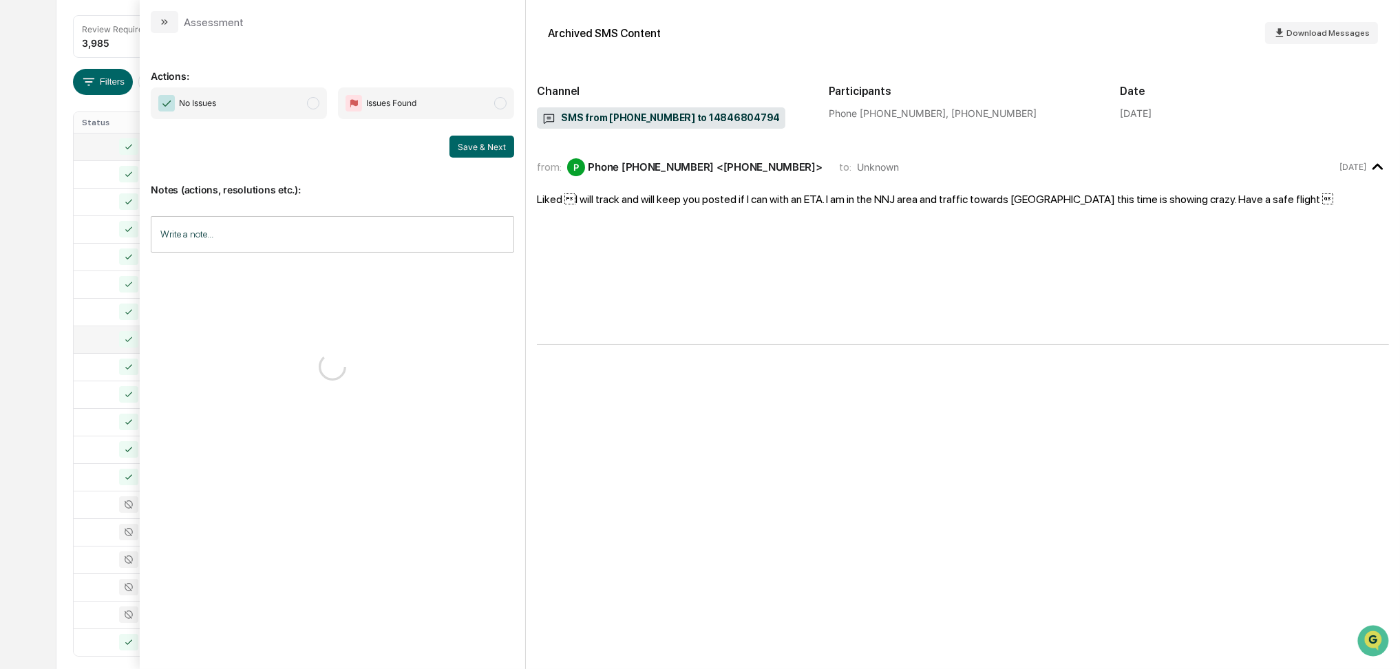
click at [281, 98] on span "No Issues" at bounding box center [239, 103] width 176 height 32
click at [493, 148] on button "Save & Next" at bounding box center [481, 147] width 65 height 22
click at [279, 92] on span "No Issues" at bounding box center [239, 103] width 176 height 32
click at [467, 138] on button "Save & Next" at bounding box center [481, 147] width 65 height 22
click at [256, 103] on span "No Issues" at bounding box center [239, 103] width 176 height 32
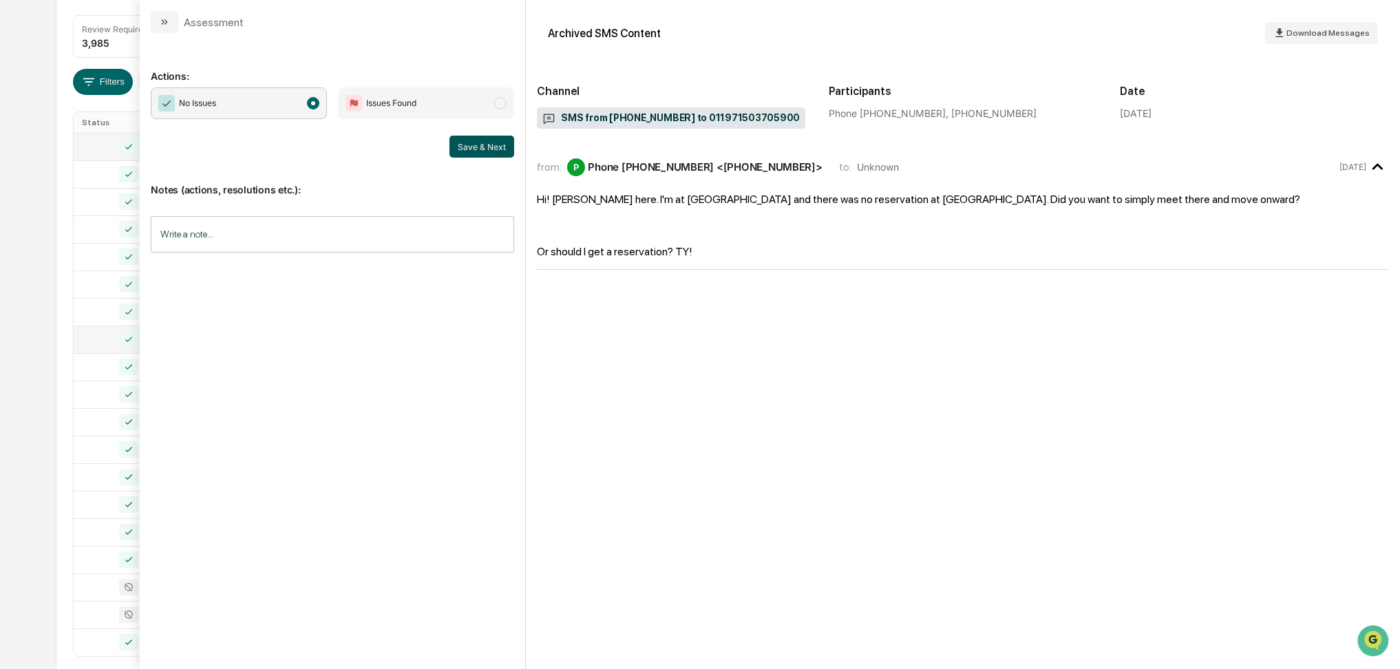
click at [476, 149] on button "Save & Next" at bounding box center [481, 147] width 65 height 22
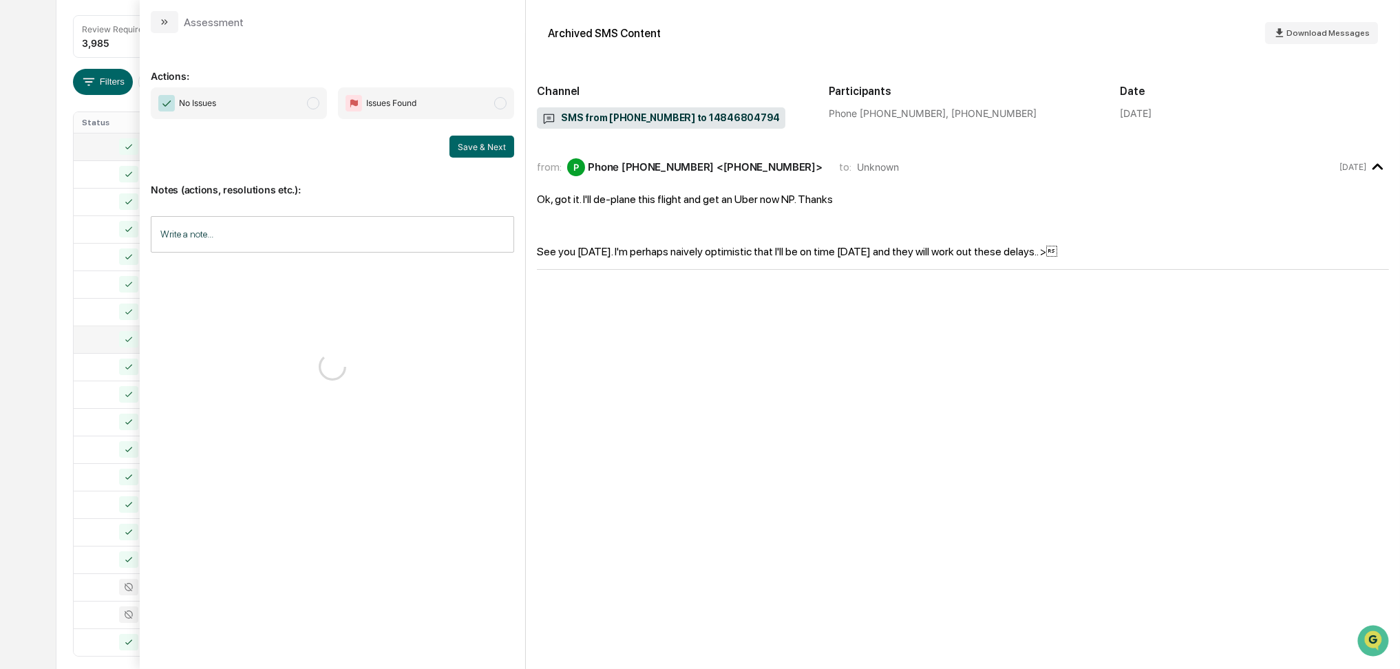
click at [257, 96] on span "No Issues" at bounding box center [239, 103] width 176 height 32
click at [460, 146] on button "Save & Next" at bounding box center [481, 147] width 65 height 22
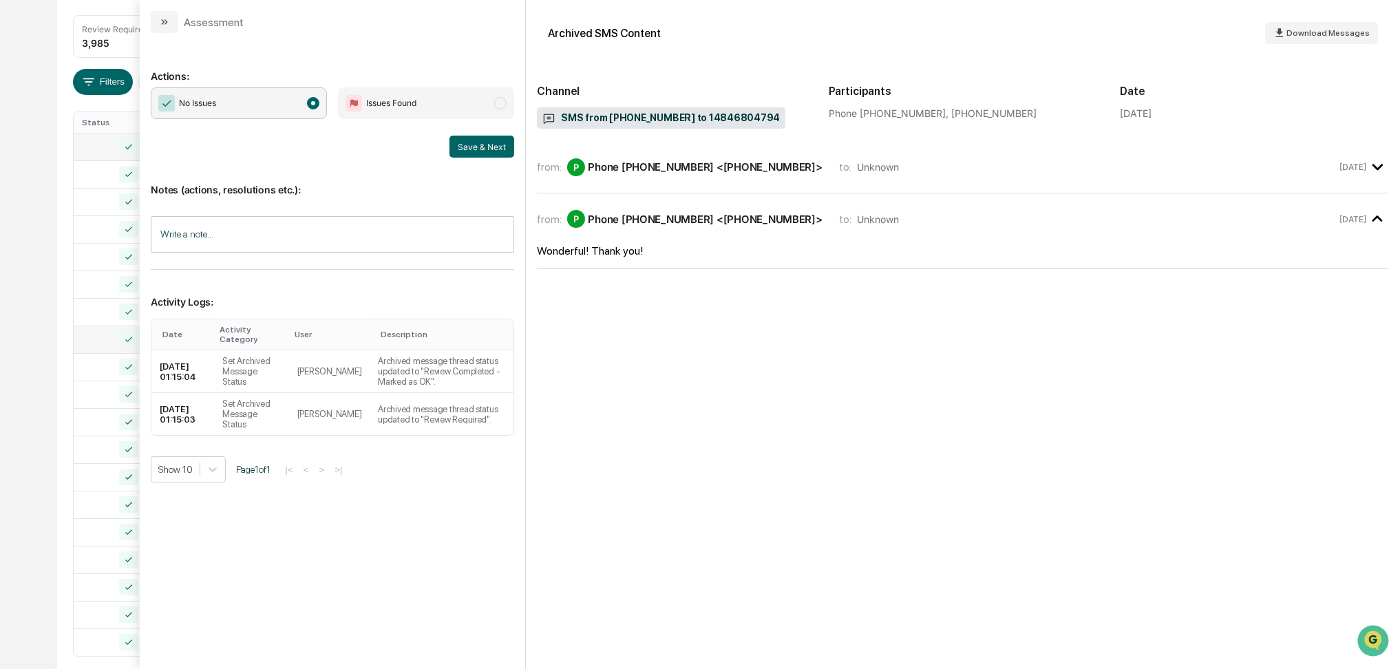
click at [0, 235] on div "Calendar Manage Tasks Reviews Approval Management Company People, Data, Setting…" at bounding box center [700, 275] width 1400 height 917
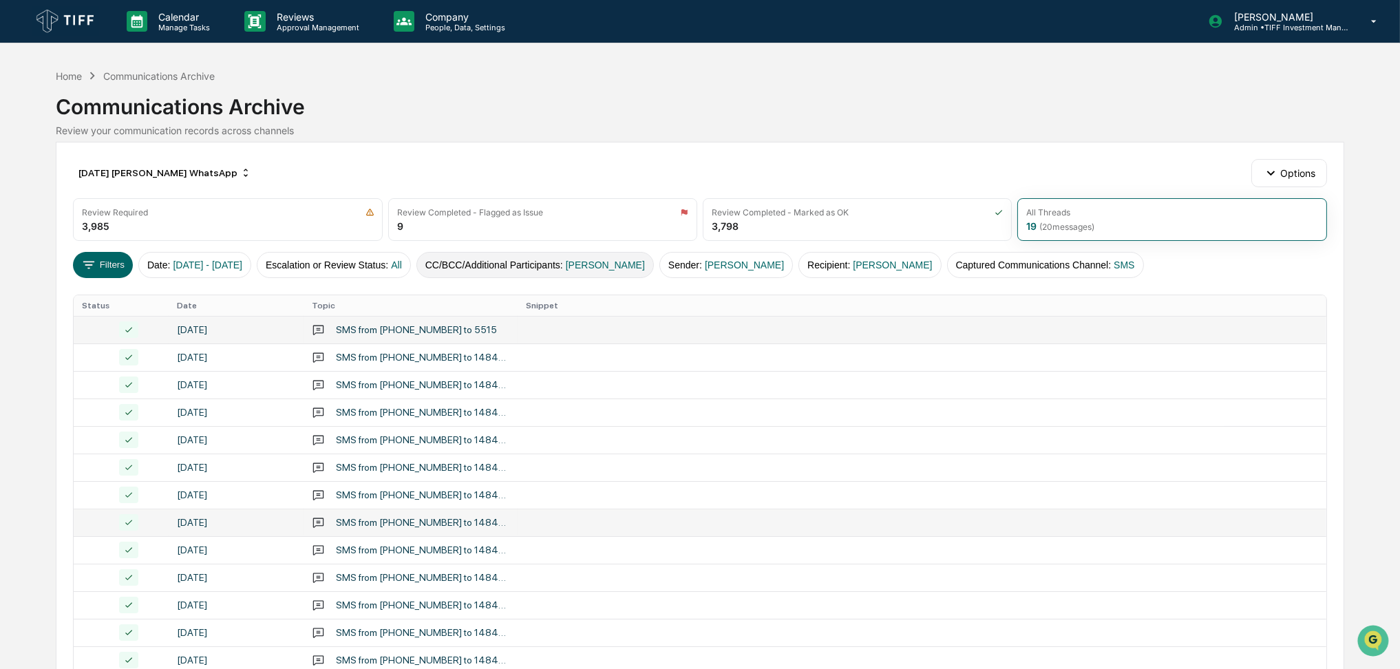
click at [625, 270] on span "[PERSON_NAME]" at bounding box center [605, 264] width 79 height 11
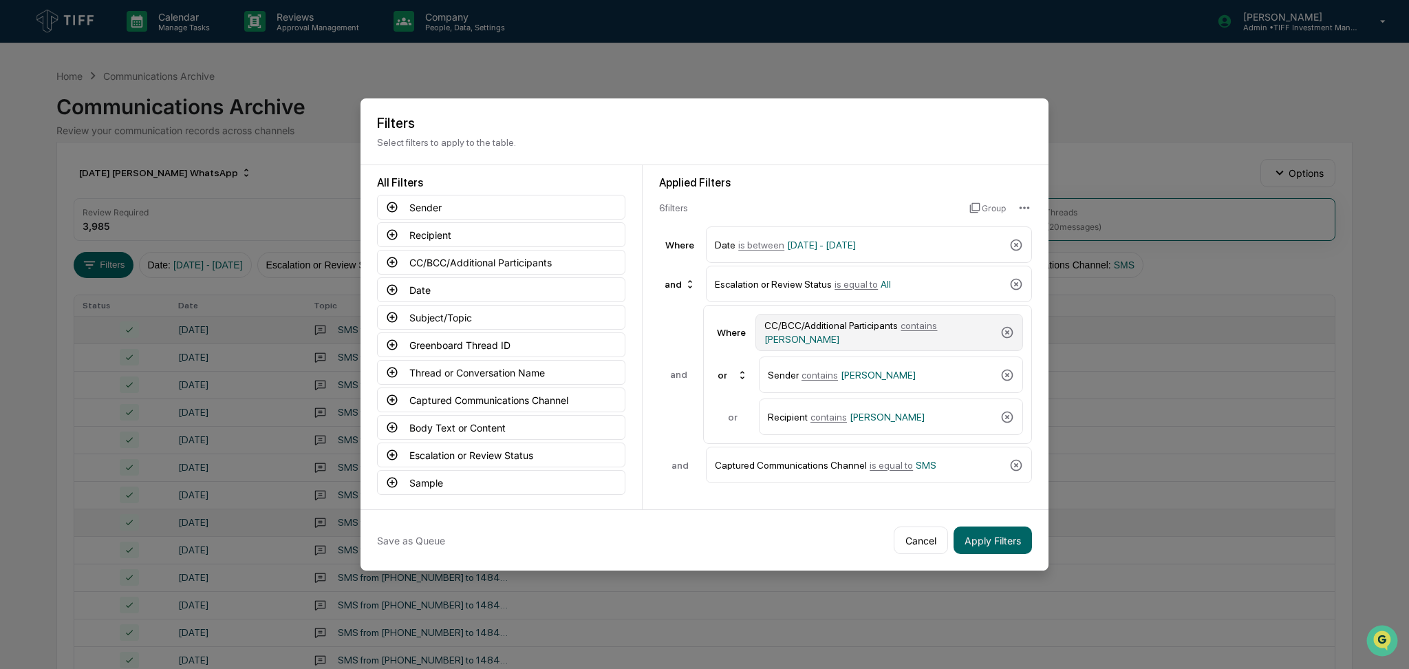
click at [818, 341] on span "[PERSON_NAME]" at bounding box center [802, 339] width 75 height 11
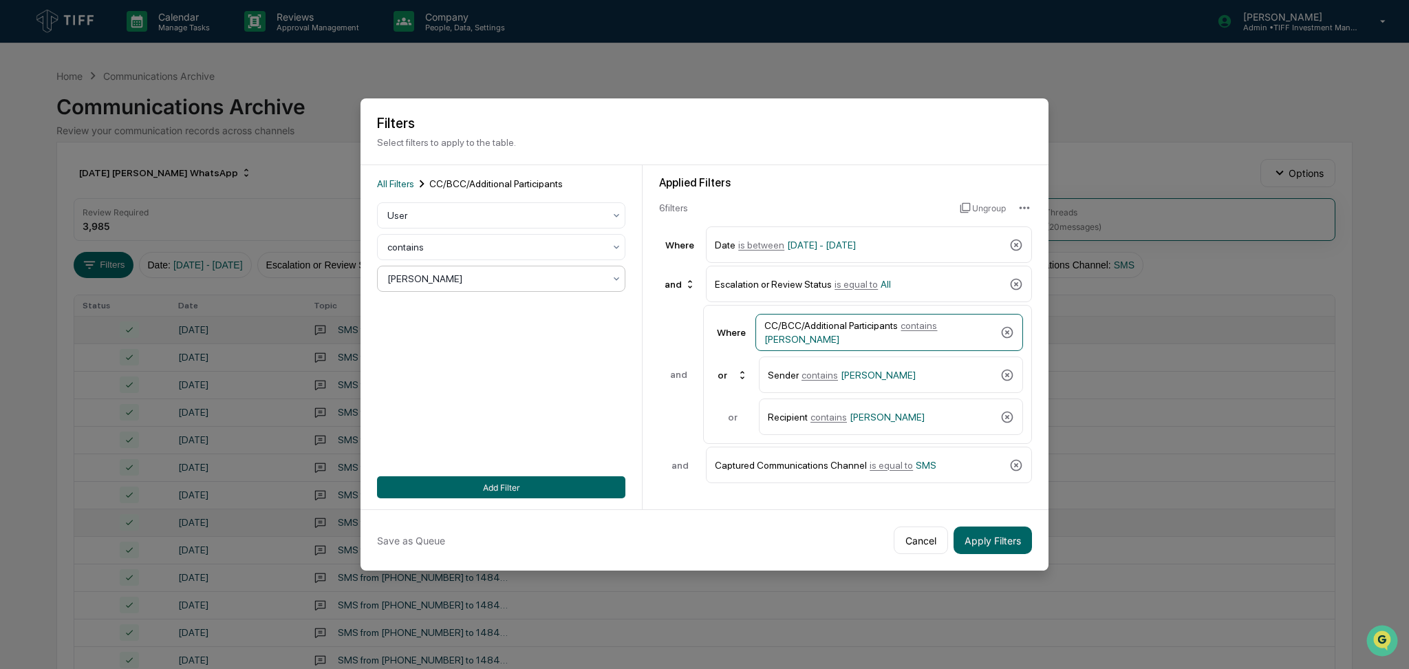
click at [535, 284] on div at bounding box center [495, 279] width 217 height 14
type input "****"
click at [522, 312] on div "[PERSON_NAME]" at bounding box center [501, 313] width 247 height 28
click at [894, 372] on span "[PERSON_NAME]" at bounding box center [878, 375] width 75 height 11
click at [534, 287] on div "[PERSON_NAME]" at bounding box center [496, 278] width 231 height 19
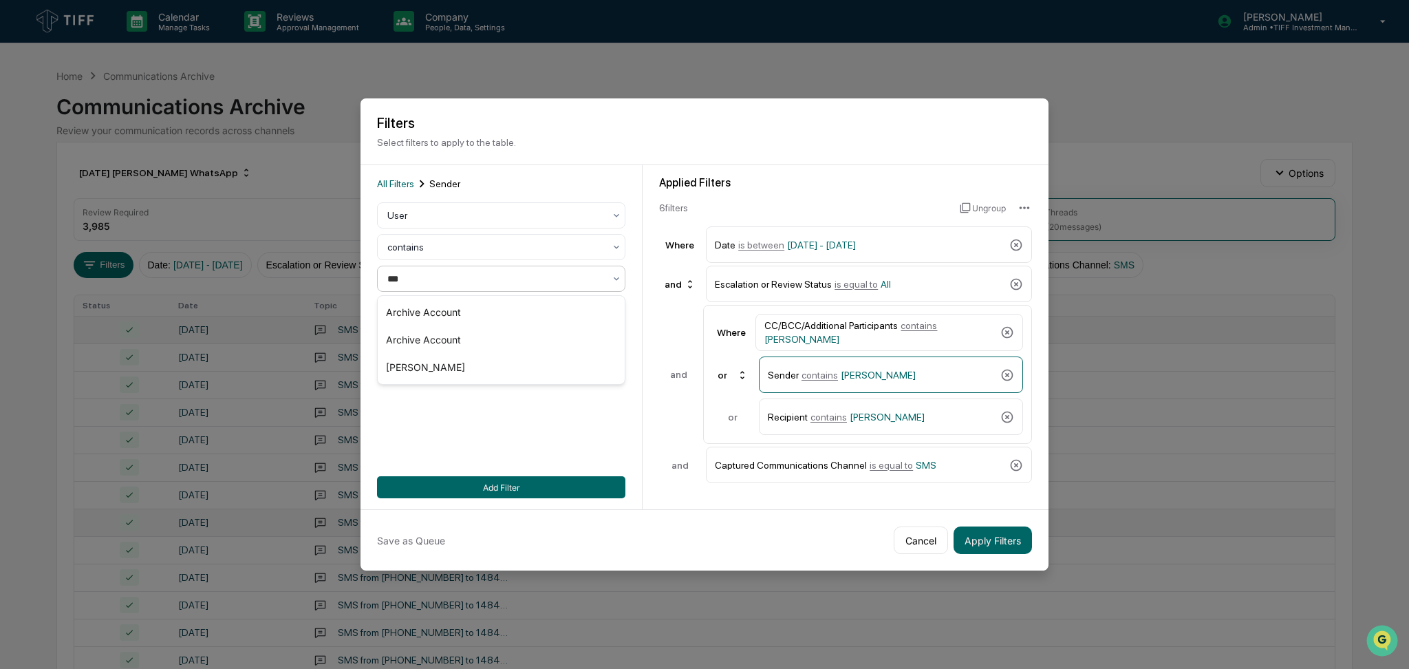
type input "****"
click at [556, 306] on div "[PERSON_NAME]" at bounding box center [501, 313] width 247 height 28
click at [903, 408] on div "Recipient contains [PERSON_NAME]" at bounding box center [881, 417] width 227 height 24
click at [480, 279] on div at bounding box center [495, 279] width 217 height 14
type input "****"
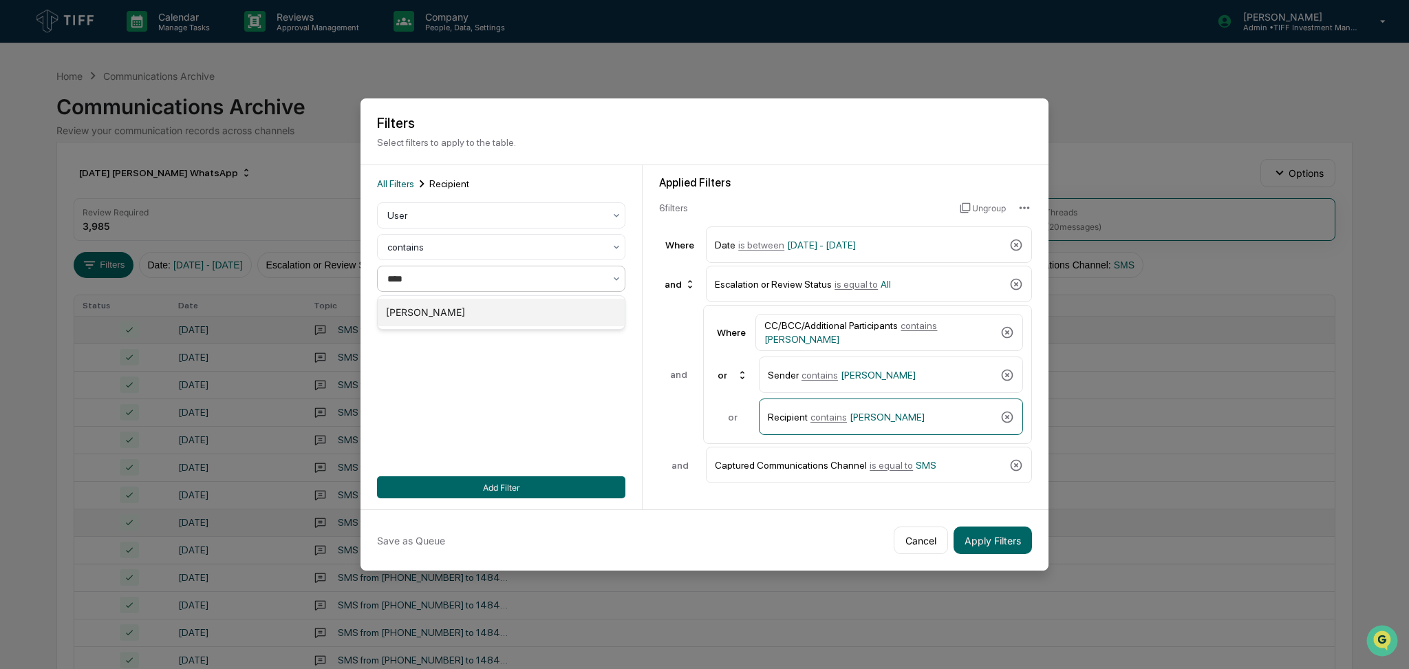
click at [480, 306] on div "[PERSON_NAME]" at bounding box center [501, 313] width 247 height 28
click at [531, 480] on button "Add Filter" at bounding box center [501, 487] width 248 height 22
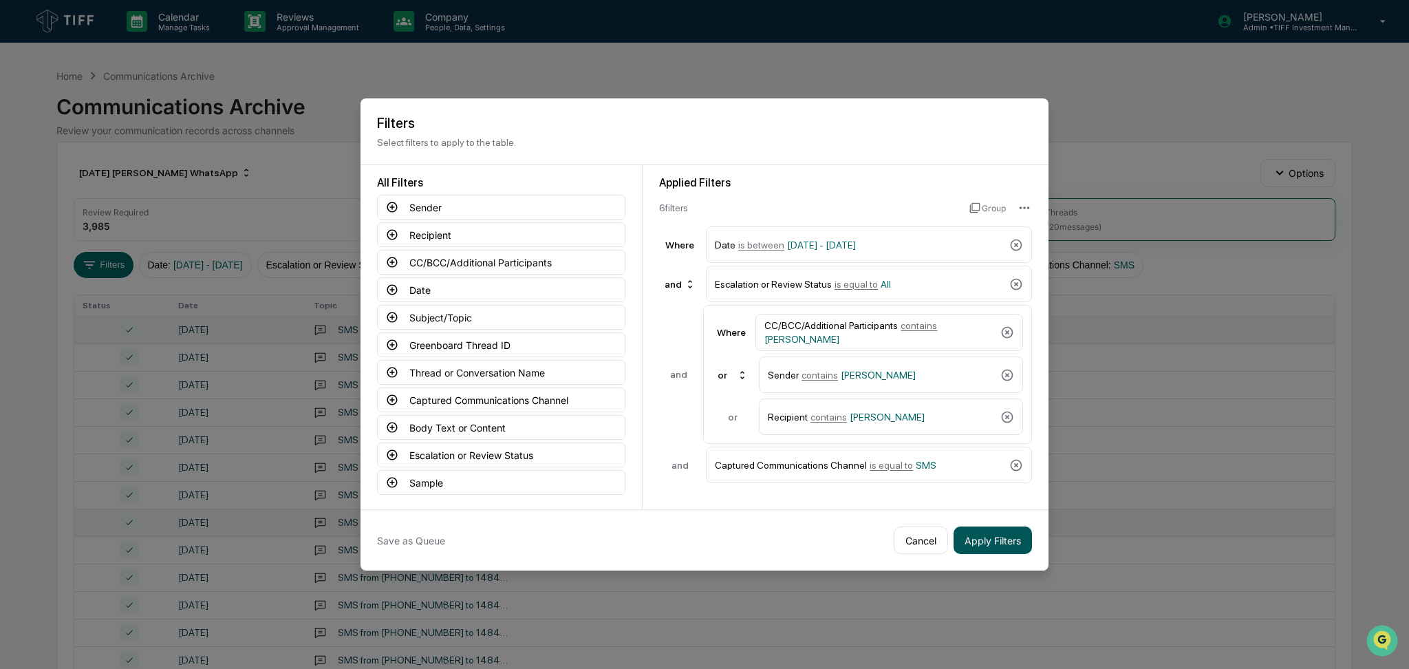
click at [1014, 545] on button "Apply Filters" at bounding box center [993, 540] width 78 height 28
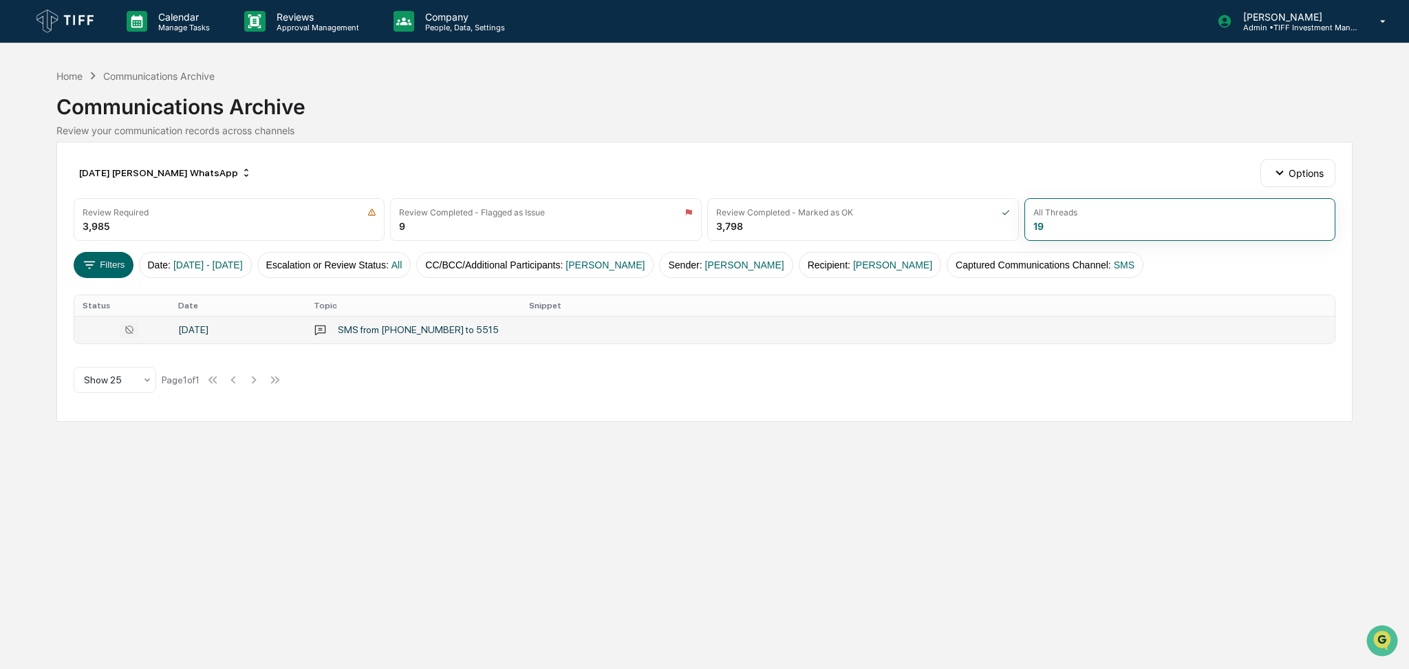
click at [522, 334] on td at bounding box center [928, 330] width 814 height 28
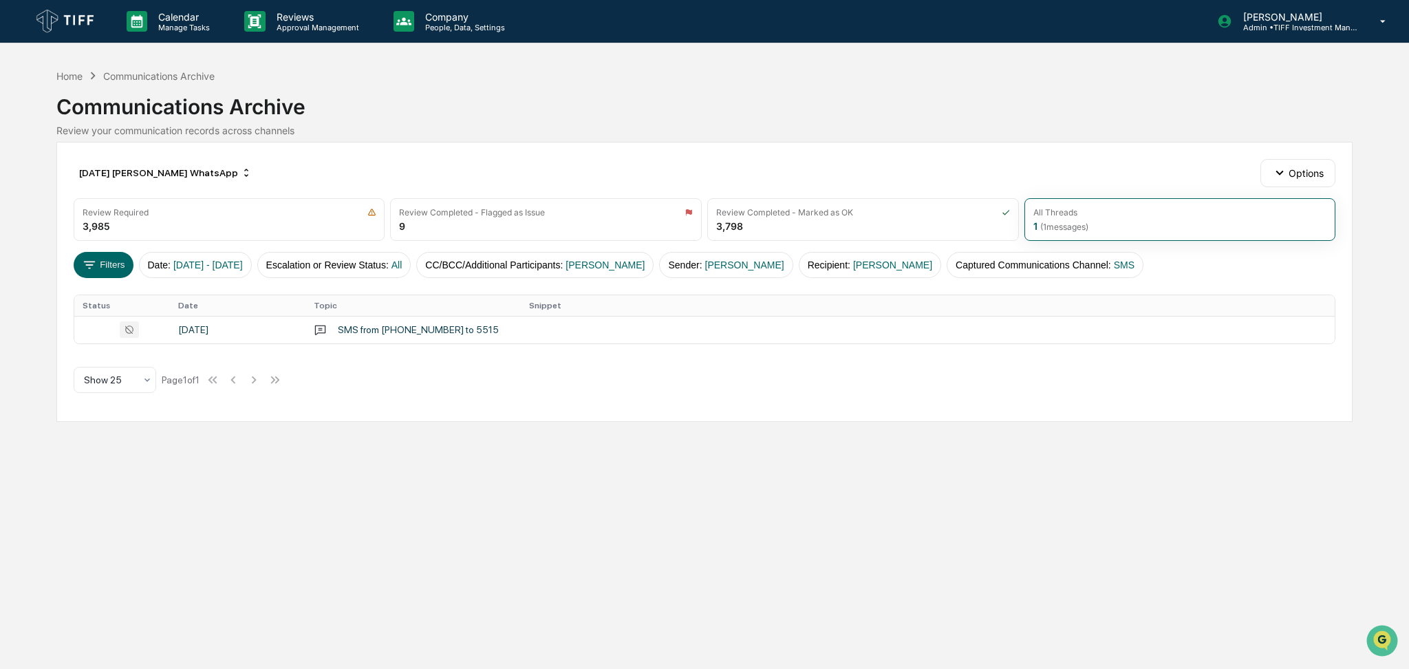
click at [0, 475] on div "Calendar Manage Tasks Reviews Approval Management Company People, Data, Setting…" at bounding box center [704, 334] width 1409 height 669
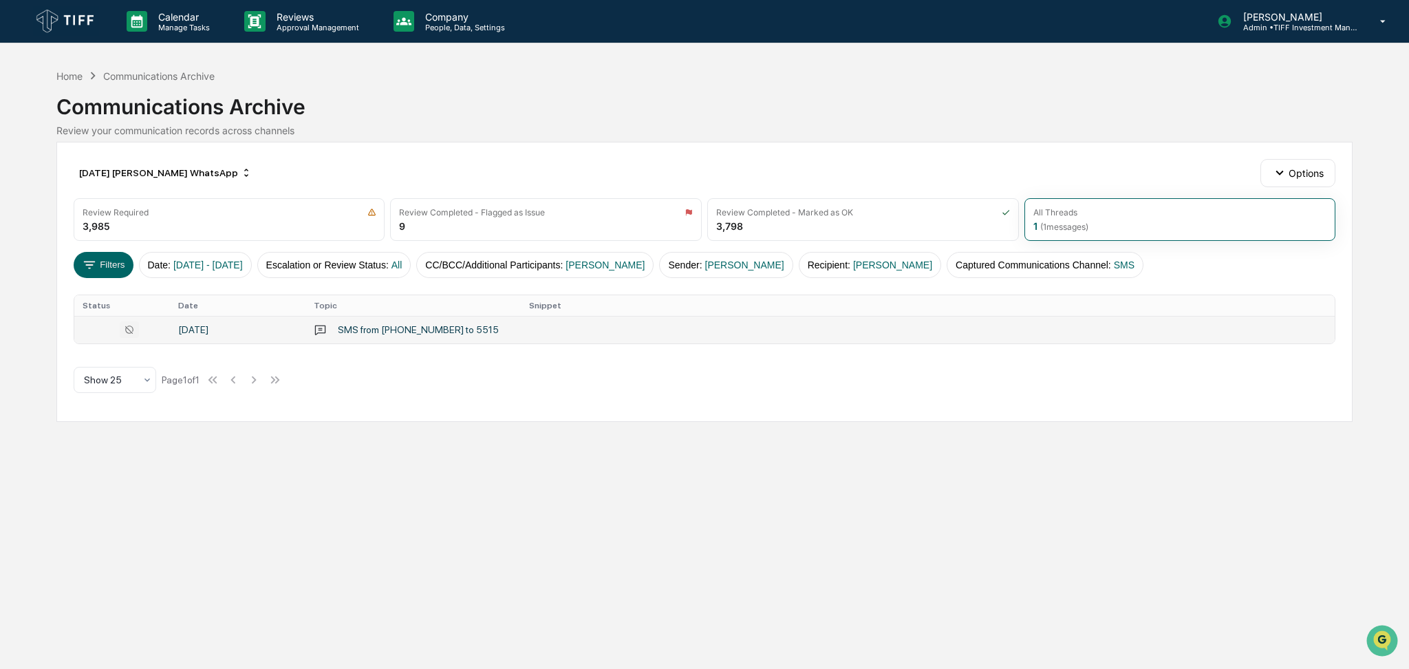
click at [559, 334] on td at bounding box center [928, 330] width 814 height 28
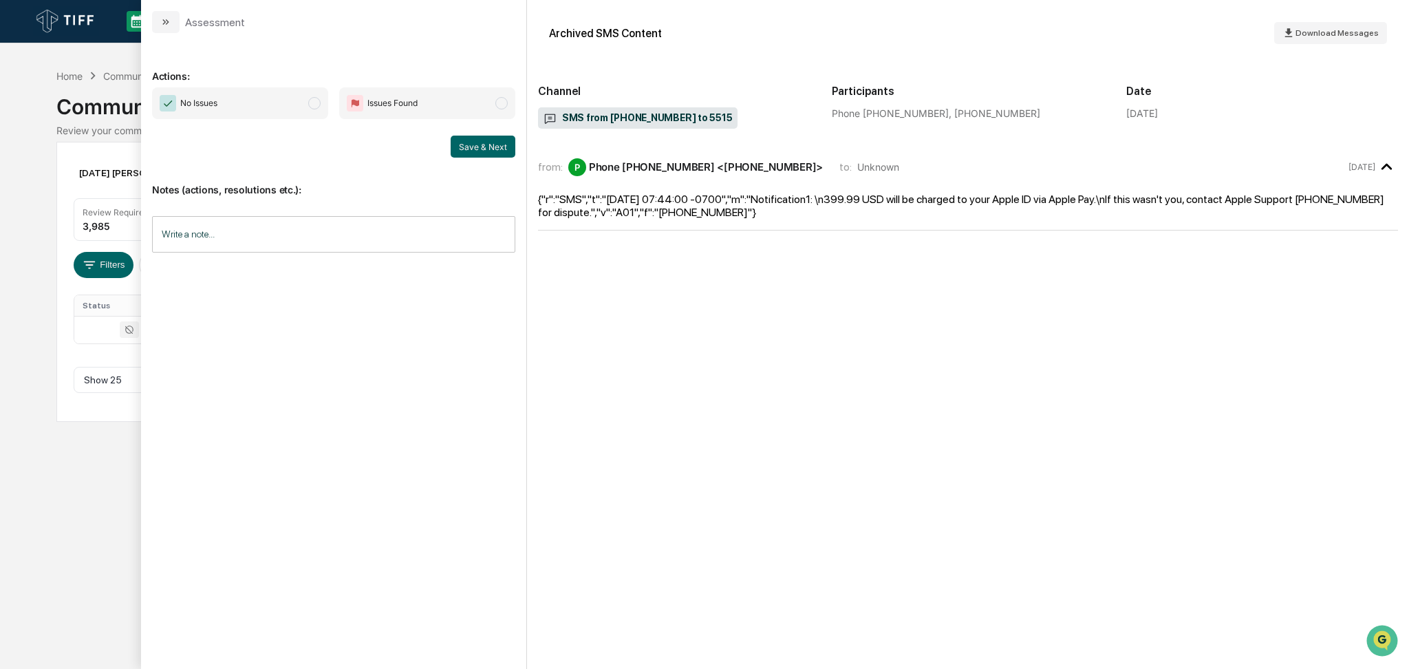
click at [243, 111] on span "No Issues" at bounding box center [240, 103] width 176 height 32
click at [491, 150] on button "Save & Next" at bounding box center [483, 147] width 65 height 22
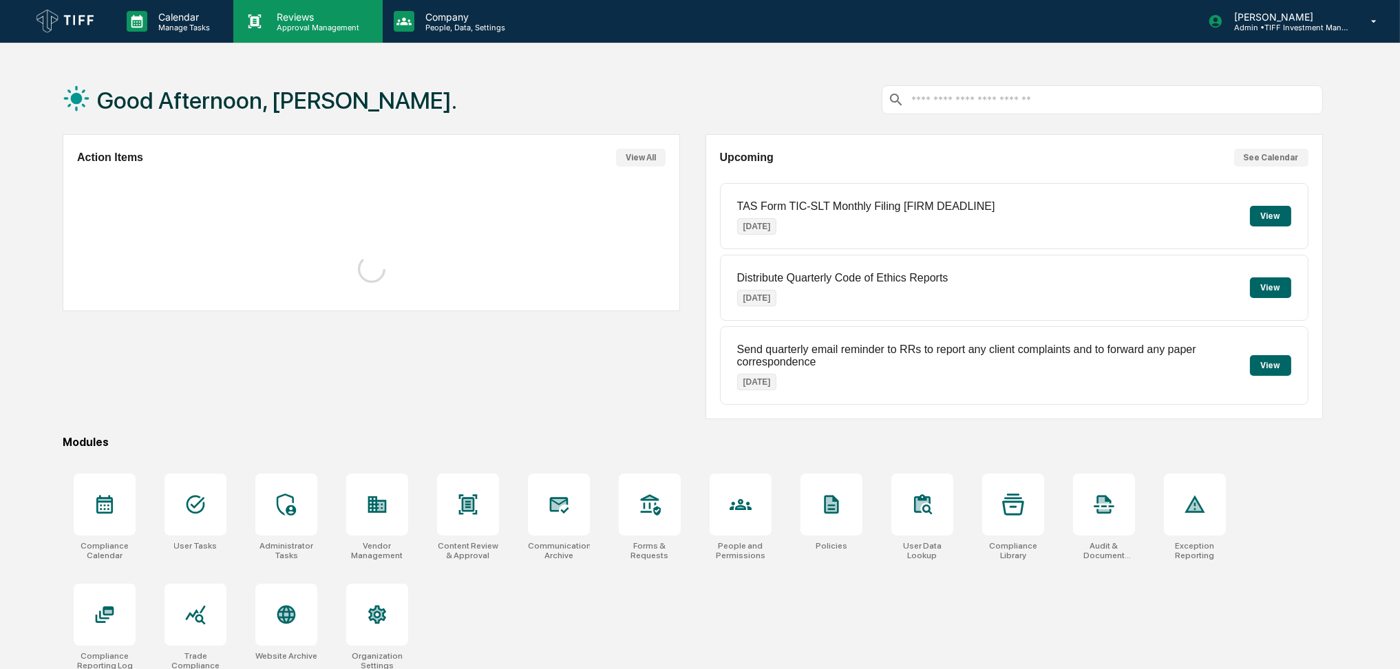
click at [305, 34] on div "Reviews Approval Management" at bounding box center [307, 21] width 149 height 43
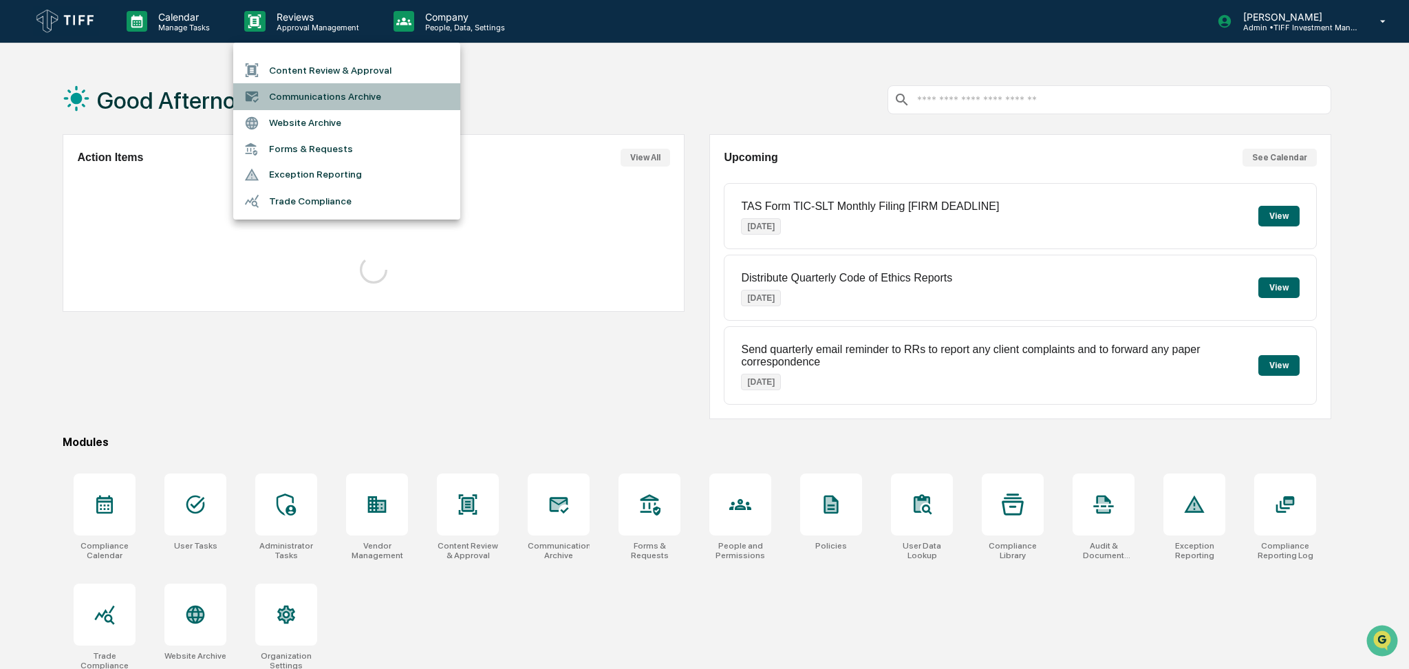
click at [337, 92] on li "Communications Archive" at bounding box center [346, 96] width 227 height 26
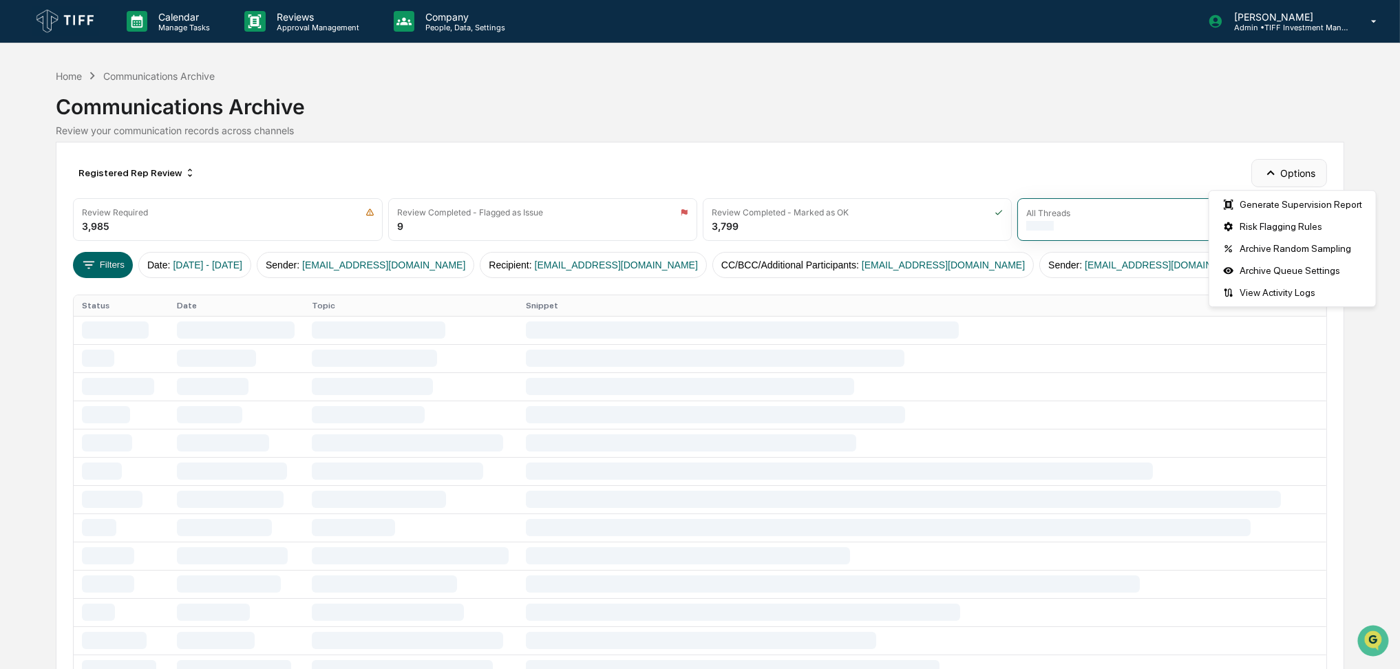
click at [1296, 182] on button "Options" at bounding box center [1288, 173] width 75 height 28
click at [1306, 222] on div "Risk Flagging Rules" at bounding box center [1292, 226] width 161 height 22
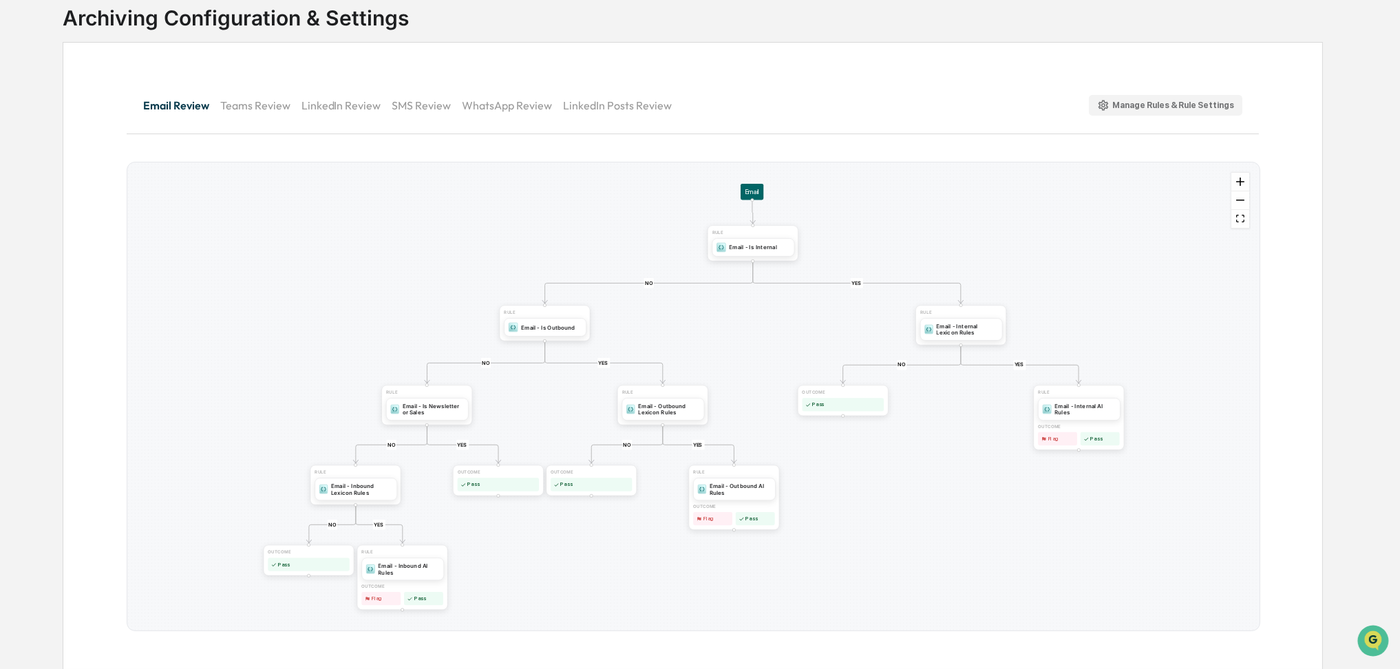
scroll to position [93, 0]
click at [670, 412] on div "Email - Outbound Lexicon Rules" at bounding box center [668, 407] width 61 height 13
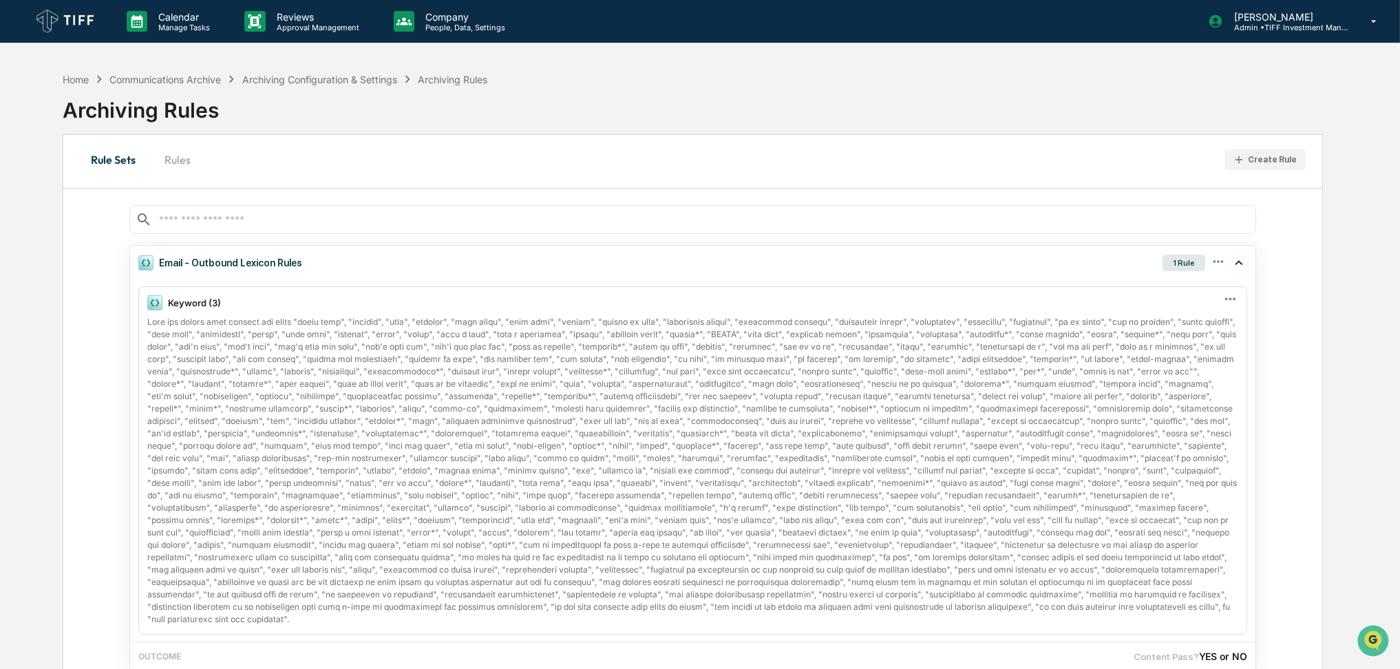
scroll to position [65, 0]
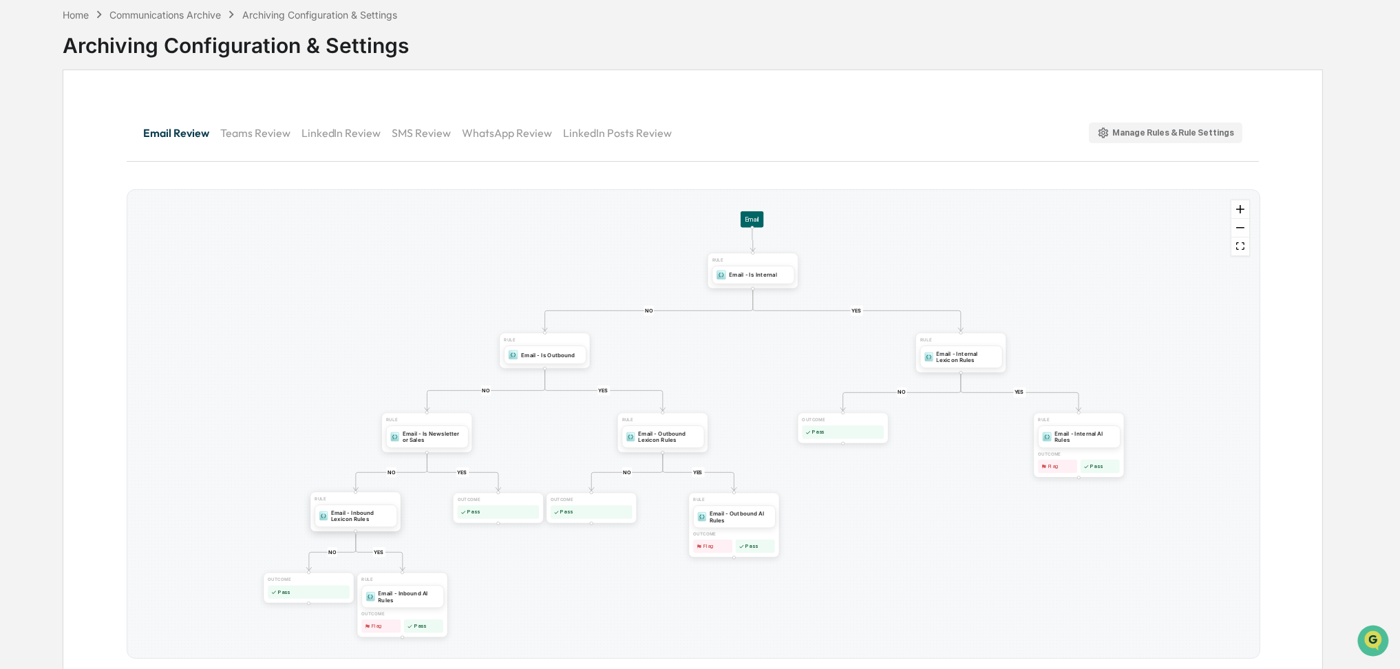
click at [368, 521] on div "Email - Inbound Lexicon Rules" at bounding box center [360, 515] width 61 height 13
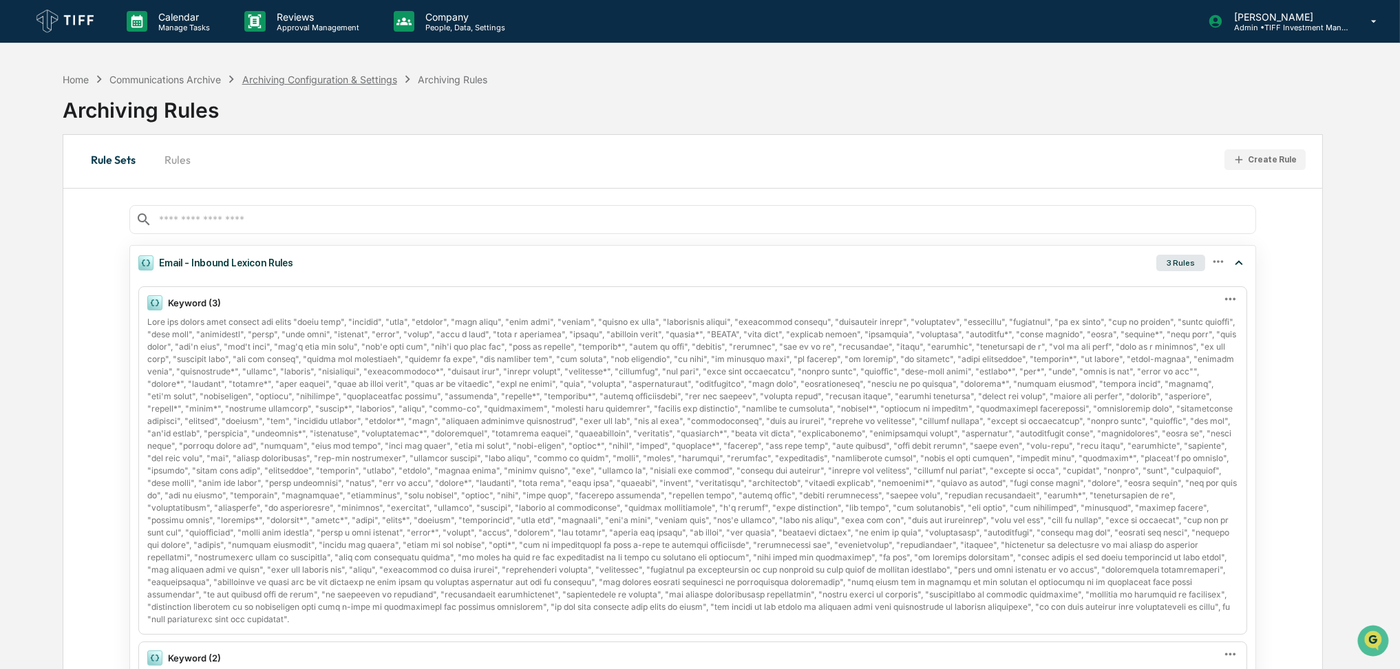
click at [377, 80] on div "Archiving Configuration & Settings" at bounding box center [319, 80] width 155 height 12
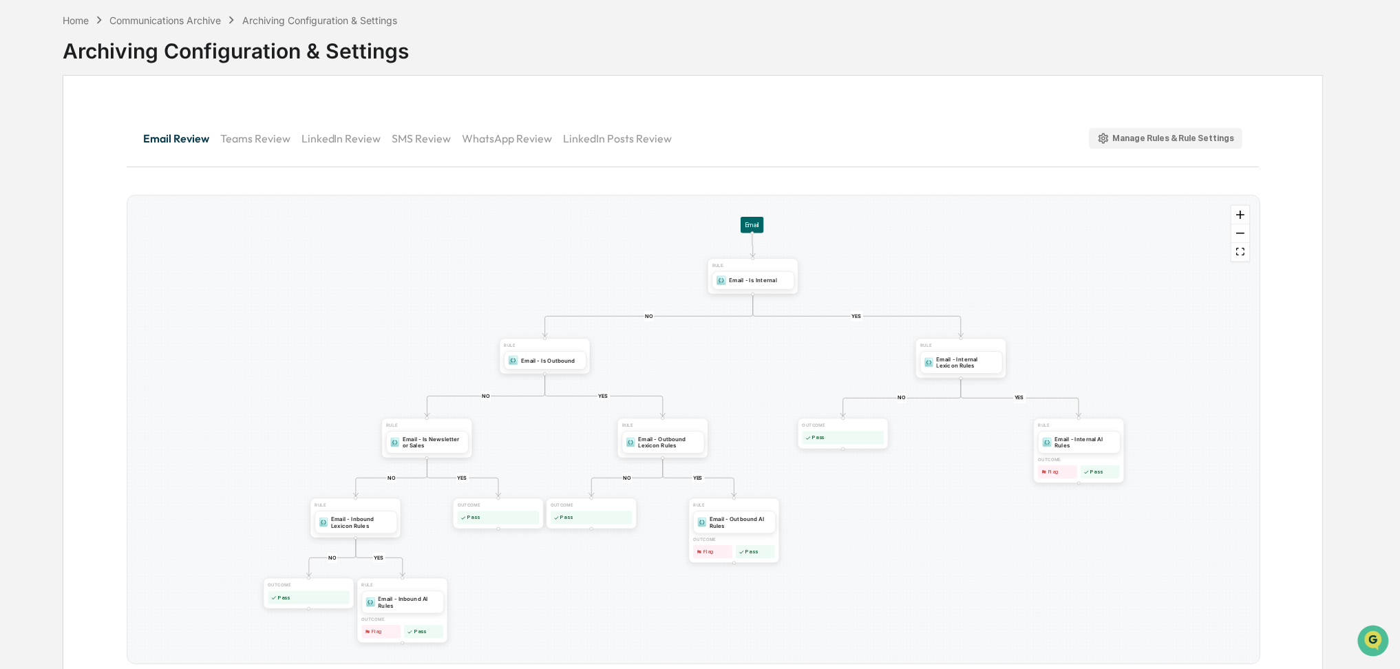
scroll to position [92, 0]
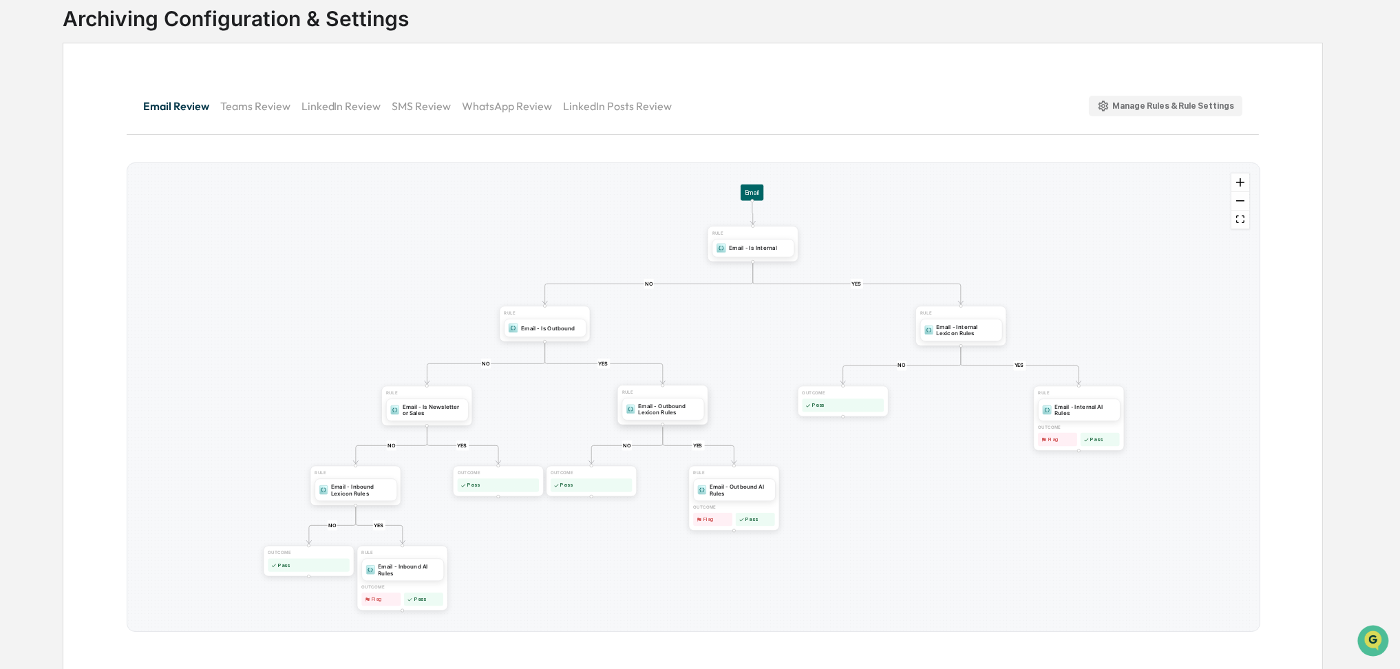
click at [675, 400] on div "Email - Outbound Lexicon Rules" at bounding box center [662, 409] width 83 height 23
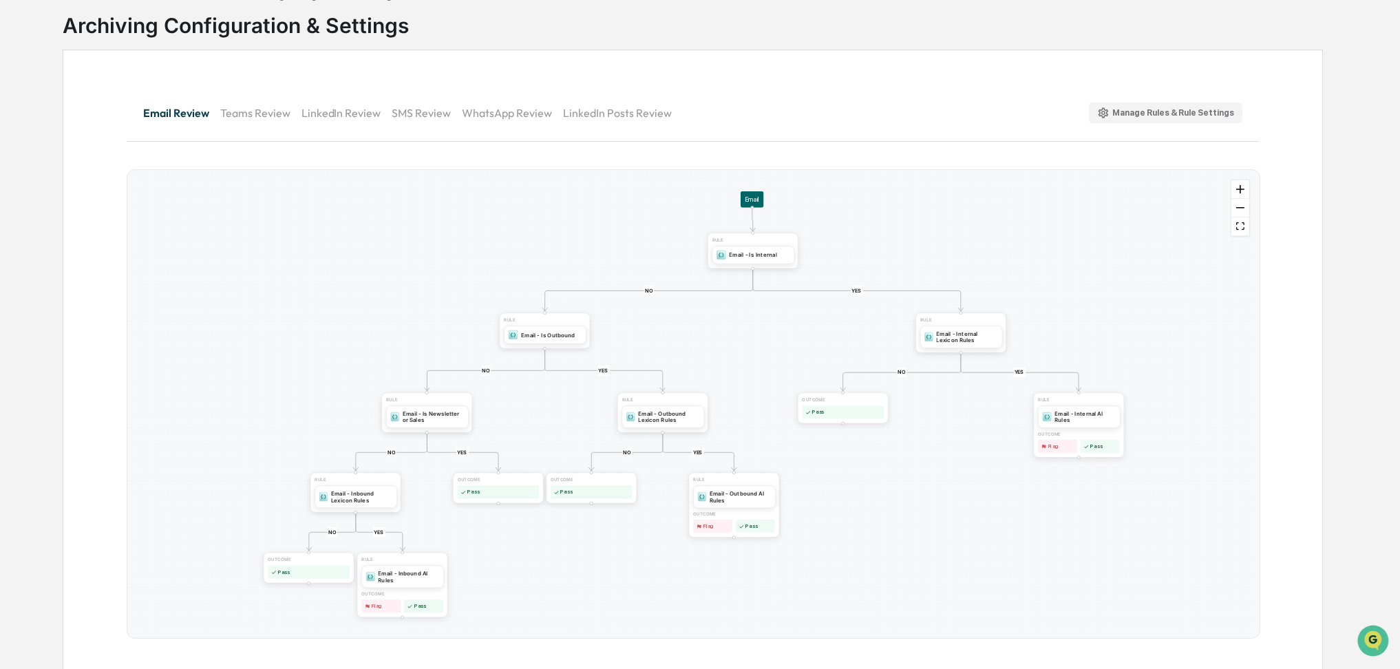
scroll to position [93, 0]
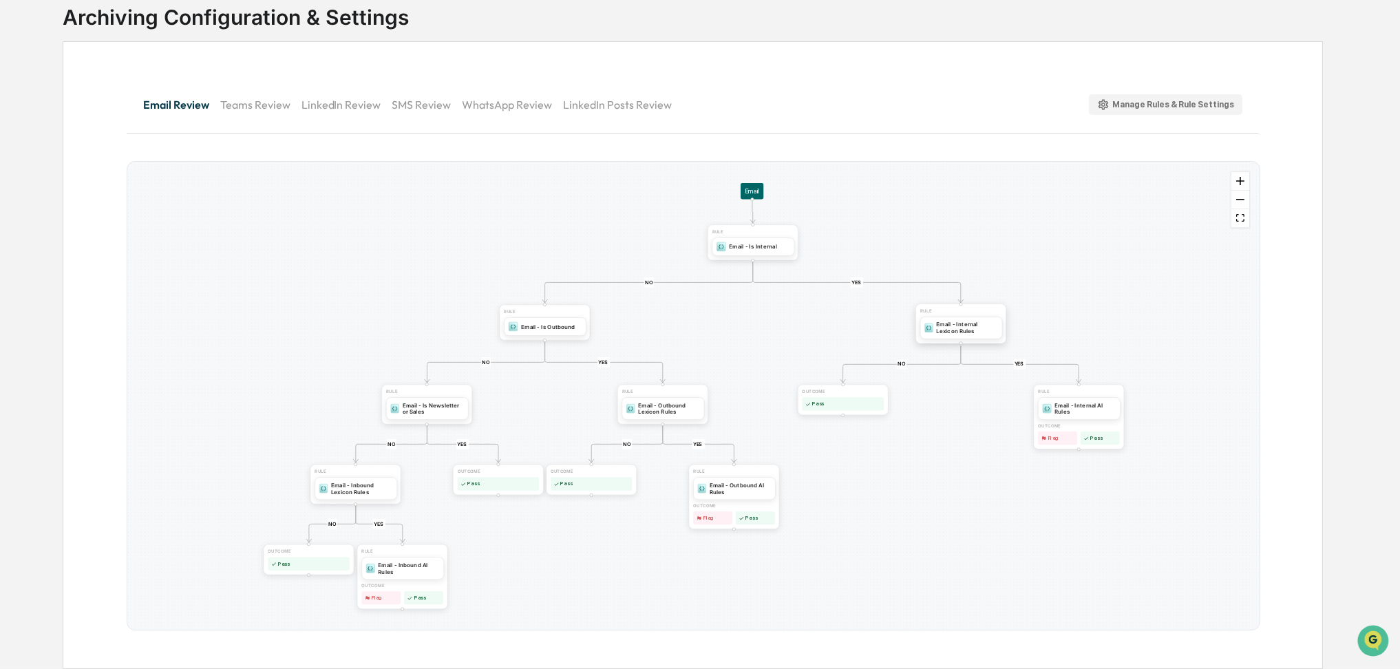
click at [980, 335] on div "Email - Internal Lexicon Rules" at bounding box center [960, 328] width 83 height 23
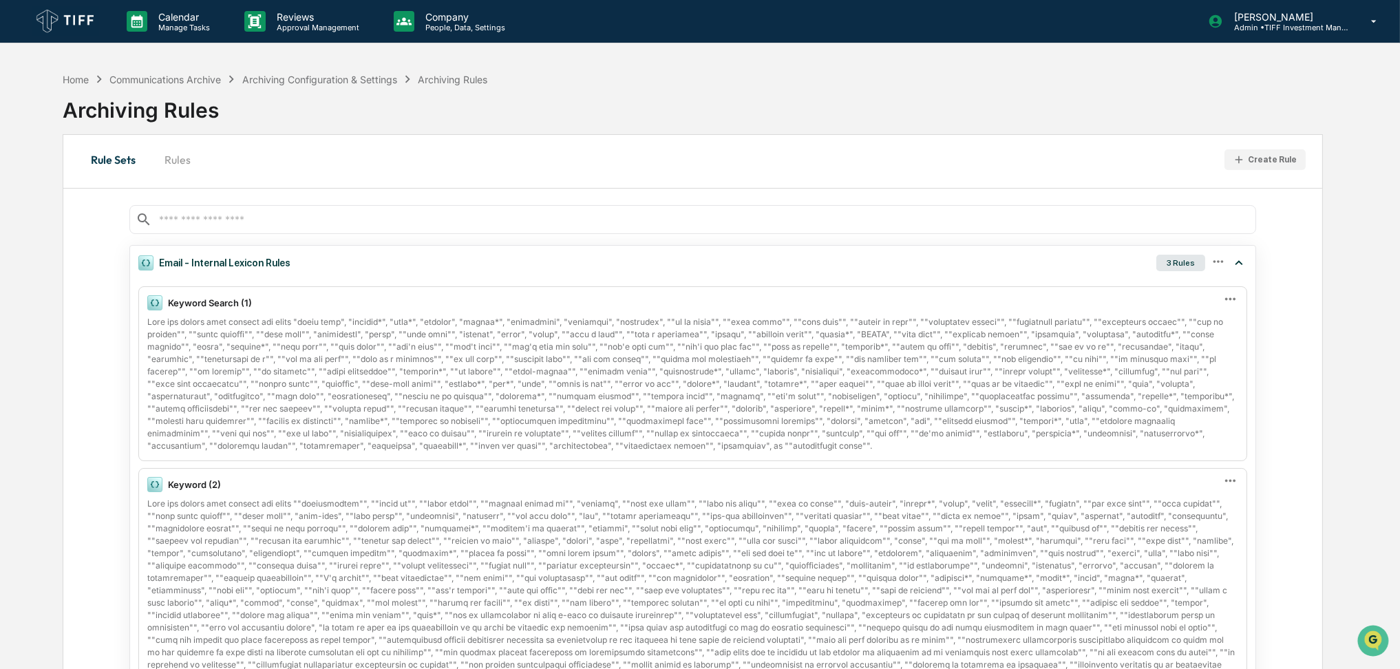
click at [33, 20] on img at bounding box center [66, 21] width 66 height 30
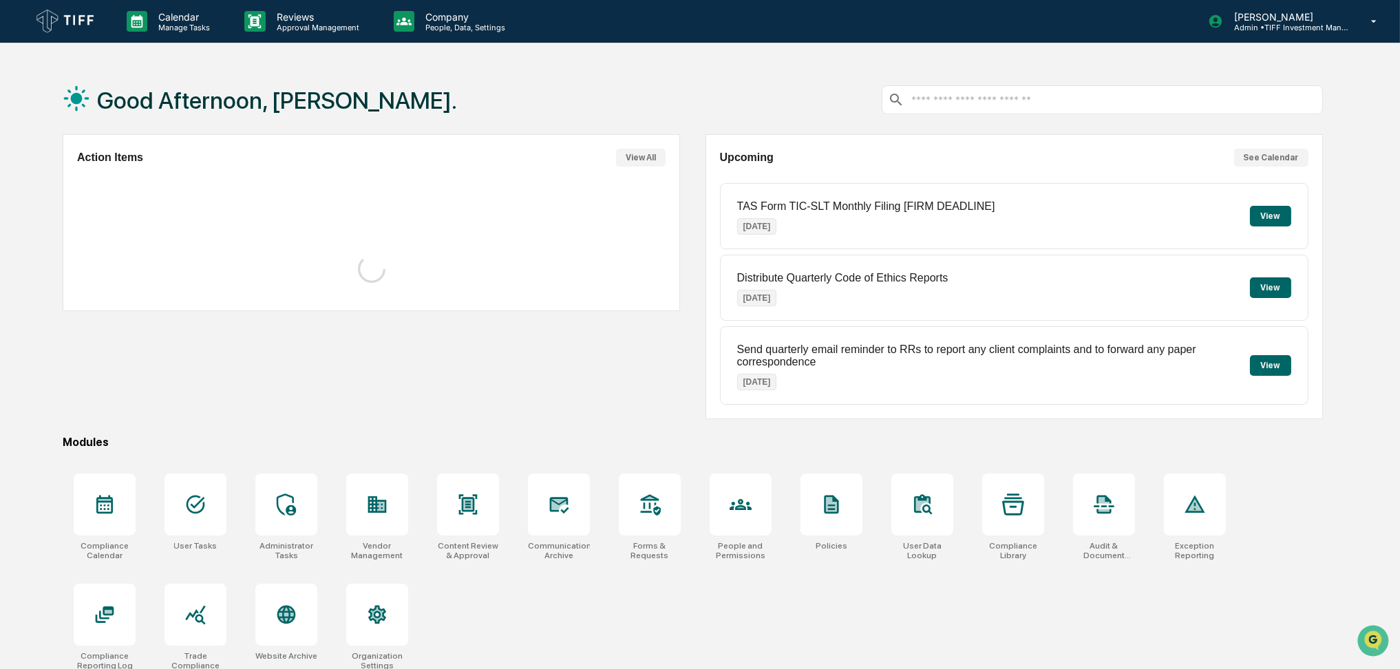
drag, startPoint x: 435, startPoint y: 73, endPoint x: 403, endPoint y: 74, distance: 31.7
drag, startPoint x: 403, startPoint y: 74, endPoint x: 379, endPoint y: 78, distance: 25.0
click at [379, 78] on div "Good Afternoon, Dave." at bounding box center [693, 99] width 1260 height 69
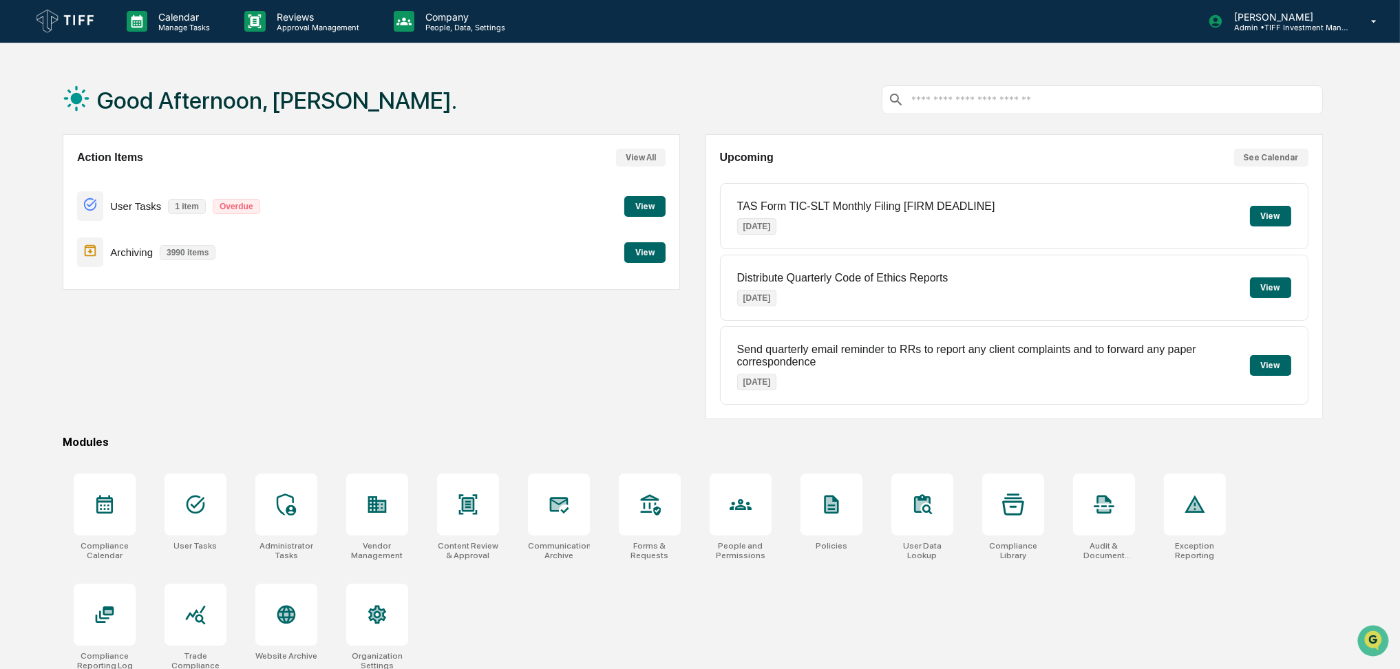
click at [636, 65] on div "Good Afternoon, Dave." at bounding box center [693, 99] width 1260 height 69
